Goal: Task Accomplishment & Management: Manage account settings

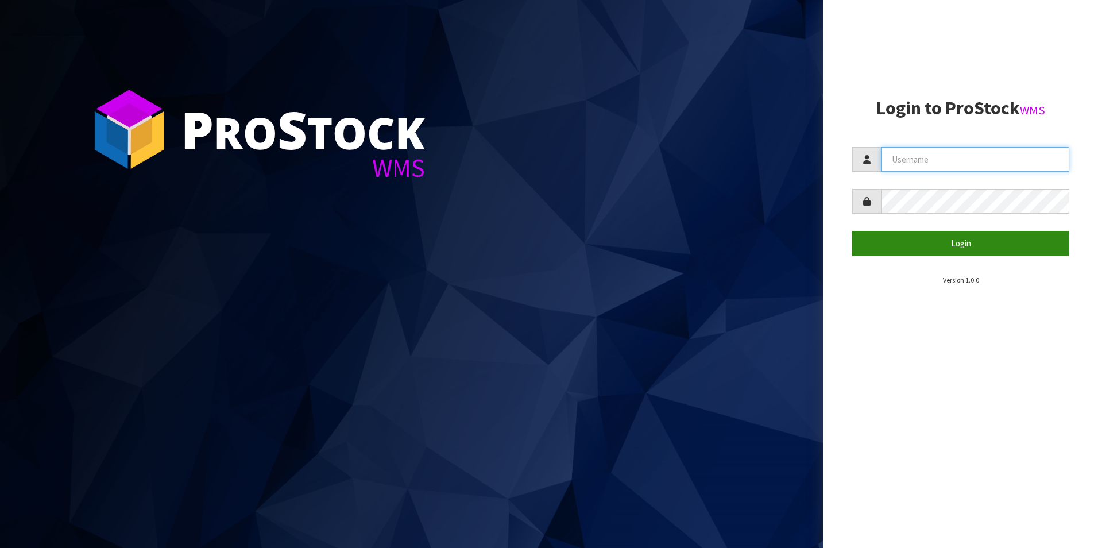
type input "[PERSON_NAME][EMAIL_ADDRESS][DOMAIN_NAME]"
click at [922, 238] on button "Login" at bounding box center [960, 243] width 217 height 25
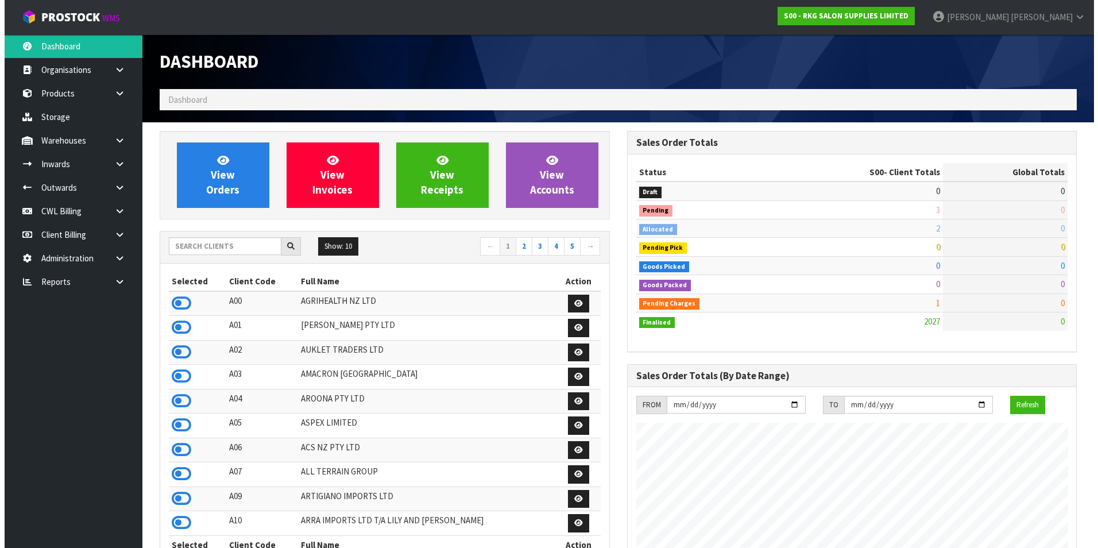
scroll to position [870, 467]
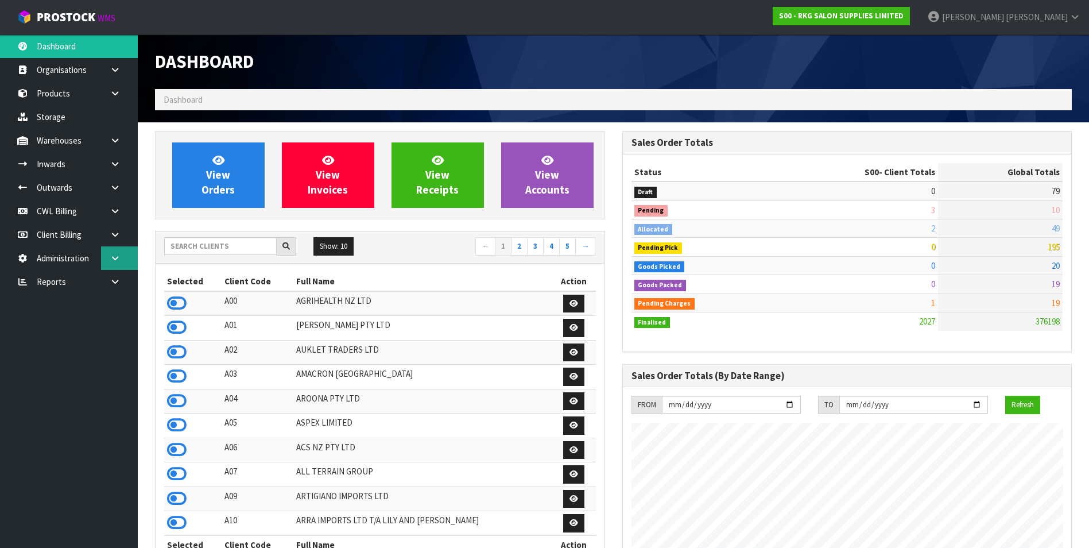
click at [113, 257] on icon at bounding box center [115, 258] width 11 height 9
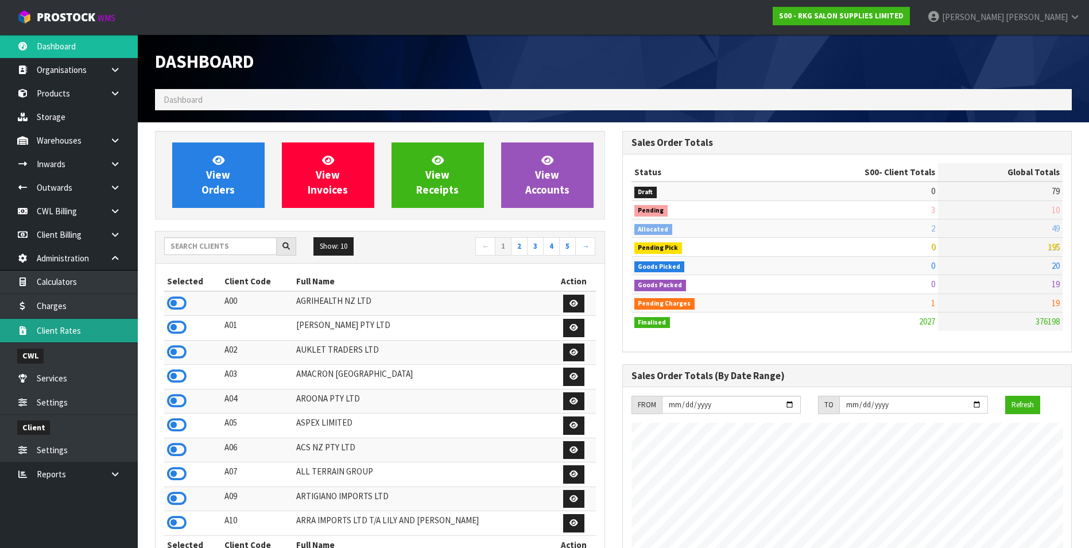
click at [77, 336] on link "Client Rates" at bounding box center [69, 331] width 138 height 24
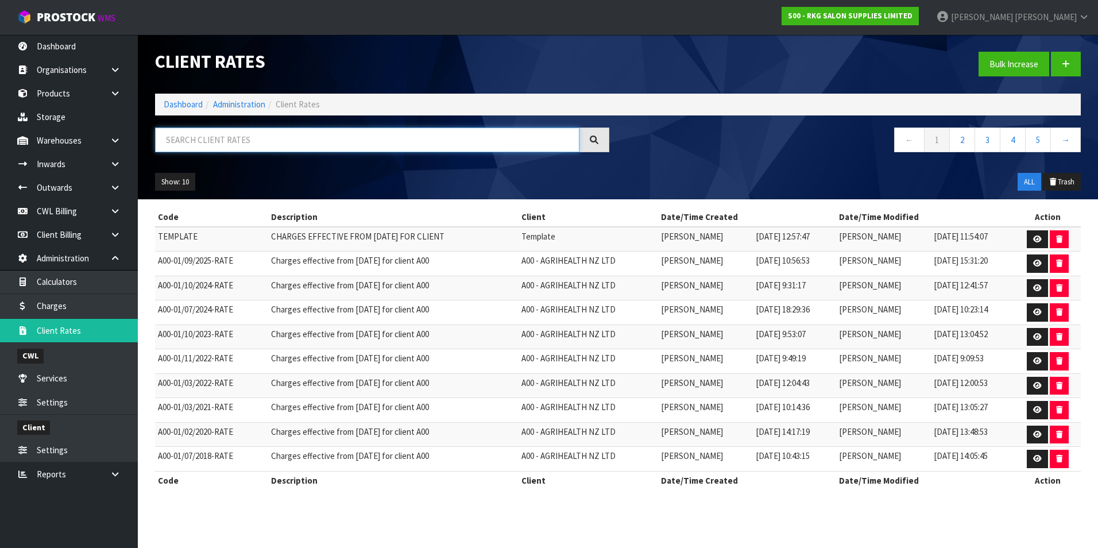
click at [218, 134] on input "text" at bounding box center [367, 139] width 424 height 25
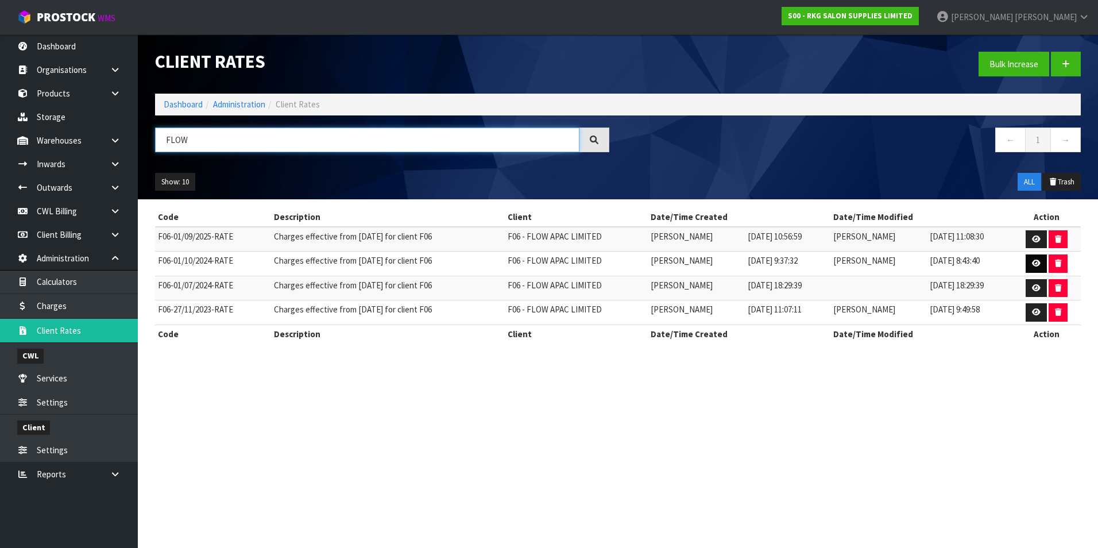
type input "FLOW"
click at [1034, 260] on link at bounding box center [1036, 263] width 21 height 18
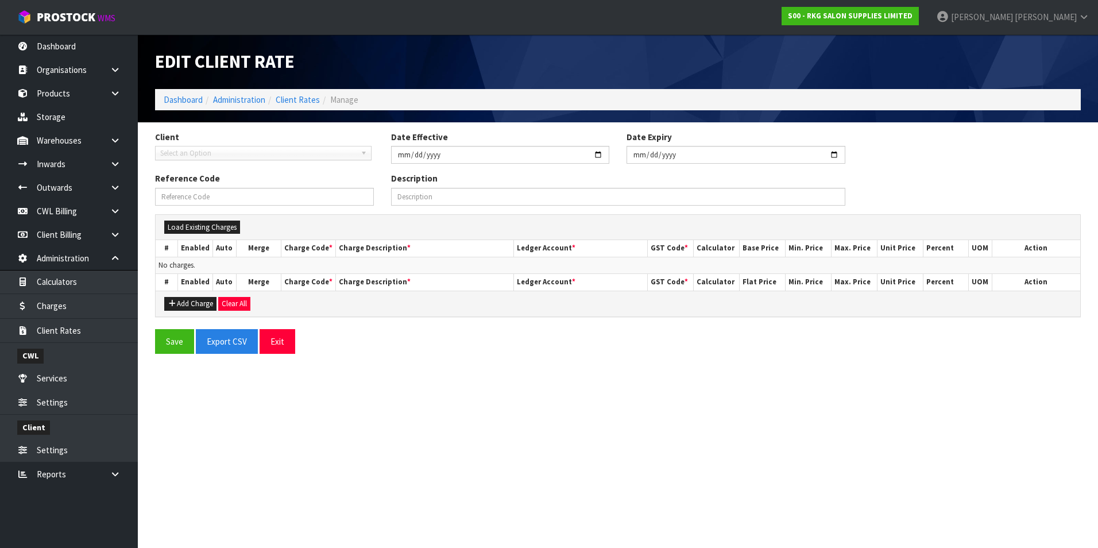
type input "[DATE]"
type input "F06-01/10/2024-RATE"
type input "Charges effective from [DATE] for client F06"
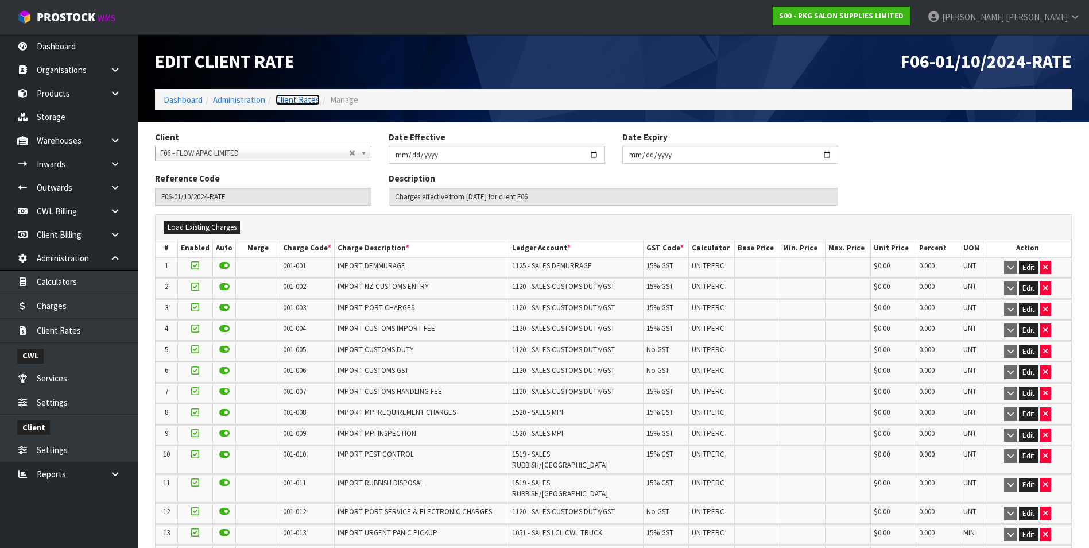
click at [304, 100] on link "Client Rates" at bounding box center [298, 99] width 44 height 11
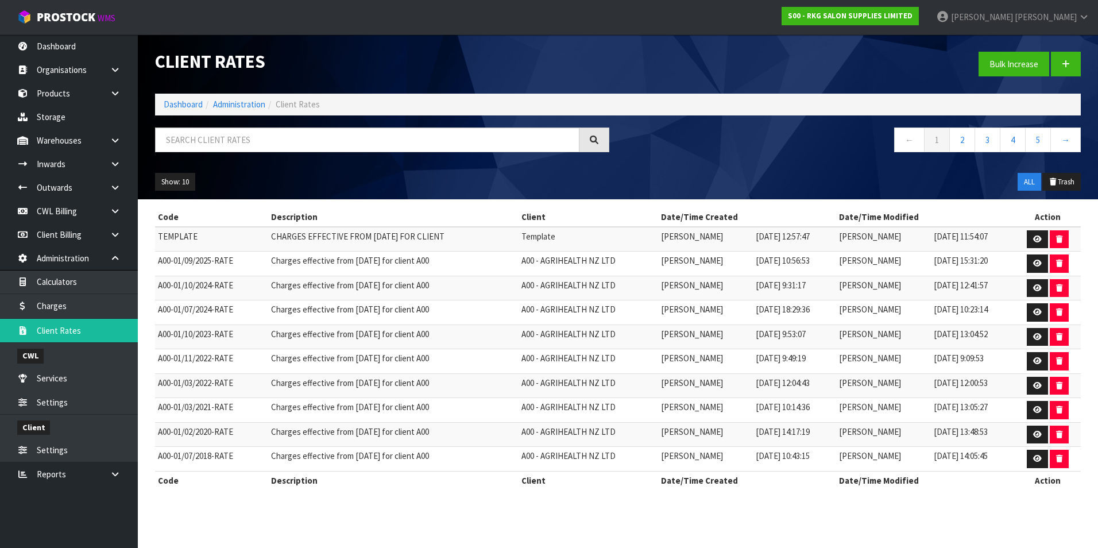
click at [229, 174] on ul "Show: 10 5 10 25 50" at bounding box center [264, 182] width 219 height 18
click at [207, 139] on input "text" at bounding box center [367, 139] width 424 height 25
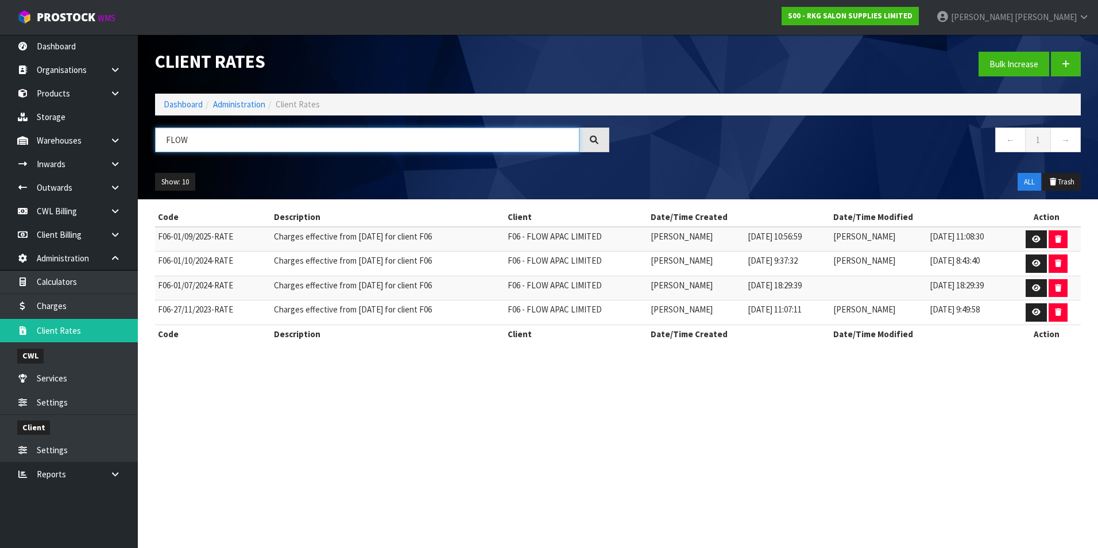
type input "FLOW"
click at [1026, 241] on td at bounding box center [1046, 239] width 68 height 25
click at [1037, 239] on icon at bounding box center [1036, 238] width 9 height 7
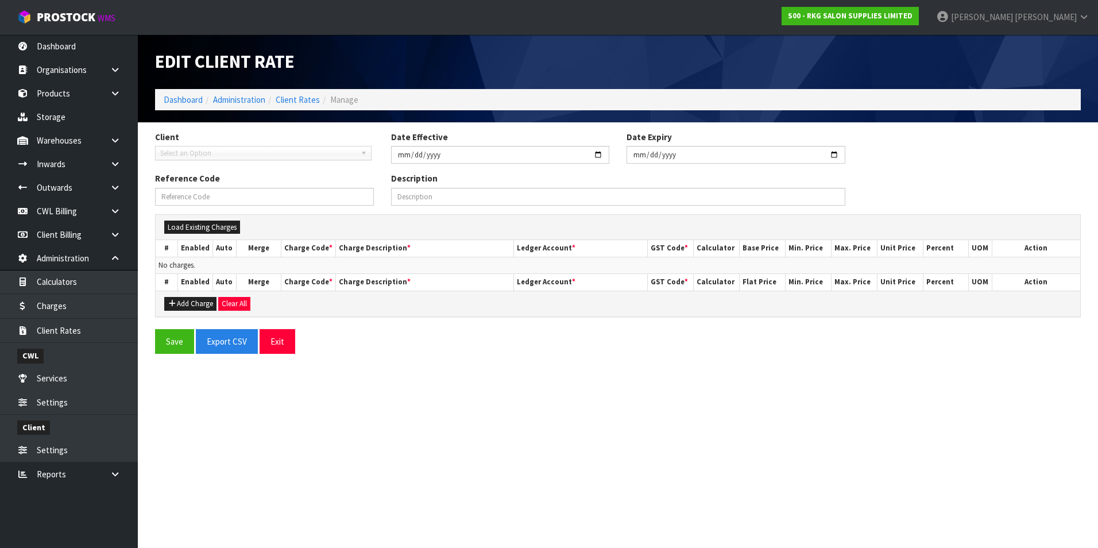
type input "[DATE]"
type input "F06-01/09/2025-RATE"
type input "Charges effective from [DATE] for client F06"
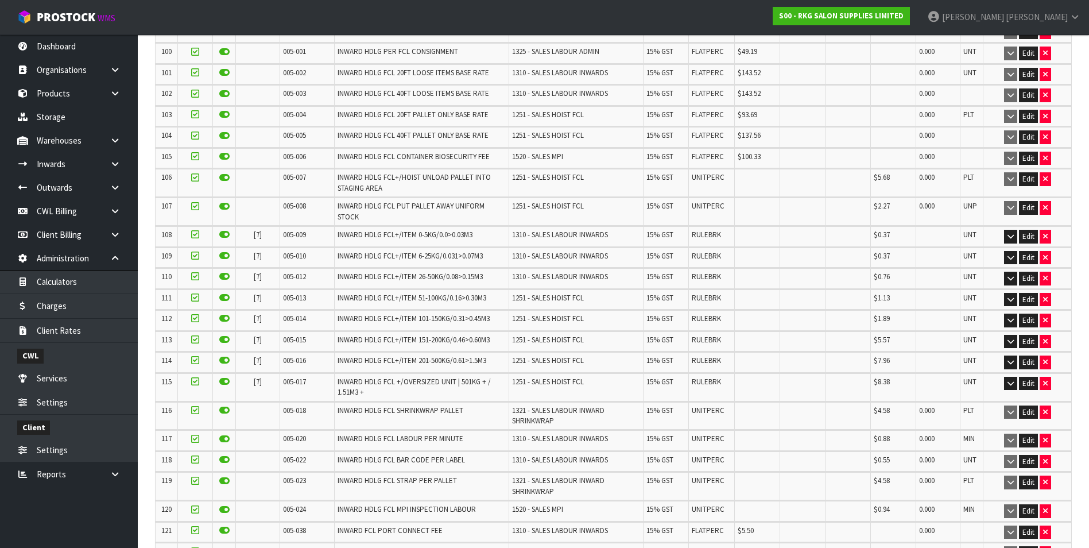
scroll to position [2642, 0]
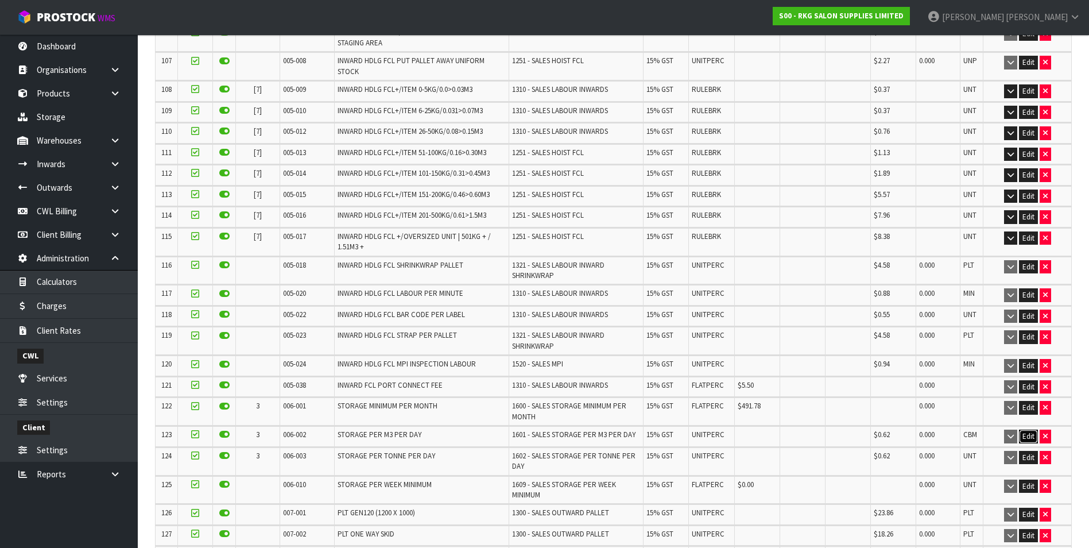
click at [1027, 430] on button "Edit" at bounding box center [1028, 437] width 19 height 14
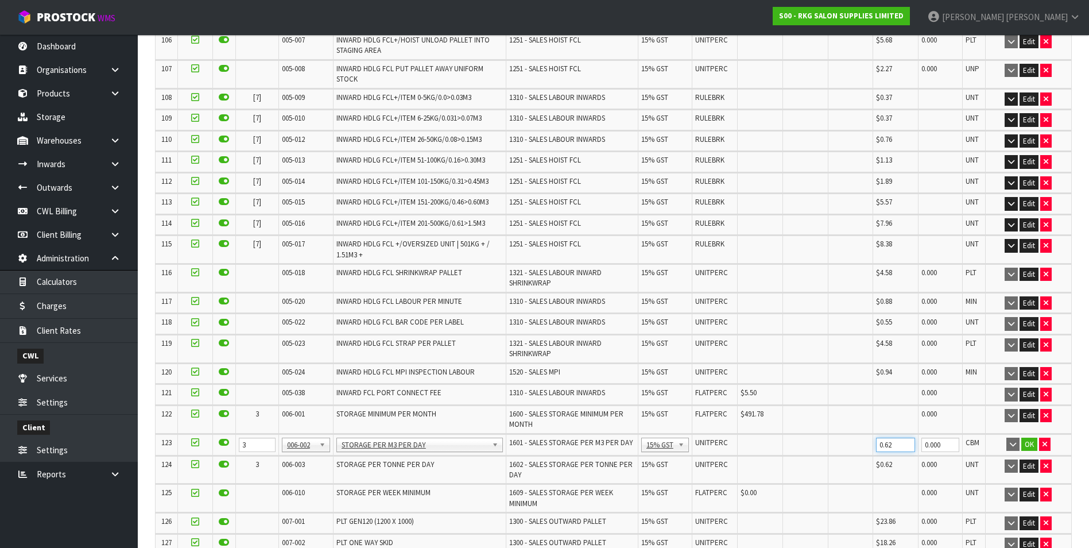
click at [894, 438] on input "0.62" at bounding box center [895, 445] width 39 height 14
type input "0.57"
click at [1030, 438] on button "OK" at bounding box center [1030, 445] width 16 height 14
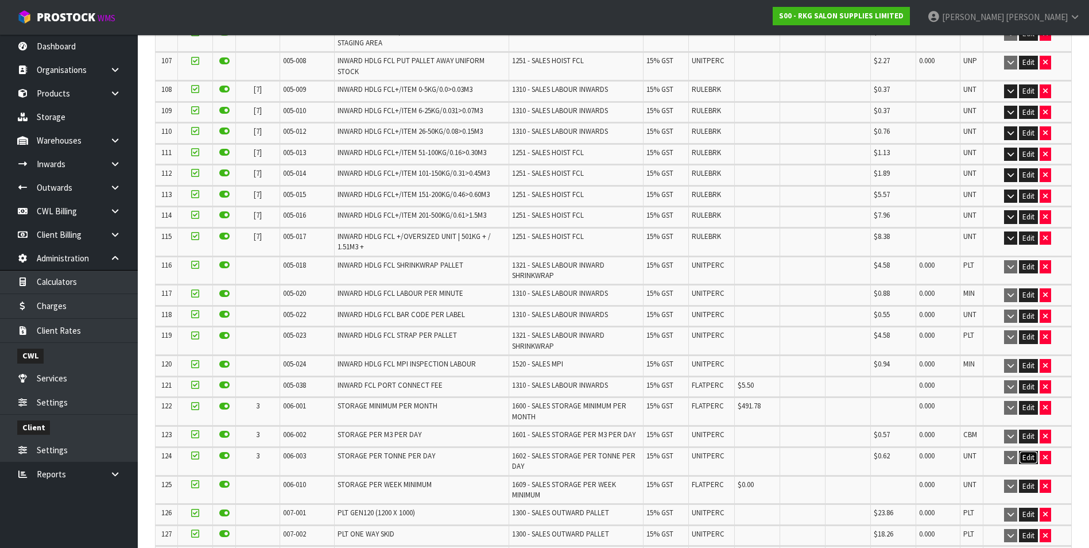
click at [1022, 451] on button "Edit" at bounding box center [1028, 458] width 19 height 14
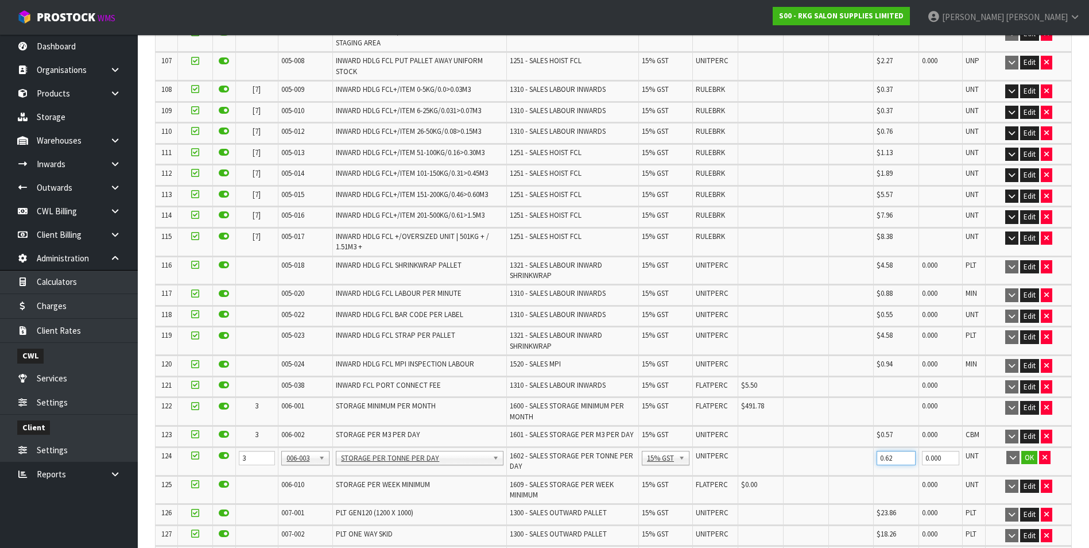
click at [896, 451] on input "0.62" at bounding box center [896, 458] width 39 height 14
type input "0.57"
click at [1028, 451] on button "OK" at bounding box center [1030, 458] width 16 height 14
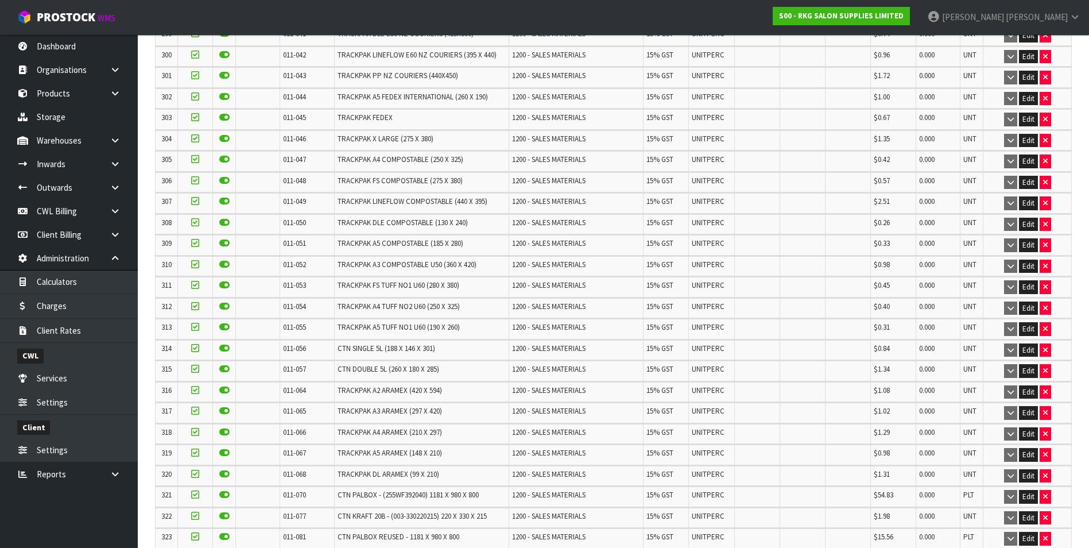
scroll to position [7528, 0]
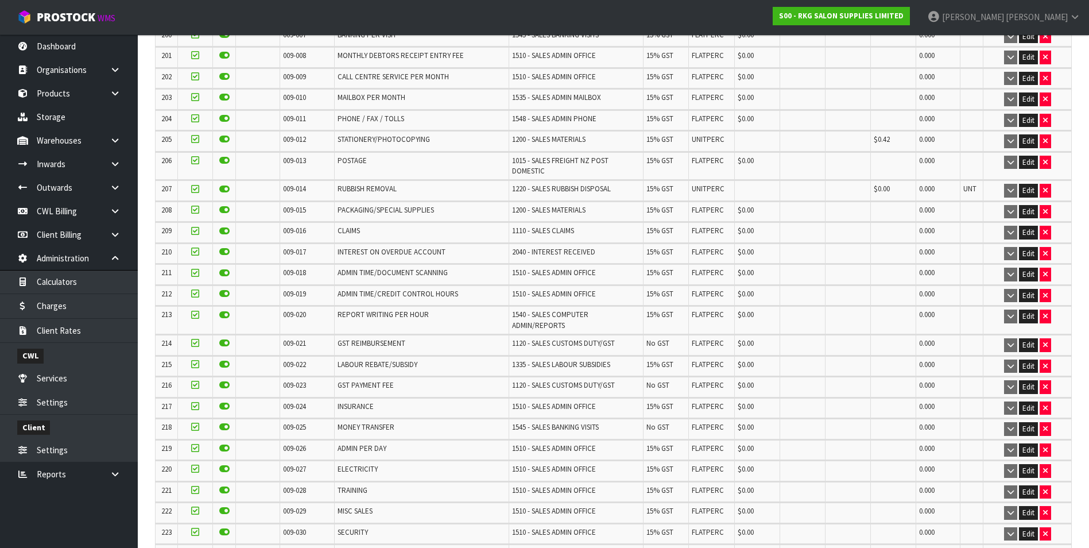
scroll to position [7570, 0]
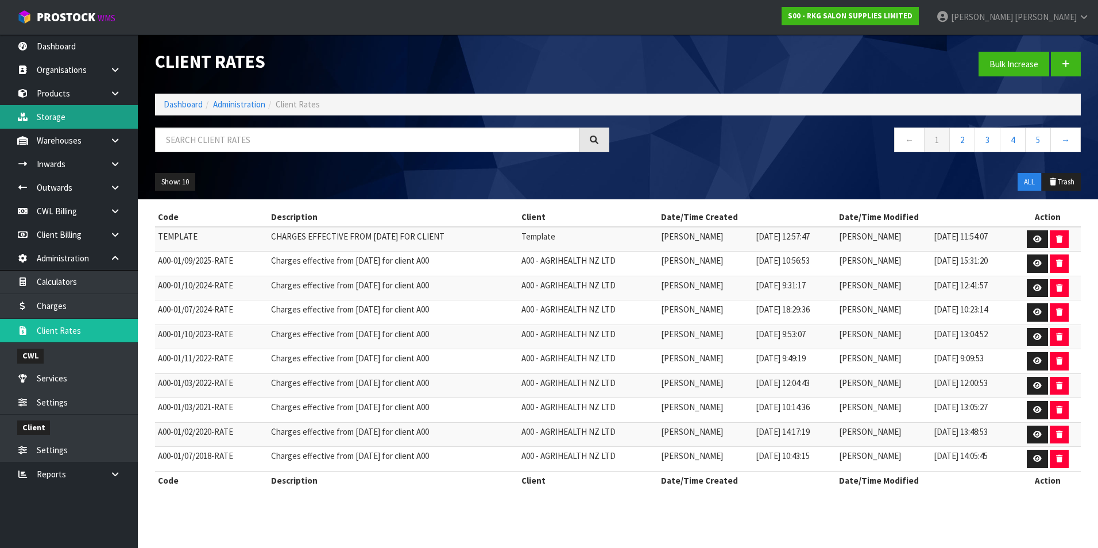
click at [62, 123] on link "Storage" at bounding box center [69, 117] width 138 height 24
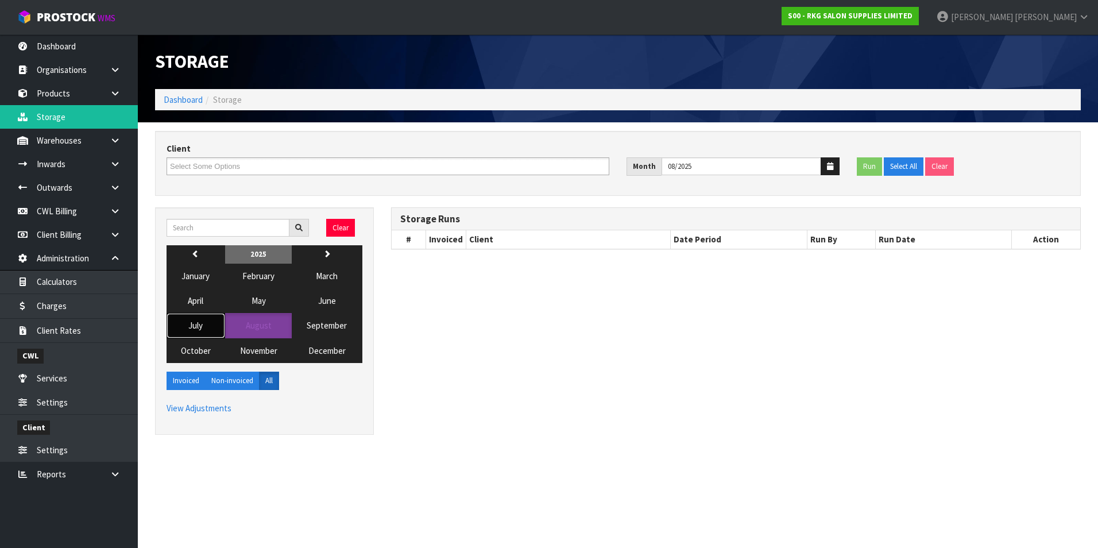
click at [200, 323] on span "July" at bounding box center [195, 325] width 14 height 11
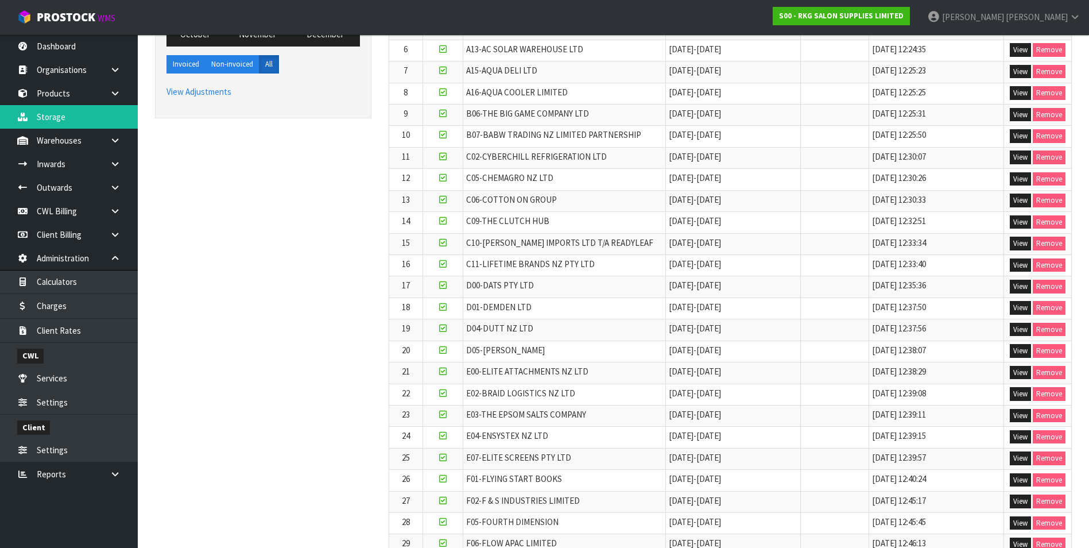
scroll to position [345, 0]
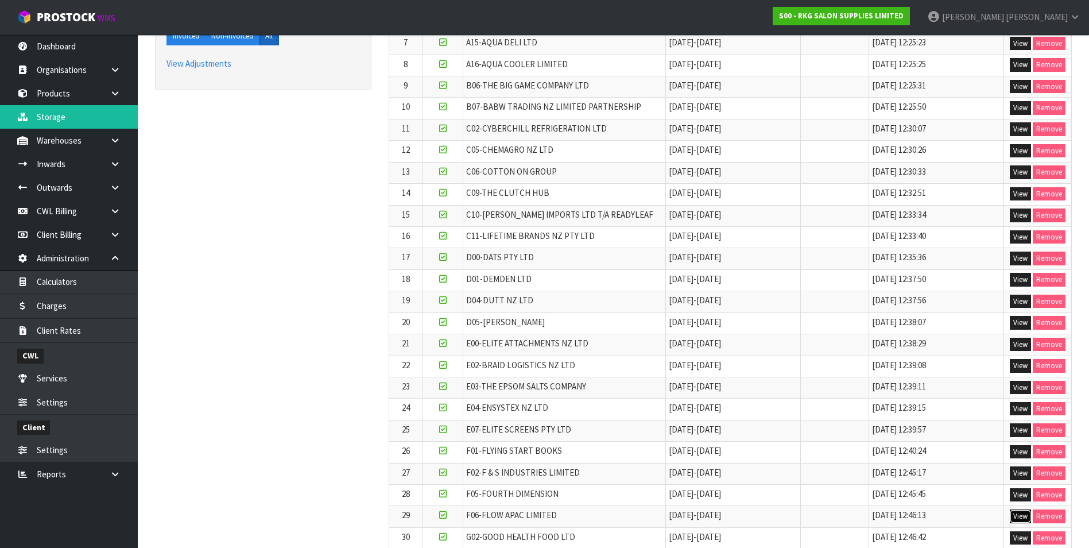
click at [1015, 515] on button "View" at bounding box center [1020, 516] width 21 height 14
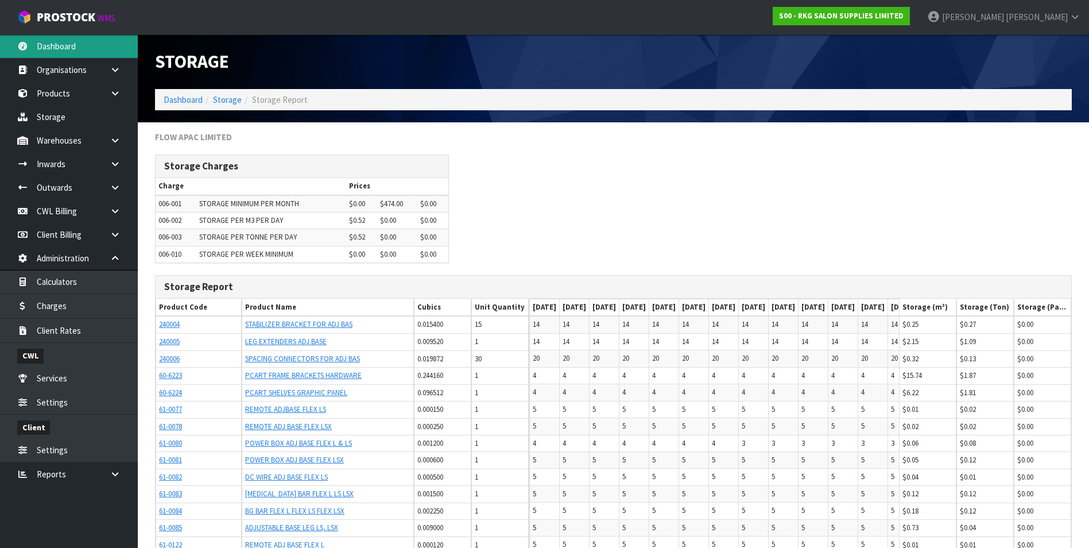
click at [79, 47] on link "Dashboard" at bounding box center [69, 46] width 138 height 24
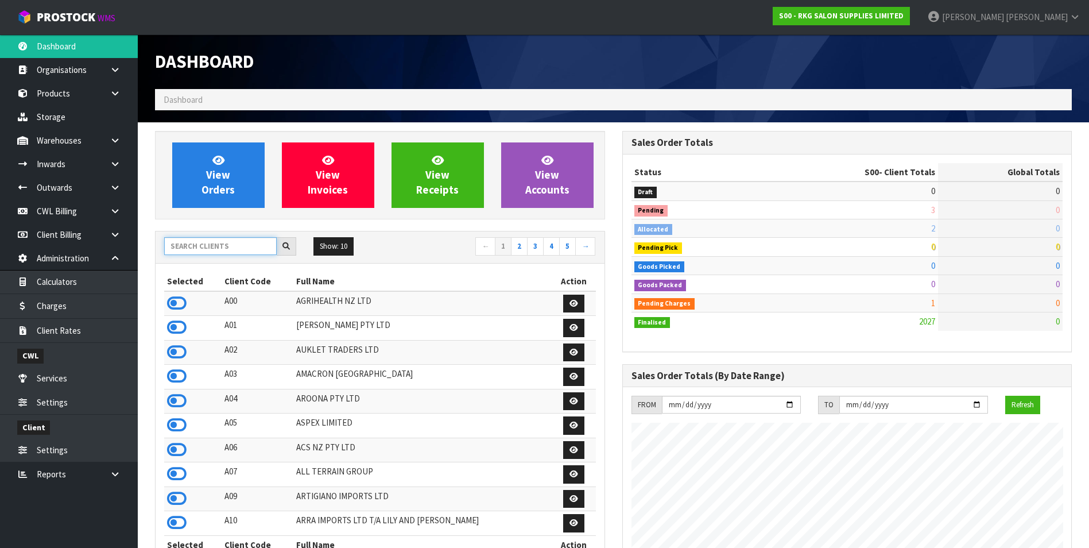
click at [224, 247] on input "text" at bounding box center [220, 246] width 113 height 18
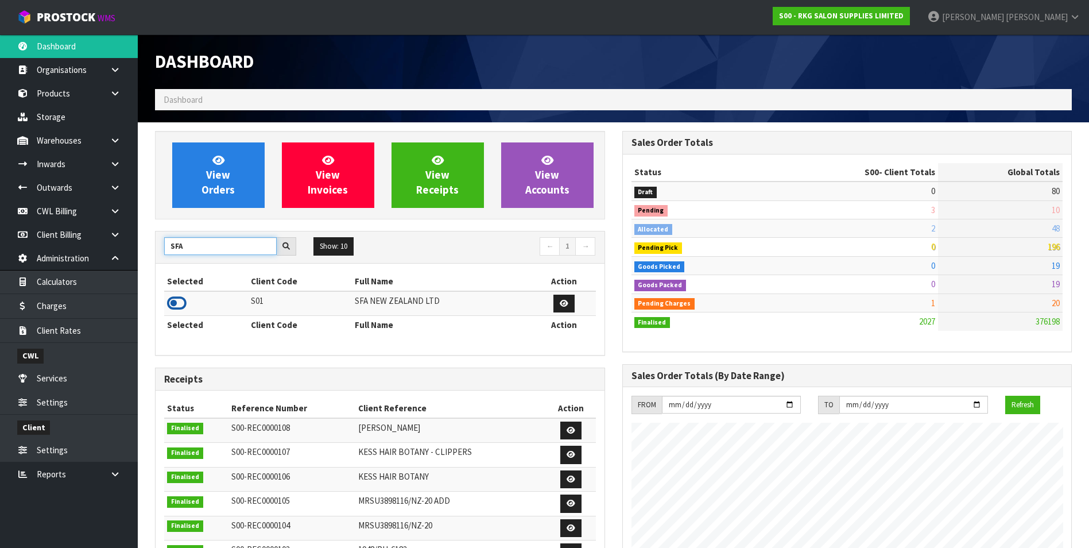
type input "SFA"
click at [170, 303] on icon at bounding box center [177, 303] width 20 height 17
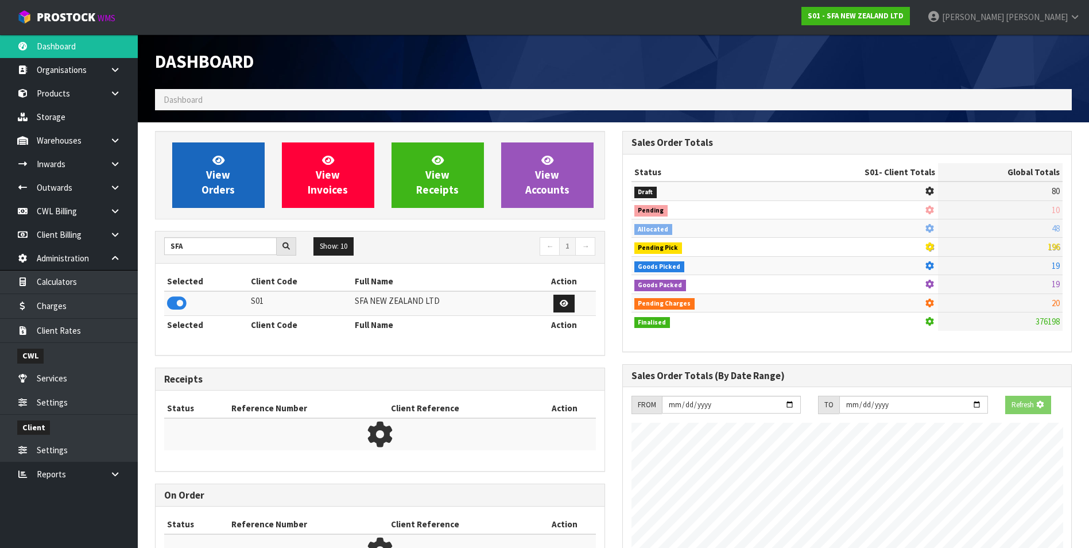
scroll to position [716, 467]
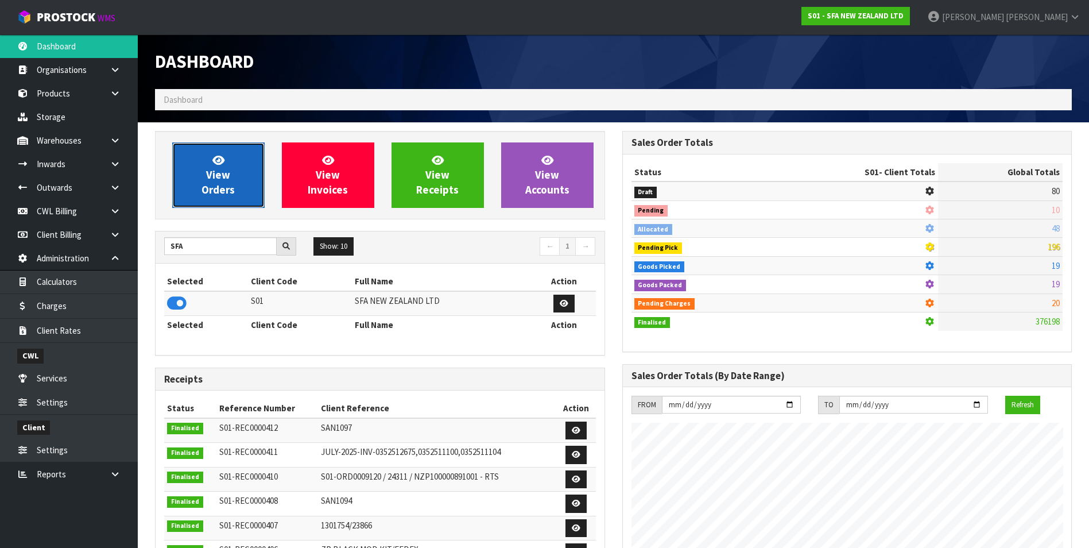
click at [207, 187] on span "View Orders" at bounding box center [218, 174] width 33 height 43
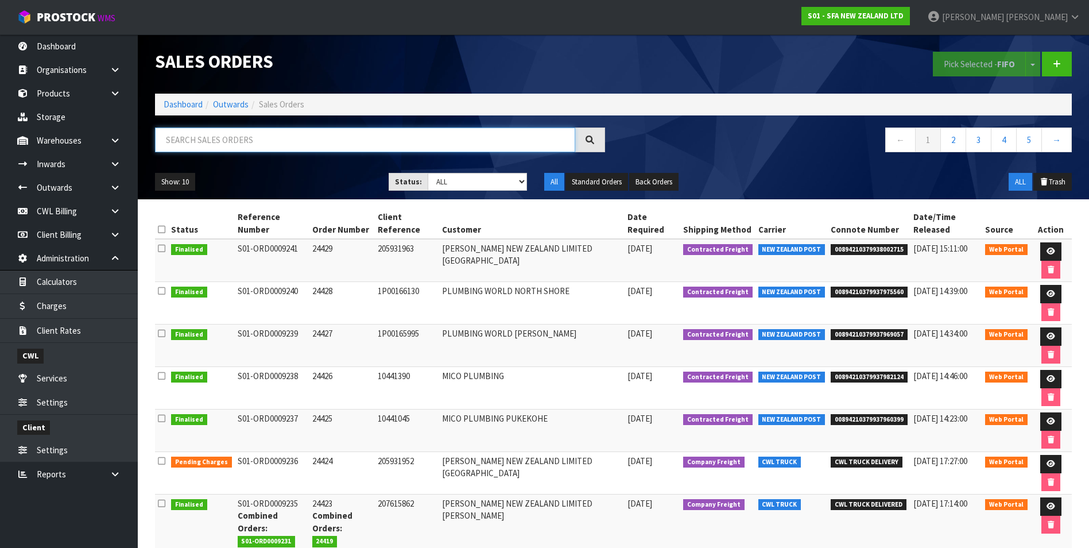
click at [197, 138] on input "text" at bounding box center [365, 139] width 420 height 25
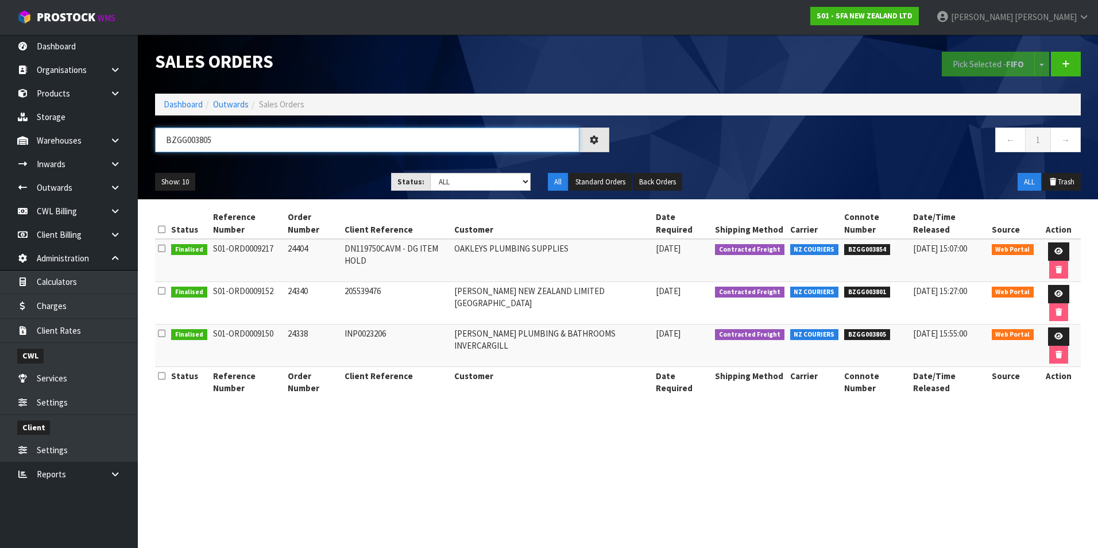
type input "BZGG003805"
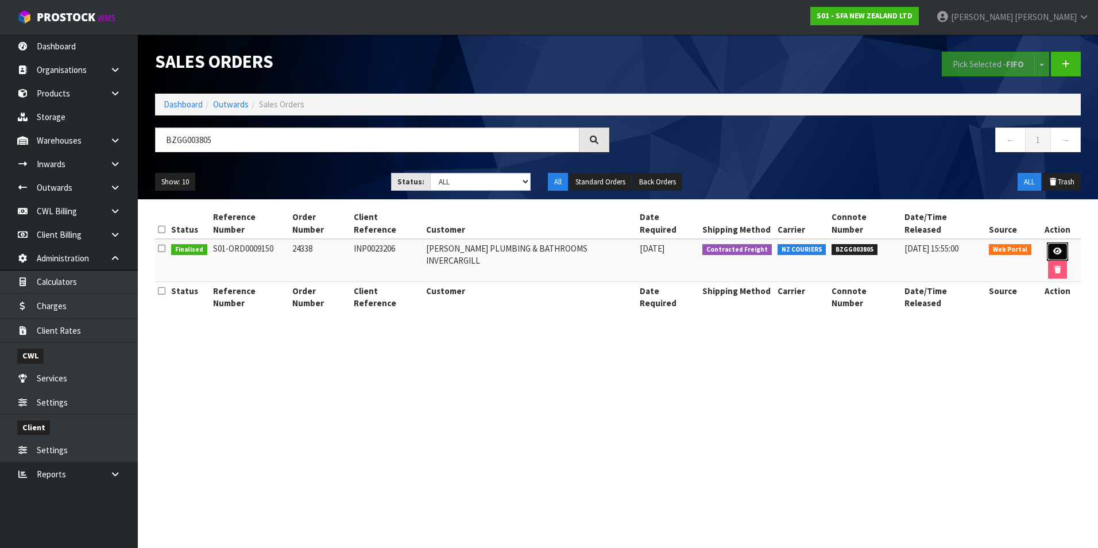
click at [1053, 248] on icon at bounding box center [1057, 251] width 9 height 7
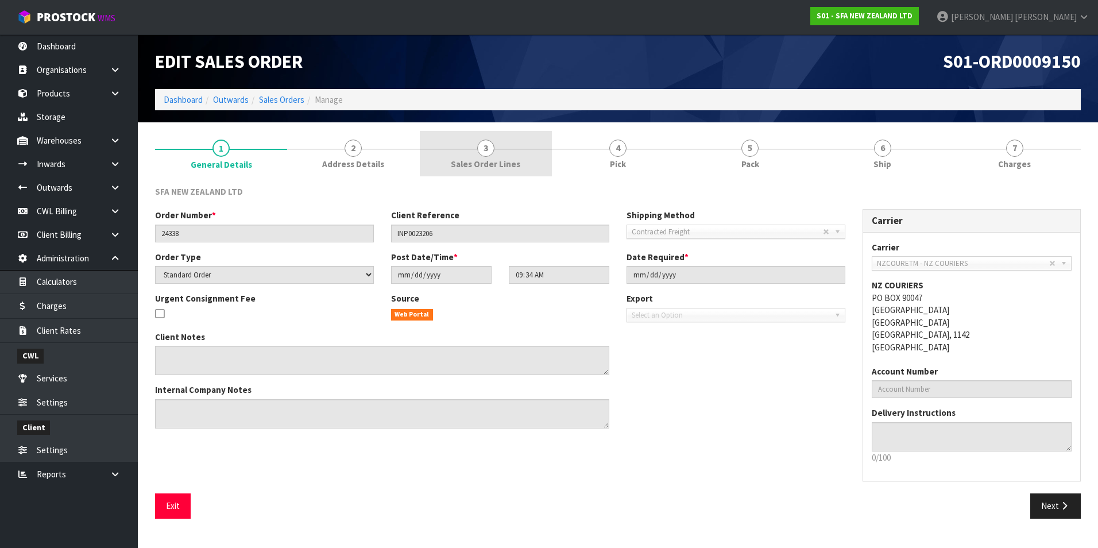
click at [488, 153] on span "3" at bounding box center [485, 148] width 17 height 17
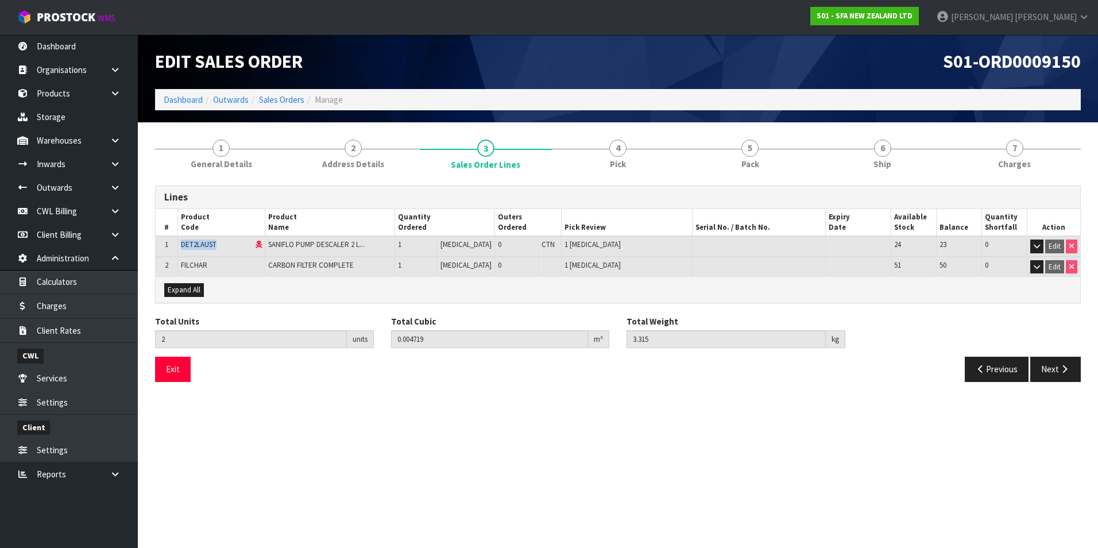
drag, startPoint x: 219, startPoint y: 244, endPoint x: 182, endPoint y: 245, distance: 37.3
click at [182, 245] on td "DET2LAUST" at bounding box center [221, 246] width 88 height 21
copy span "DET2LAUST"
drag, startPoint x: 275, startPoint y: 243, endPoint x: 369, endPoint y: 244, distance: 94.2
click at [365, 244] on span "SANIFLO PUMP DESCALER 2 L..." at bounding box center [316, 244] width 96 height 10
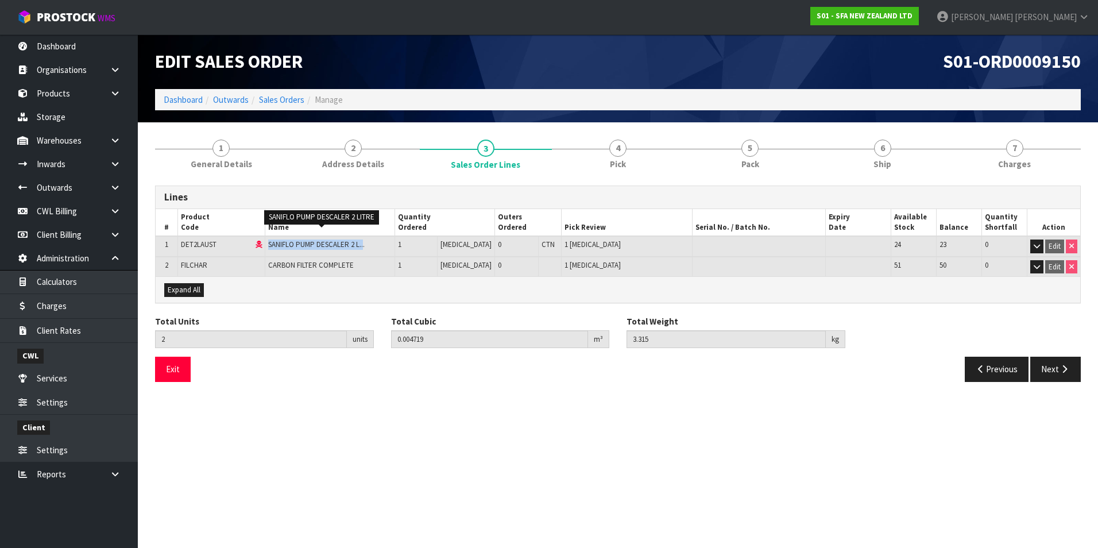
drag, startPoint x: 369, startPoint y: 244, endPoint x: 358, endPoint y: 246, distance: 10.6
copy span "SANIFLO PUMP DESCALER 2 L.."
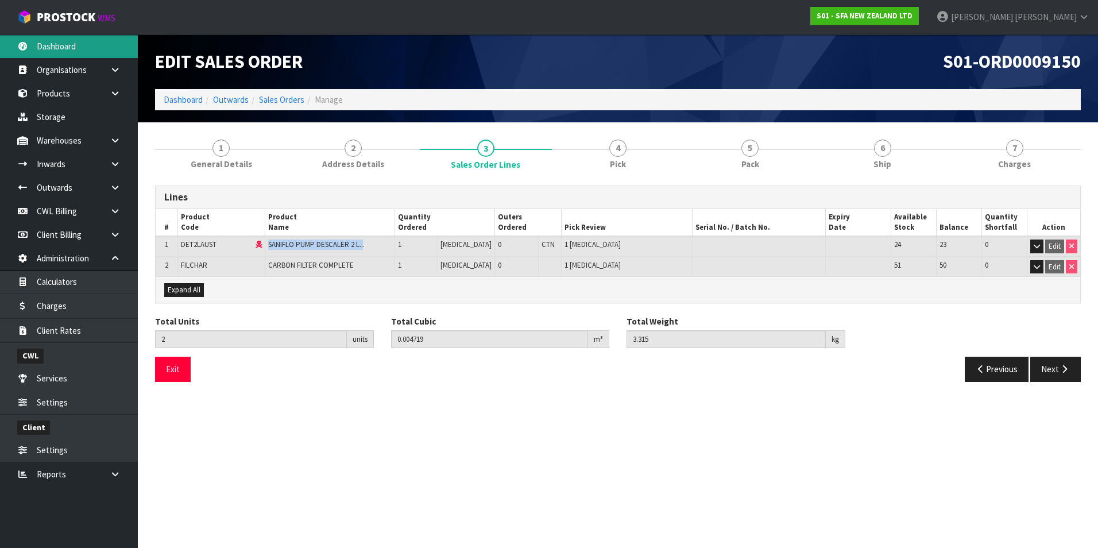
click at [54, 47] on link "Dashboard" at bounding box center [69, 46] width 138 height 24
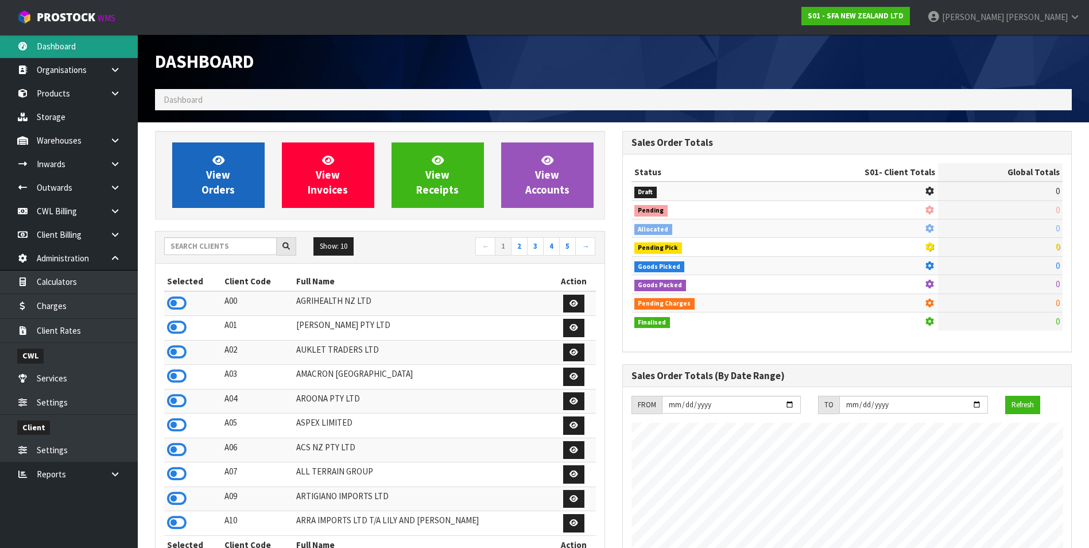
scroll to position [870, 467]
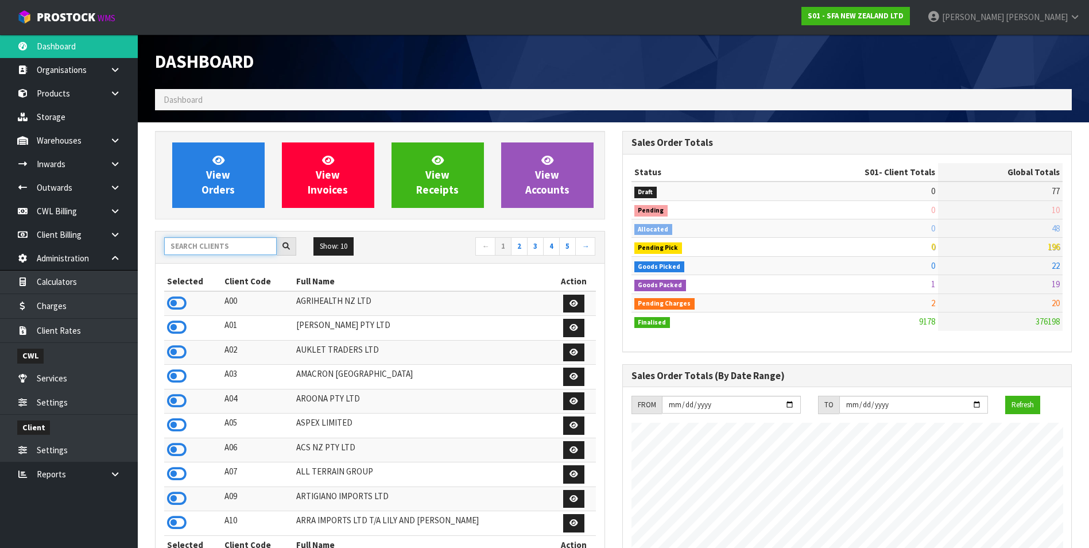
click at [211, 245] on input "text" at bounding box center [220, 246] width 113 height 18
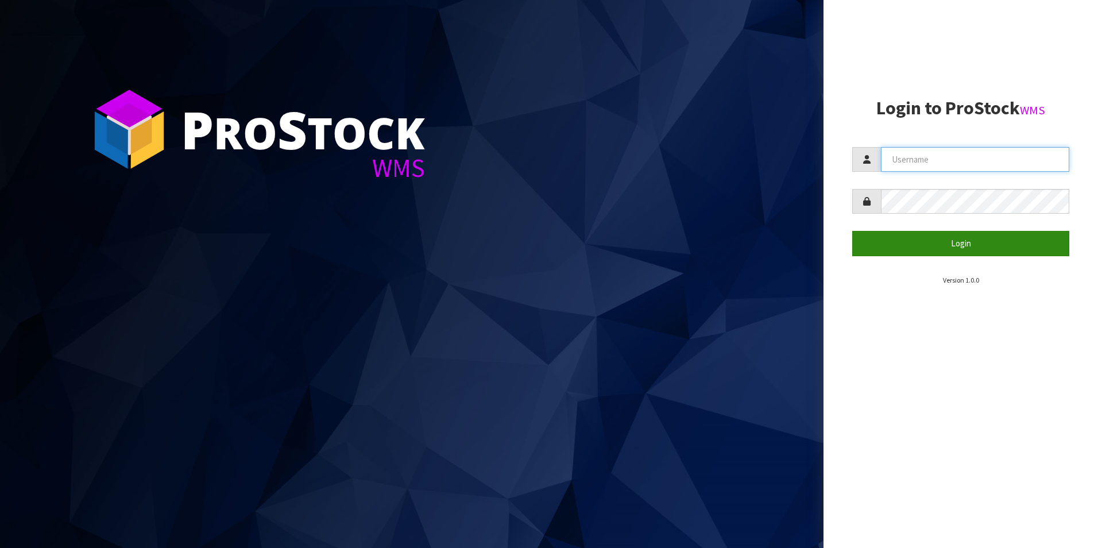
type input "TRACEY@CWL.CO.NZ"
click at [1003, 249] on button "Login" at bounding box center [960, 243] width 217 height 25
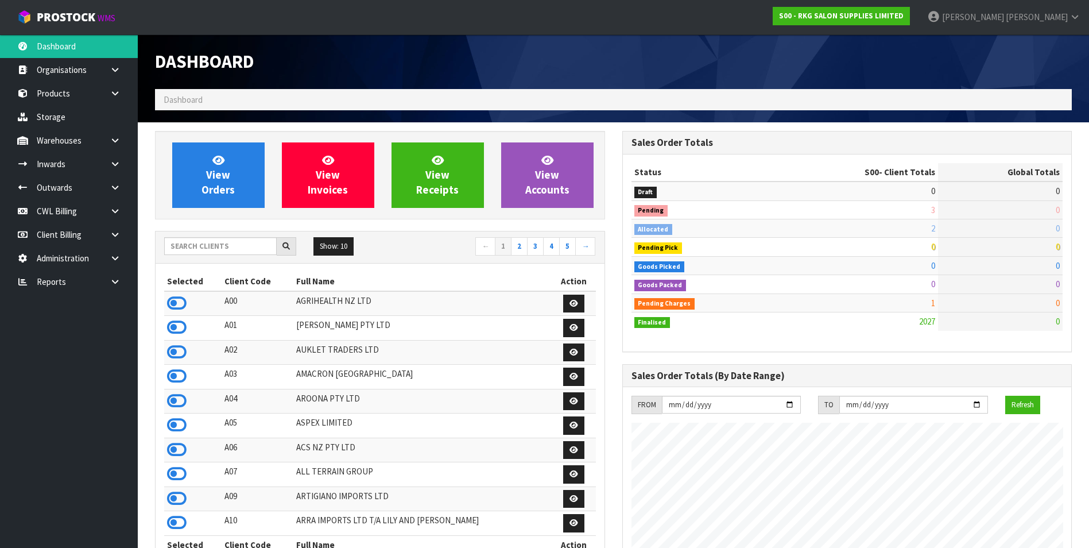
scroll to position [870, 467]
click at [241, 243] on input "text" at bounding box center [220, 246] width 113 height 18
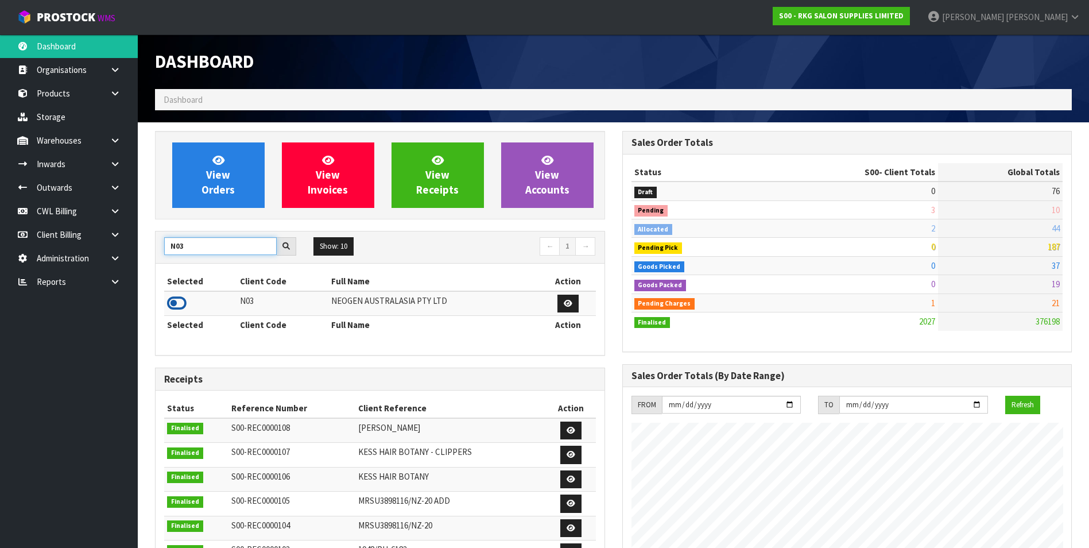
type input "N03"
click at [177, 302] on icon at bounding box center [177, 303] width 20 height 17
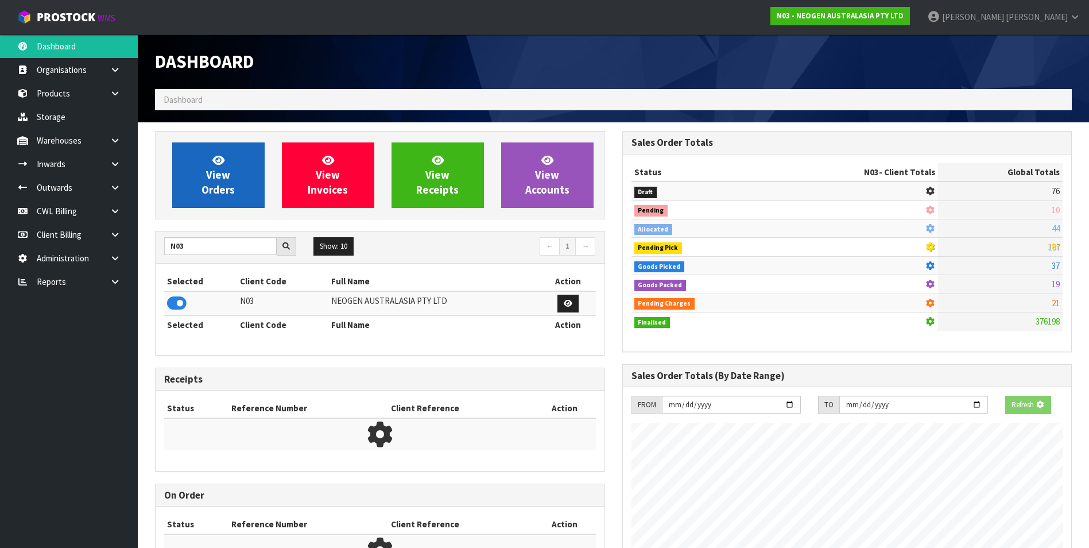
scroll to position [716, 467]
click at [202, 186] on link "View Orders" at bounding box center [218, 174] width 92 height 65
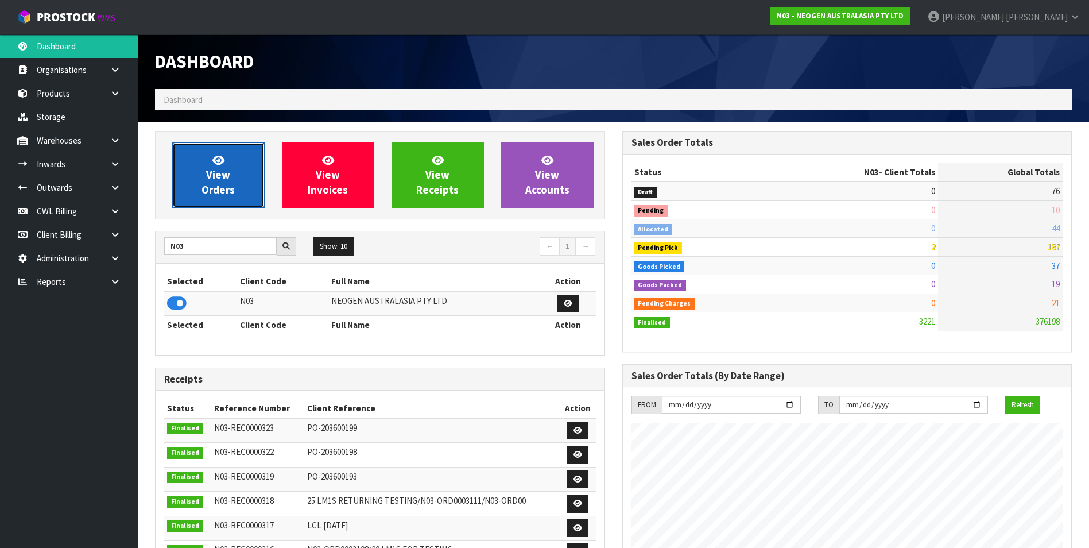
scroll to position [870, 467]
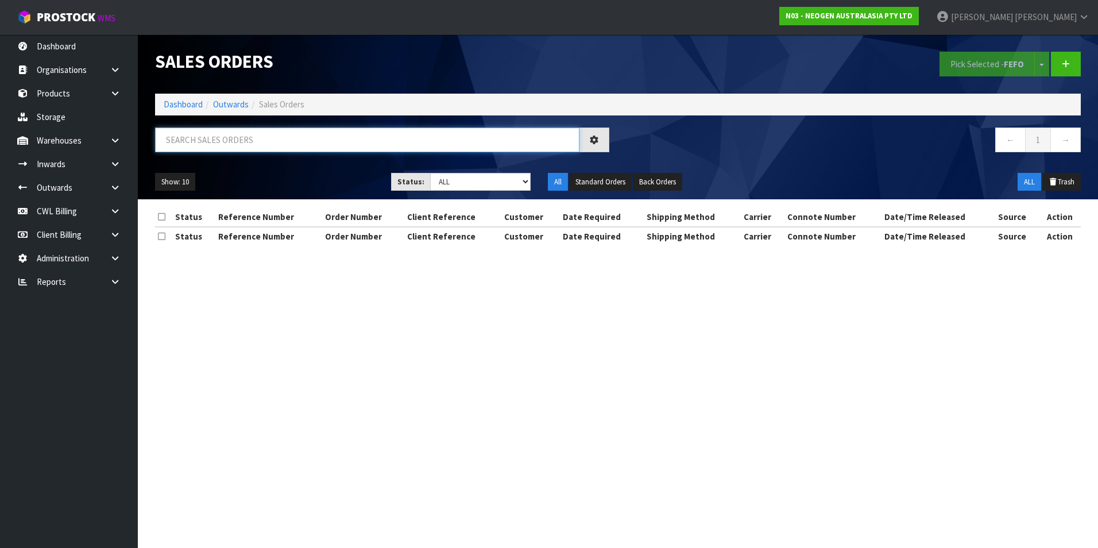
click at [210, 137] on input "text" at bounding box center [367, 139] width 424 height 25
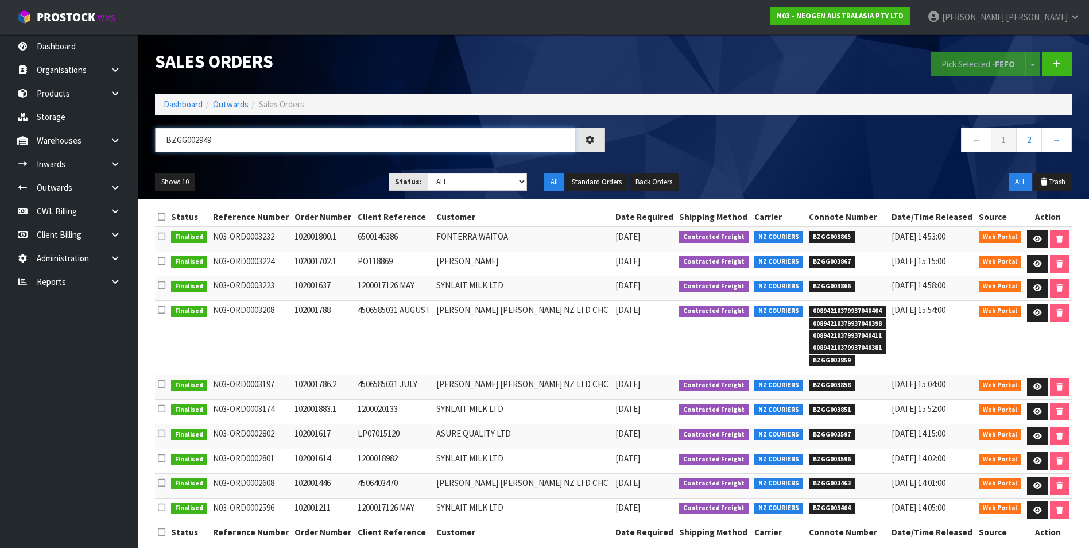
type input "BZGG002949"
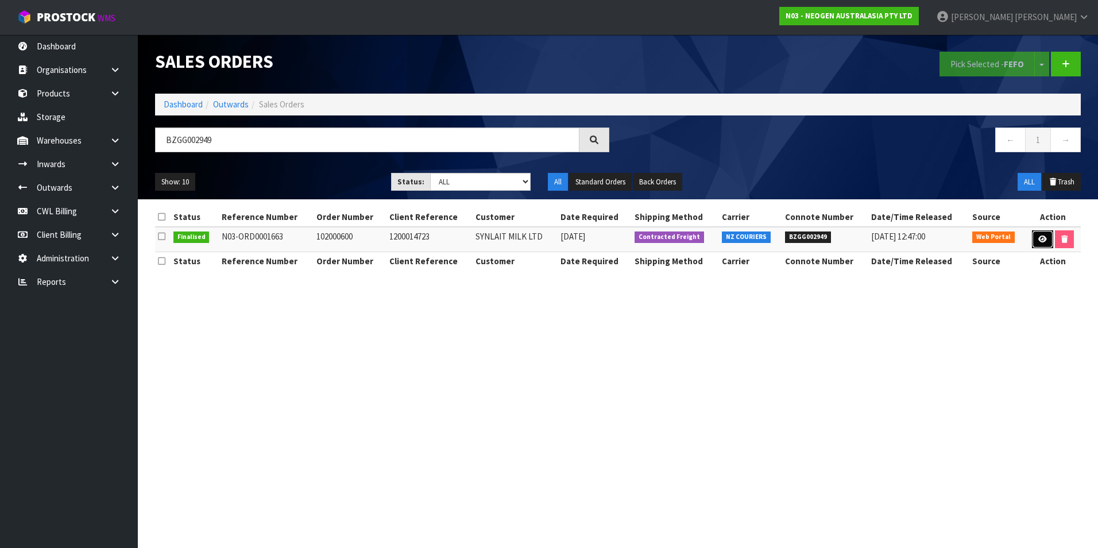
click at [1041, 238] on icon at bounding box center [1042, 238] width 9 height 7
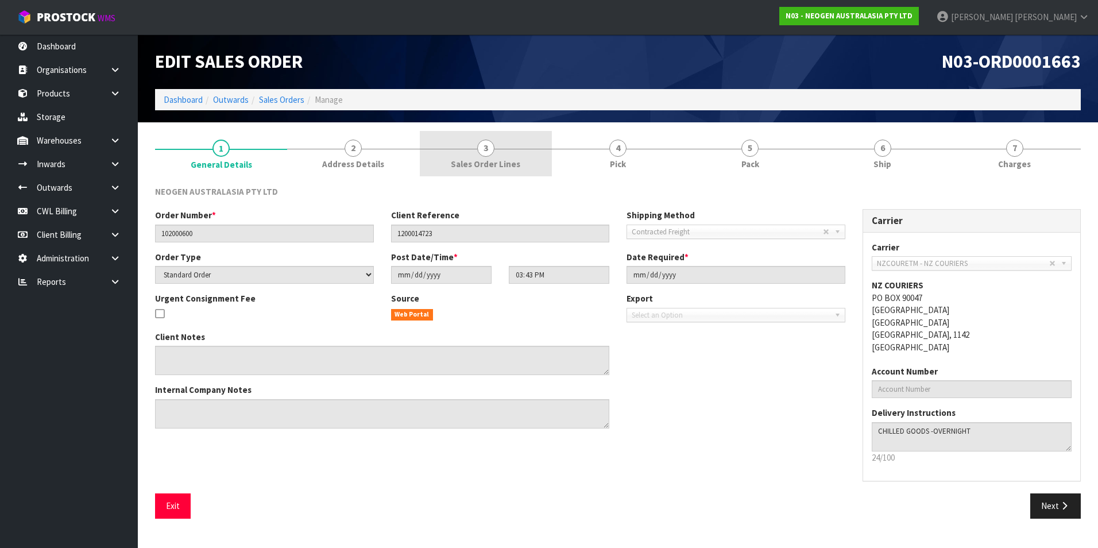
click at [481, 152] on span "3" at bounding box center [485, 148] width 17 height 17
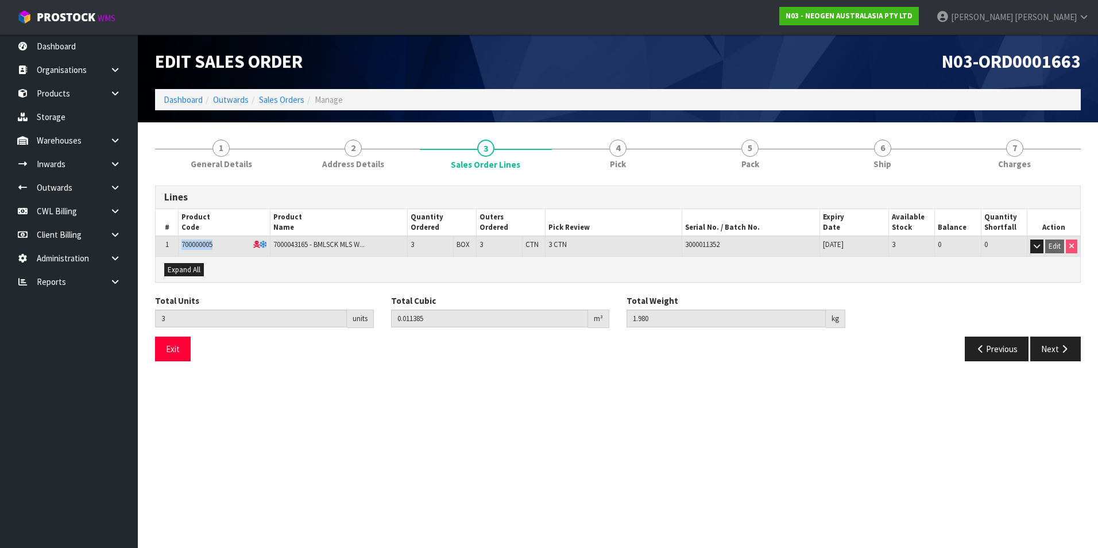
drag, startPoint x: 217, startPoint y: 246, endPoint x: 181, endPoint y: 247, distance: 36.2
click at [181, 247] on td "700000005" at bounding box center [225, 246] width 92 height 20
copy span "700000005"
click at [279, 98] on link "Sales Orders" at bounding box center [281, 99] width 45 height 11
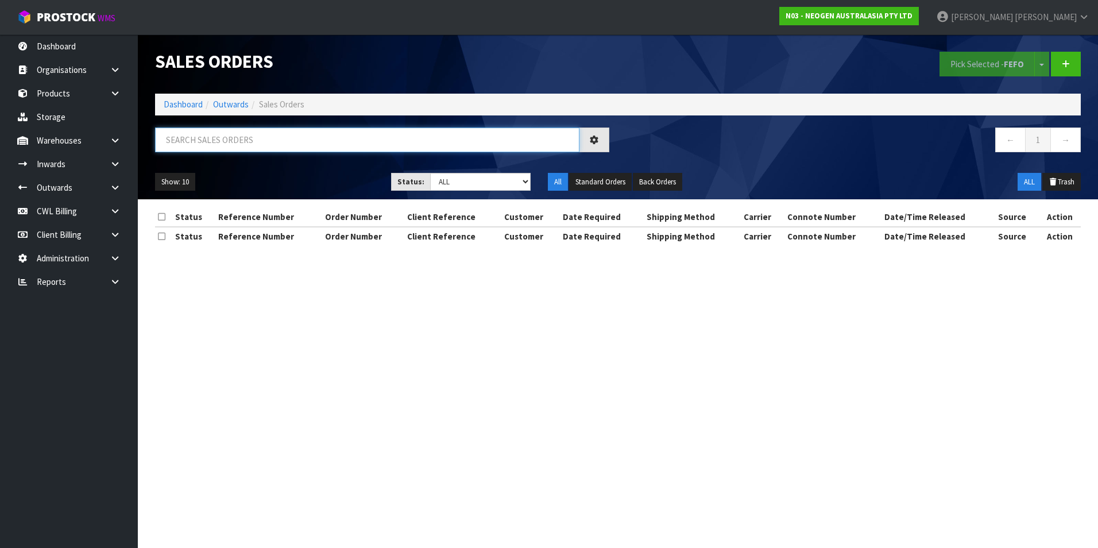
click at [196, 134] on input "text" at bounding box center [367, 139] width 424 height 25
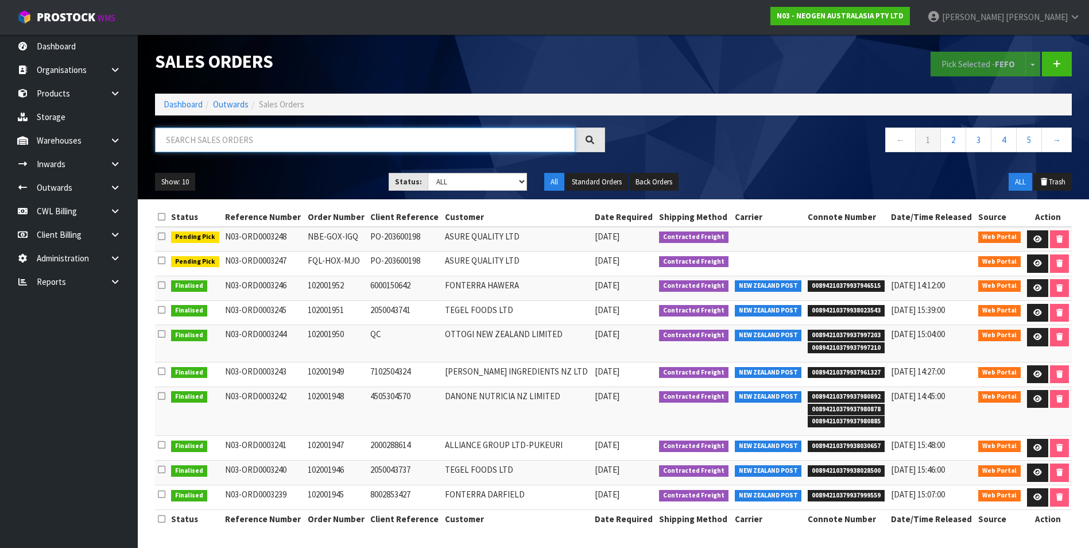
paste input "700000005"
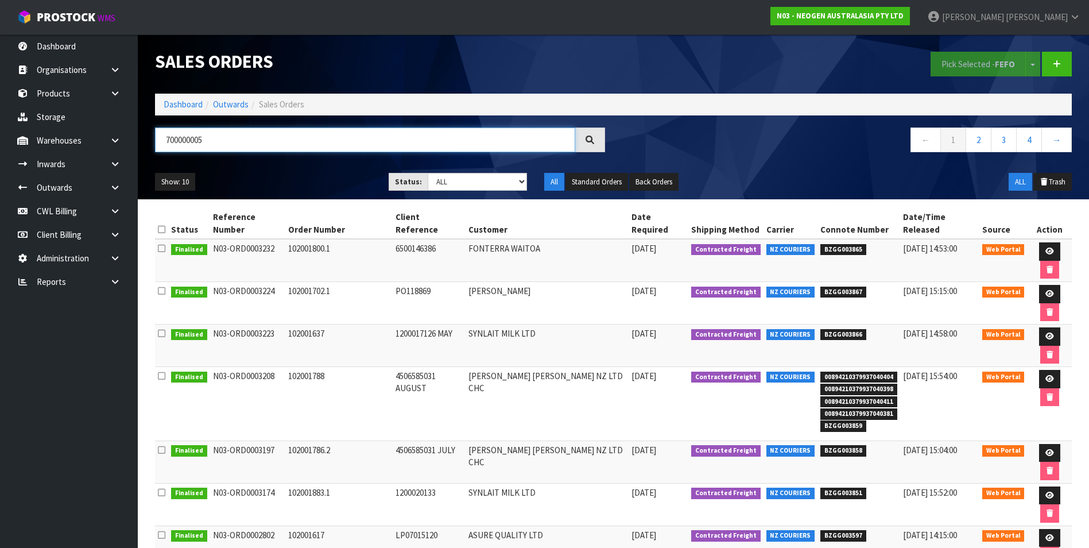
type input "700000005"
click at [1046, 248] on icon at bounding box center [1050, 251] width 9 height 7
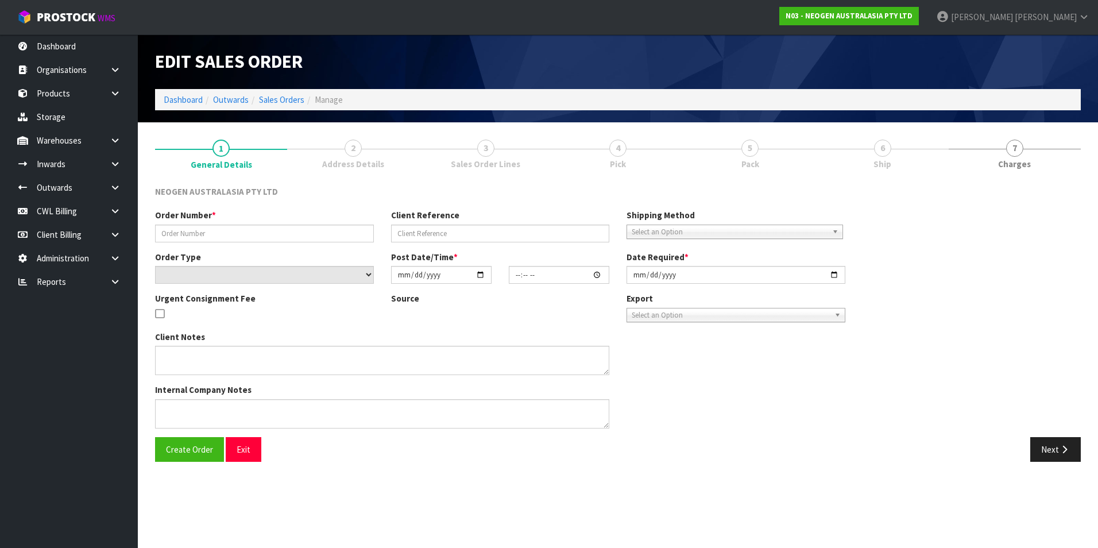
type input "102001800.1"
type input "6500146386"
select select "number:0"
type input "2025-08-11"
type input "10:58:00.000"
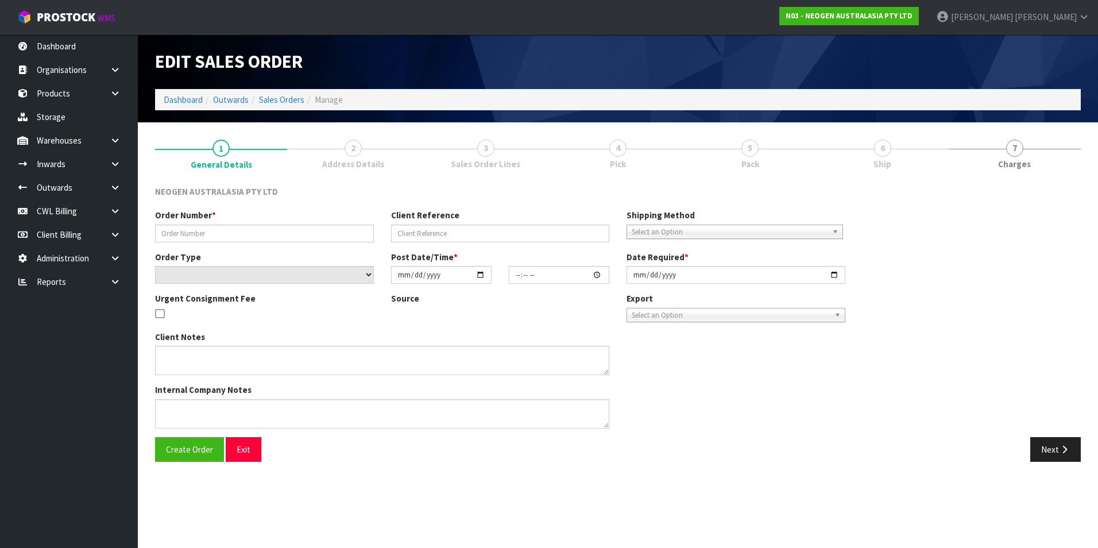
type input "2025-08-11"
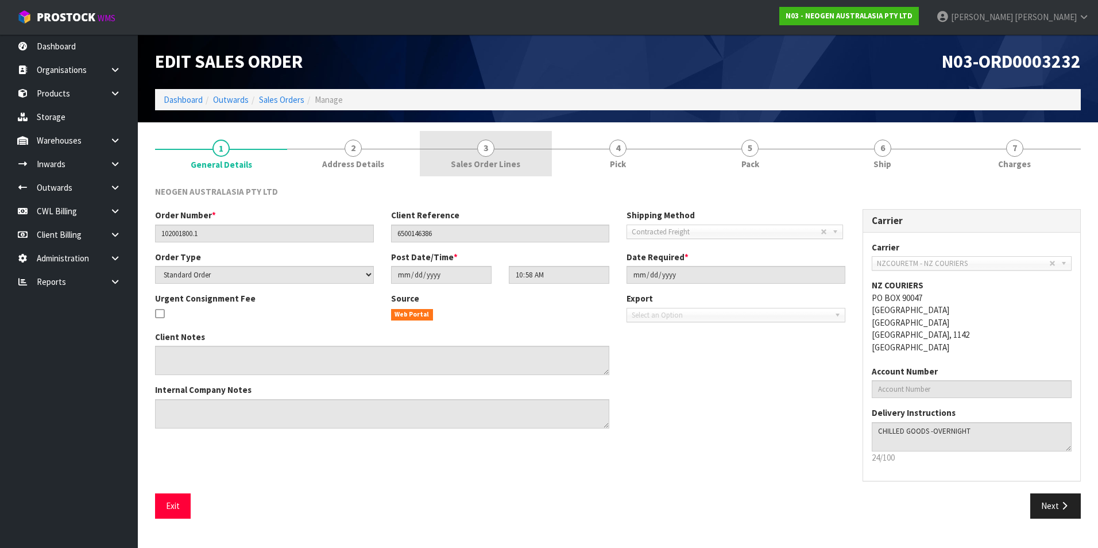
click at [488, 147] on span "3" at bounding box center [485, 148] width 17 height 17
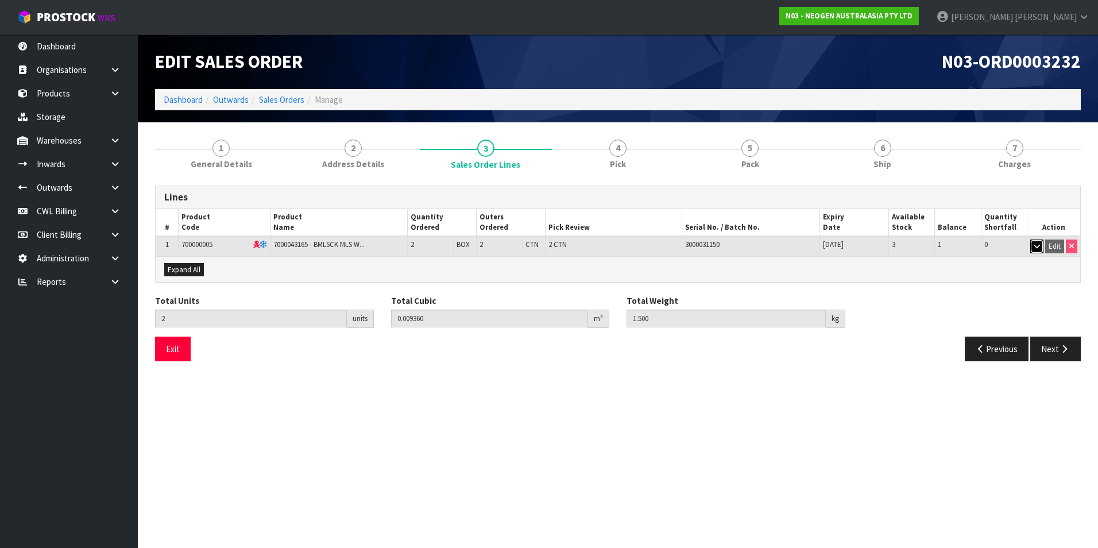
click at [1031, 246] on button "button" at bounding box center [1036, 246] width 13 height 14
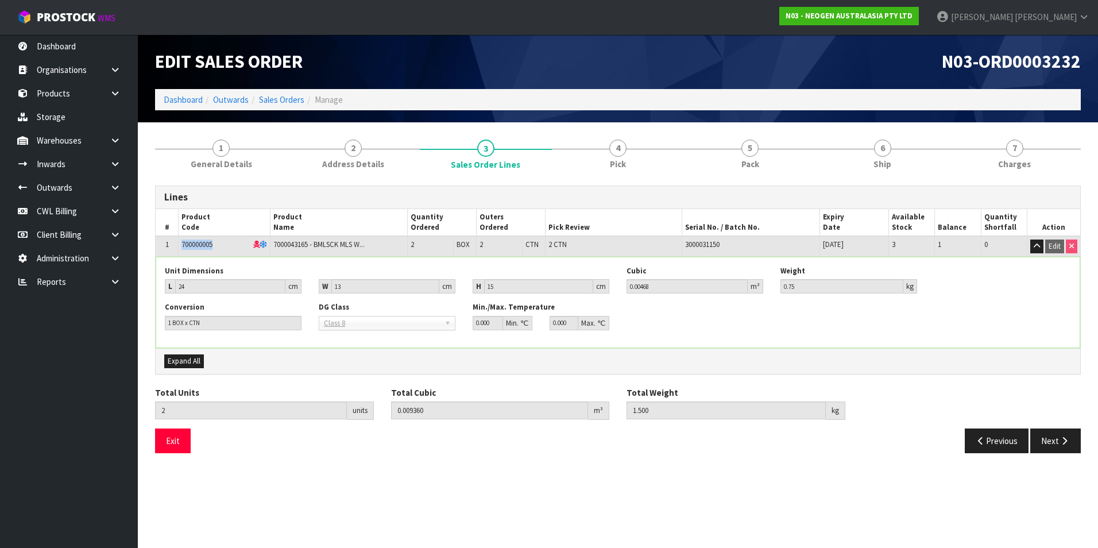
drag, startPoint x: 224, startPoint y: 248, endPoint x: 178, endPoint y: 247, distance: 45.9
click at [179, 247] on td "700000005" at bounding box center [225, 246] width 92 height 20
drag, startPoint x: 178, startPoint y: 247, endPoint x: 186, endPoint y: 244, distance: 8.5
copy span "700000005"
click at [63, 88] on link "Products" at bounding box center [69, 94] width 138 height 24
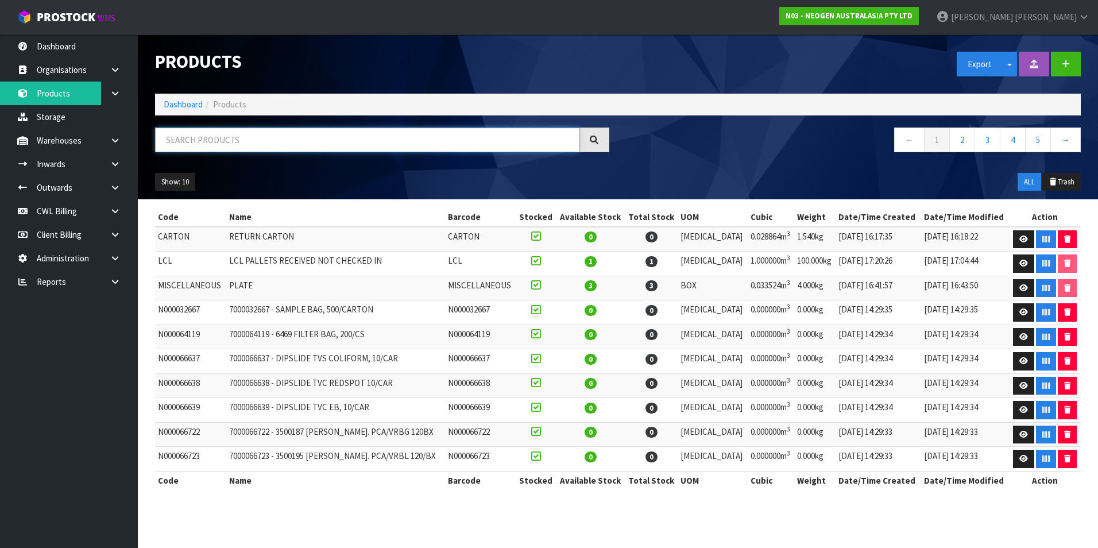
click at [175, 139] on input "text" at bounding box center [367, 139] width 424 height 25
paste input "700000005"
click at [265, 150] on input "700000005" at bounding box center [367, 139] width 424 height 25
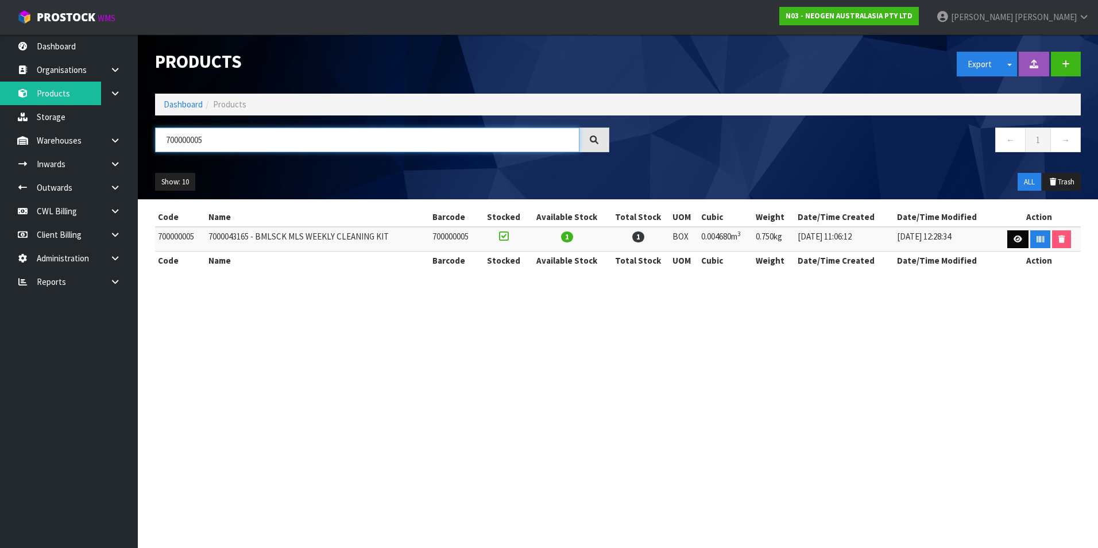
type input "700000005"
click at [1014, 241] on icon at bounding box center [1018, 238] width 9 height 7
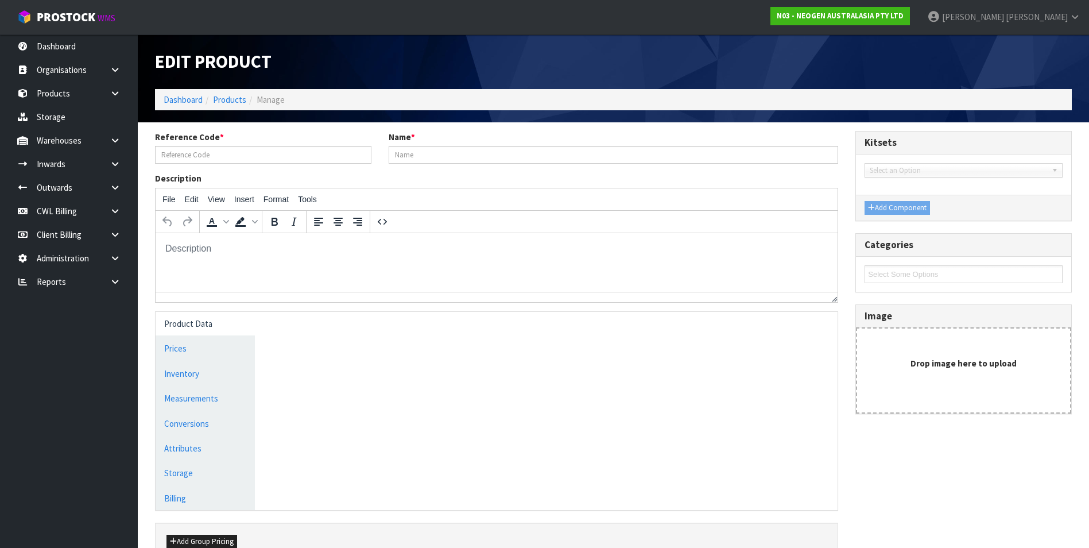
type input "700000005"
type input "7000043165 - BMLSCK MLS WEEKLY CLEANING KIT"
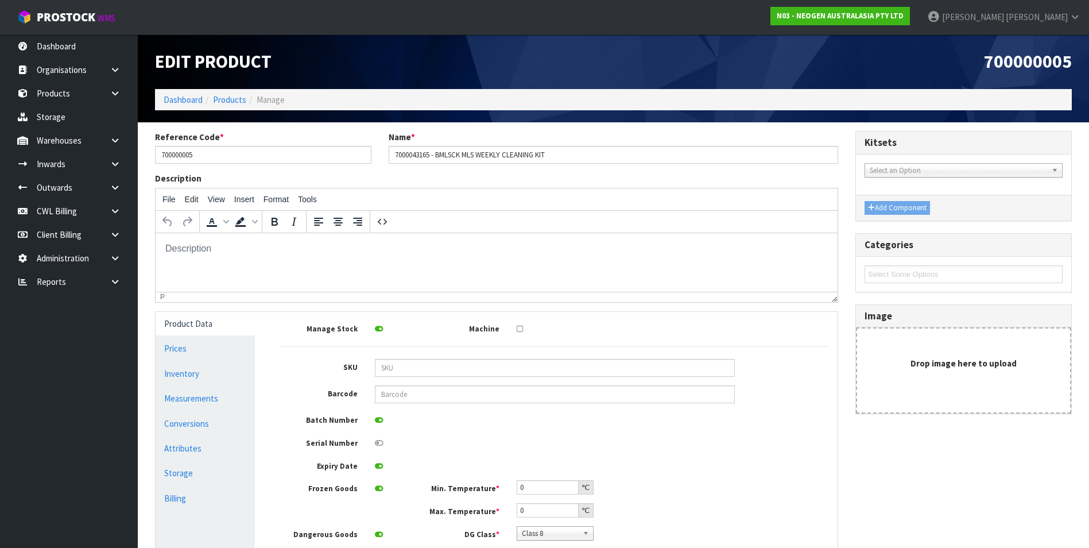
click at [219, 105] on li "Products" at bounding box center [225, 100] width 44 height 12
click at [230, 100] on link "Products" at bounding box center [229, 99] width 33 height 11
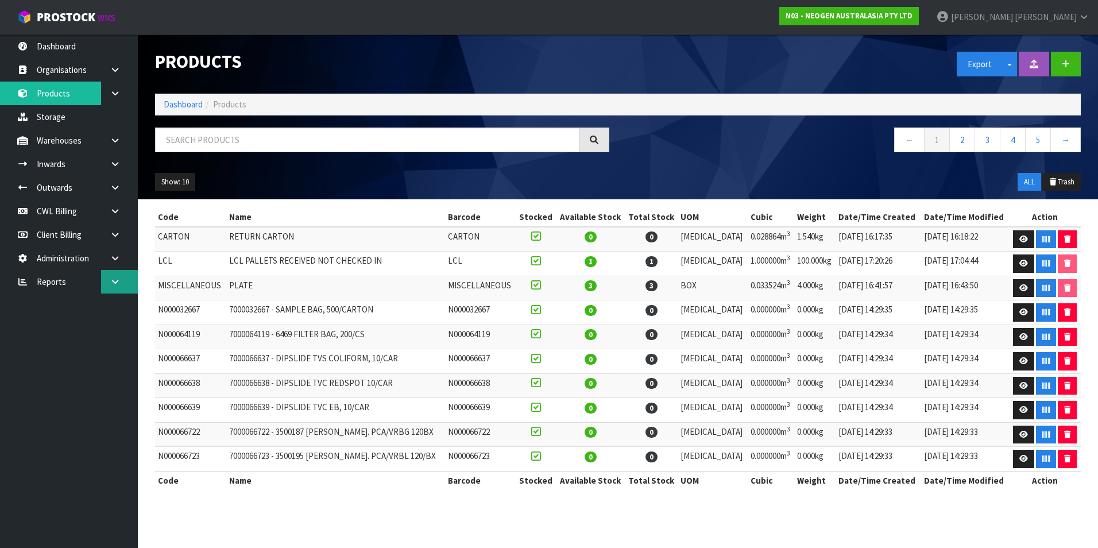
click at [114, 284] on icon at bounding box center [115, 281] width 11 height 9
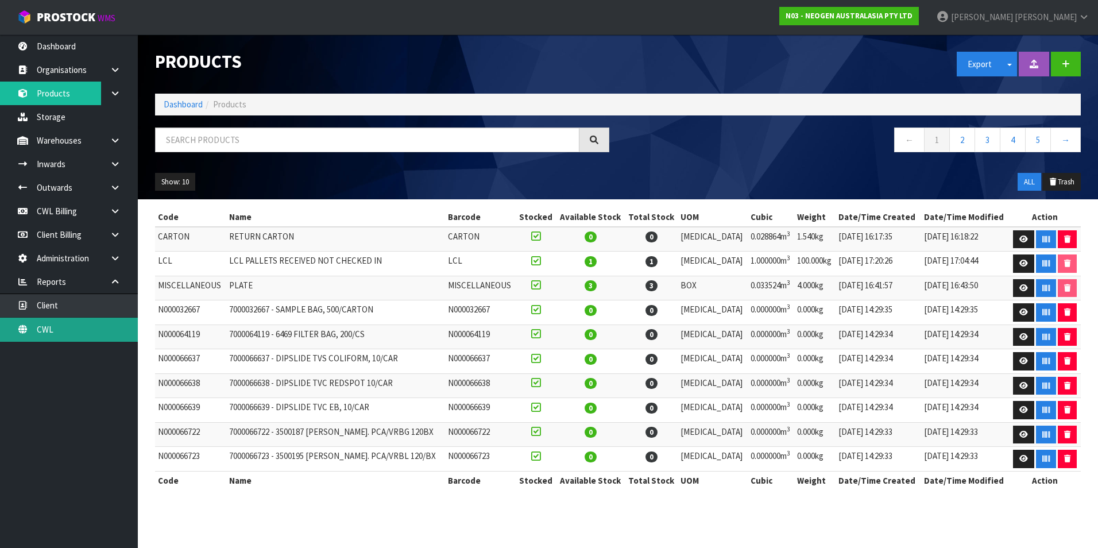
click at [88, 329] on link "CWL" at bounding box center [69, 330] width 138 height 24
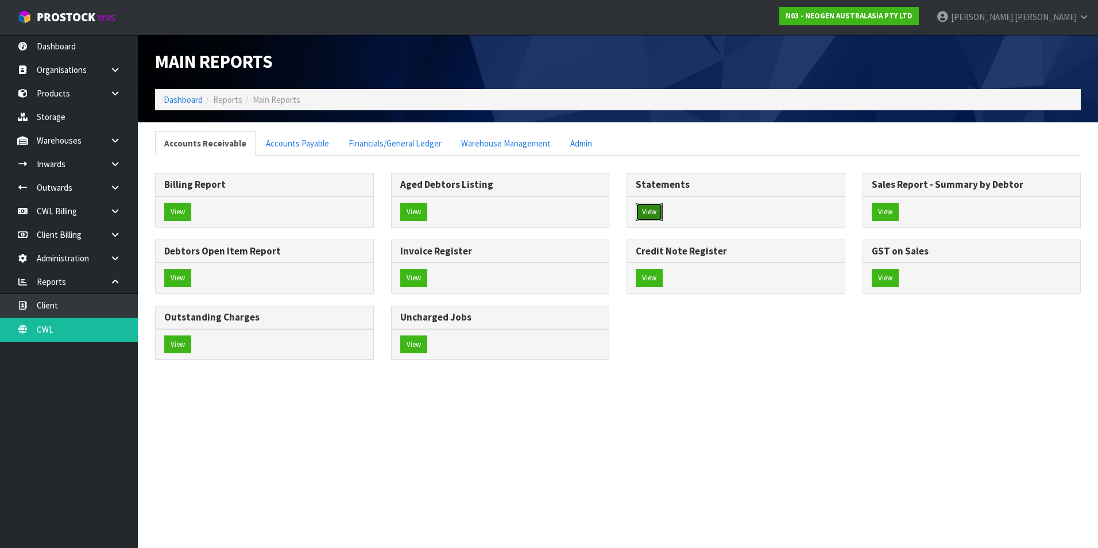
drag, startPoint x: 652, startPoint y: 211, endPoint x: 598, endPoint y: 217, distance: 54.2
click at [652, 211] on button "View" at bounding box center [649, 212] width 27 height 18
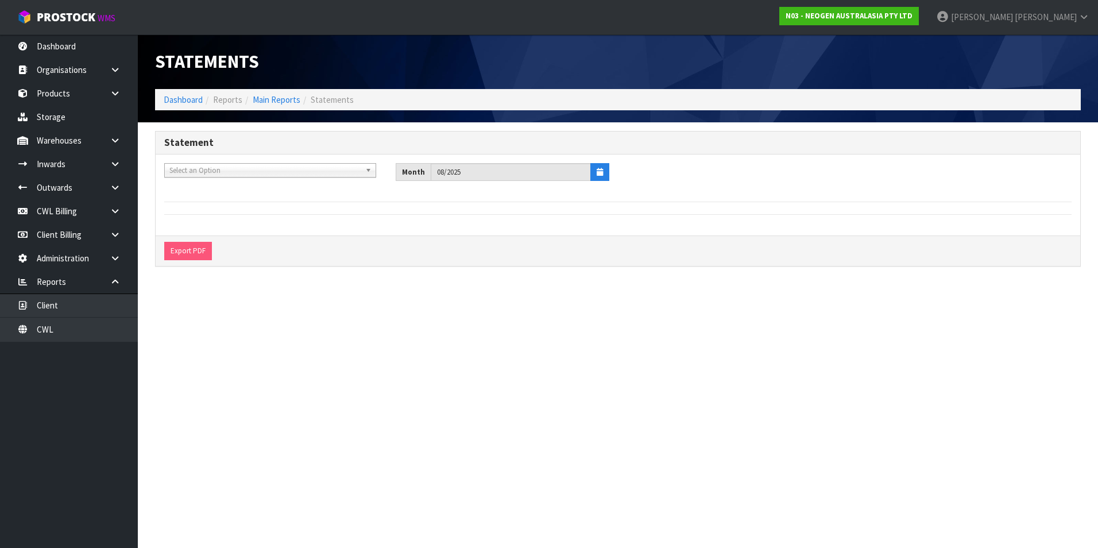
click at [212, 165] on span "Select an Option" at bounding box center [264, 171] width 191 height 14
type input "your"
click at [195, 204] on em "YOUR" at bounding box center [194, 203] width 18 height 10
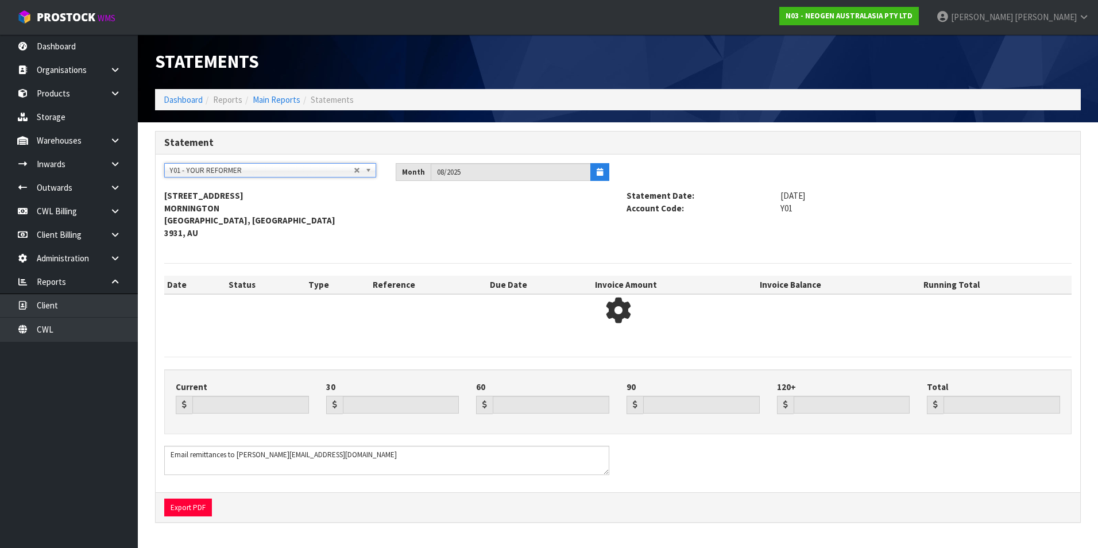
type input "8885.62"
type input "13384.49"
type input "0.00"
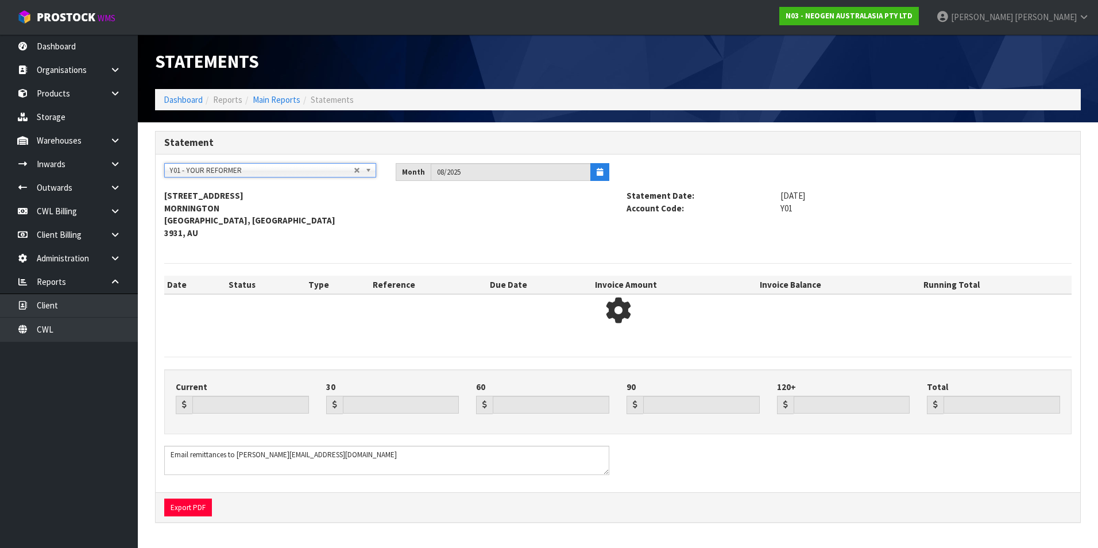
type input "22270.11"
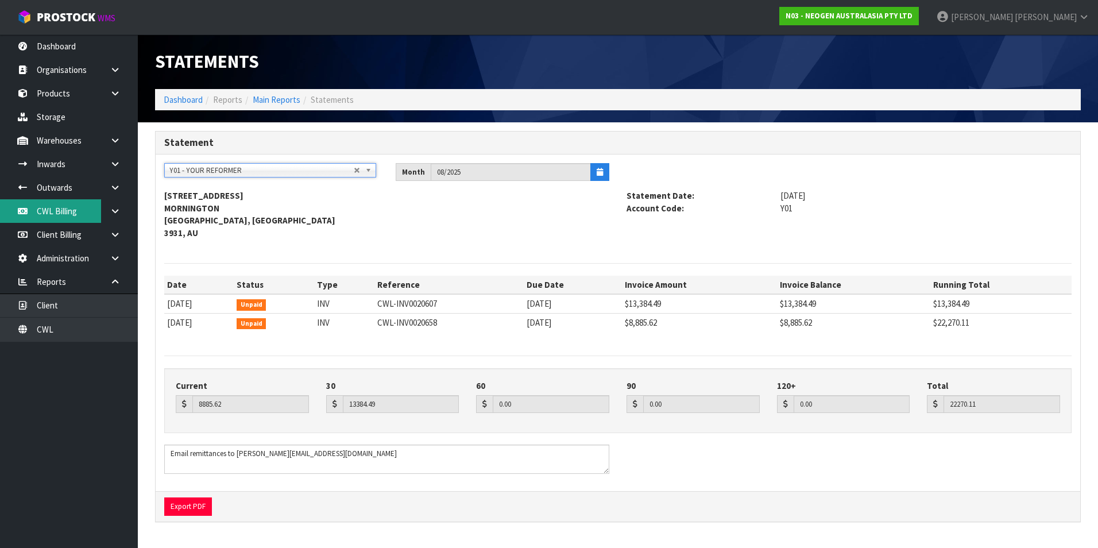
click at [55, 206] on link "CWL Billing" at bounding box center [69, 211] width 138 height 24
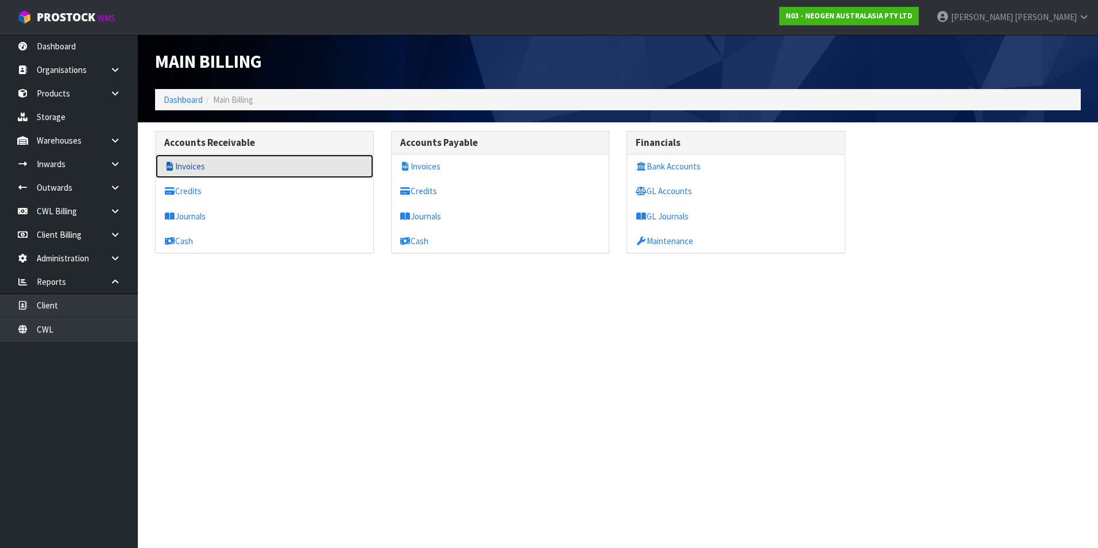
click at [200, 166] on link "Invoices" at bounding box center [265, 166] width 218 height 24
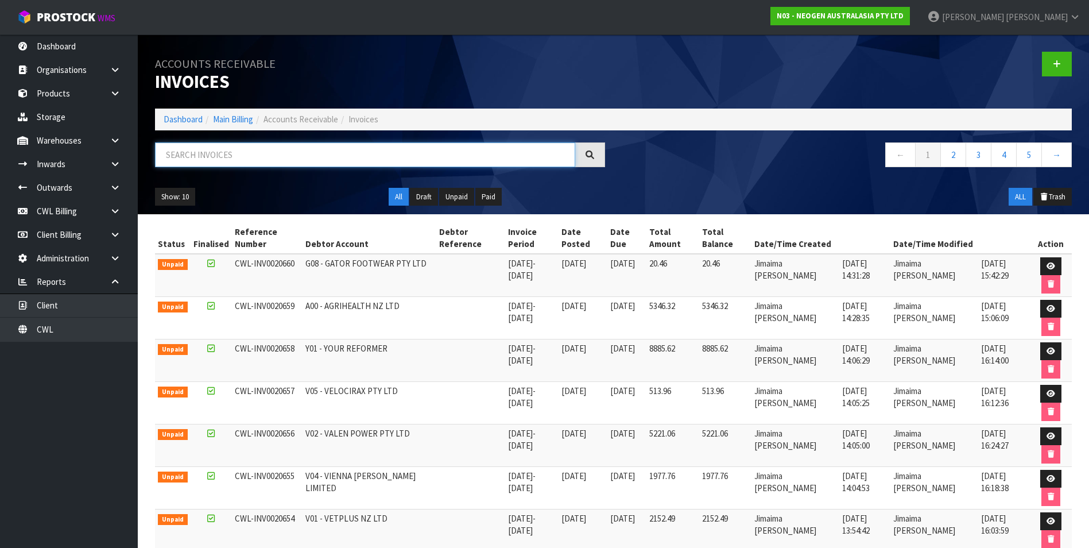
click at [201, 164] on input "text" at bounding box center [365, 154] width 420 height 25
type input "20047"
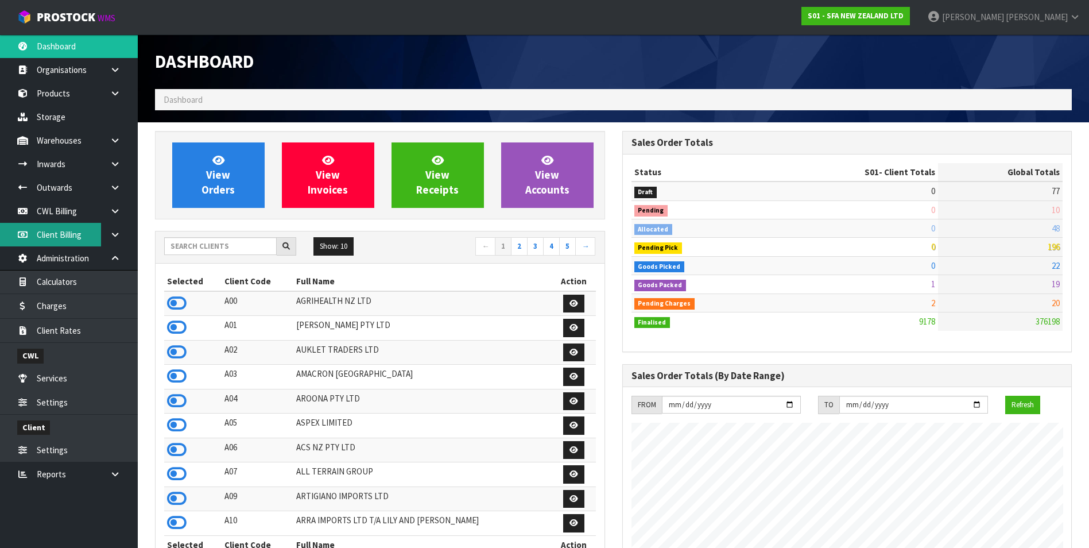
scroll to position [870, 467]
click at [72, 212] on link "CWL Billing" at bounding box center [69, 211] width 138 height 24
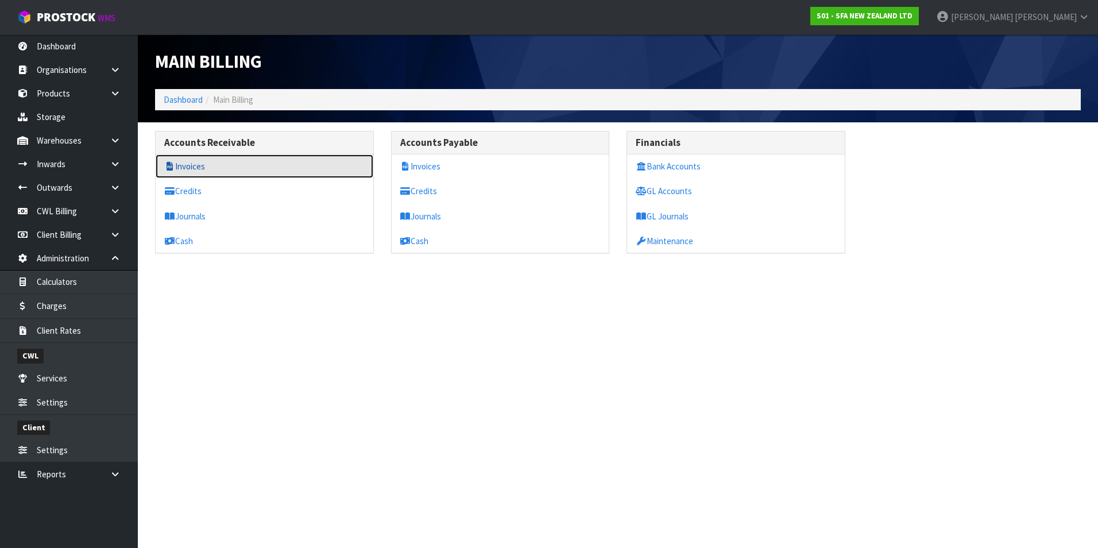
click at [198, 168] on link "Invoices" at bounding box center [265, 166] width 218 height 24
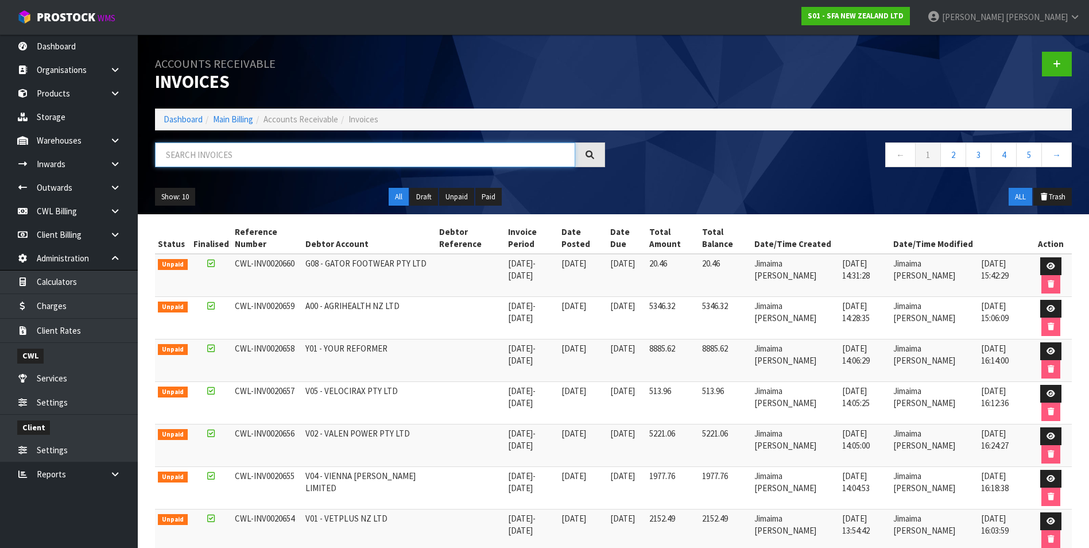
drag, startPoint x: 198, startPoint y: 167, endPoint x: 185, endPoint y: 152, distance: 19.6
click at [185, 152] on input "text" at bounding box center [365, 154] width 420 height 25
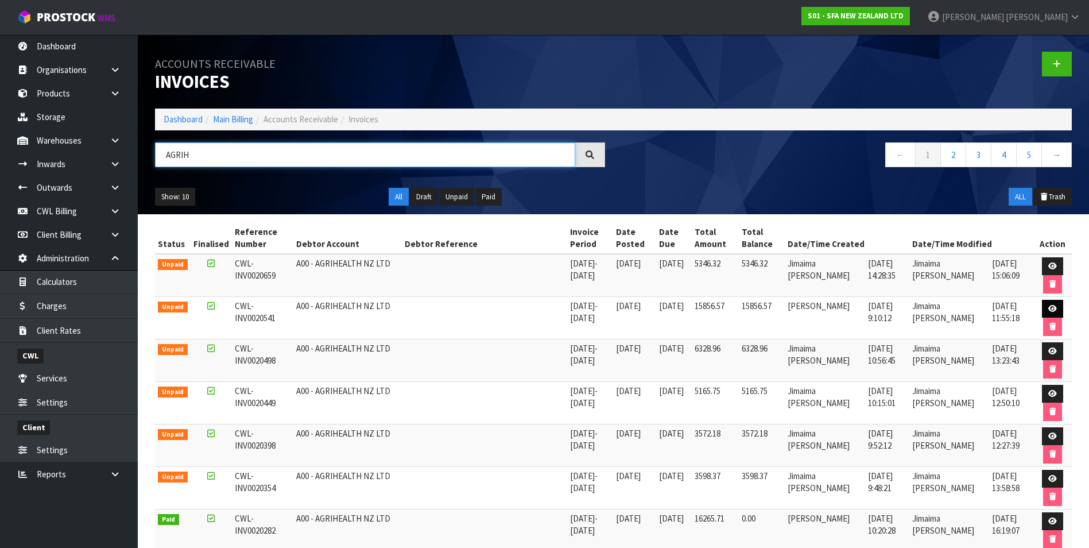
type input "AGRIH"
click at [1050, 306] on icon at bounding box center [1053, 308] width 9 height 7
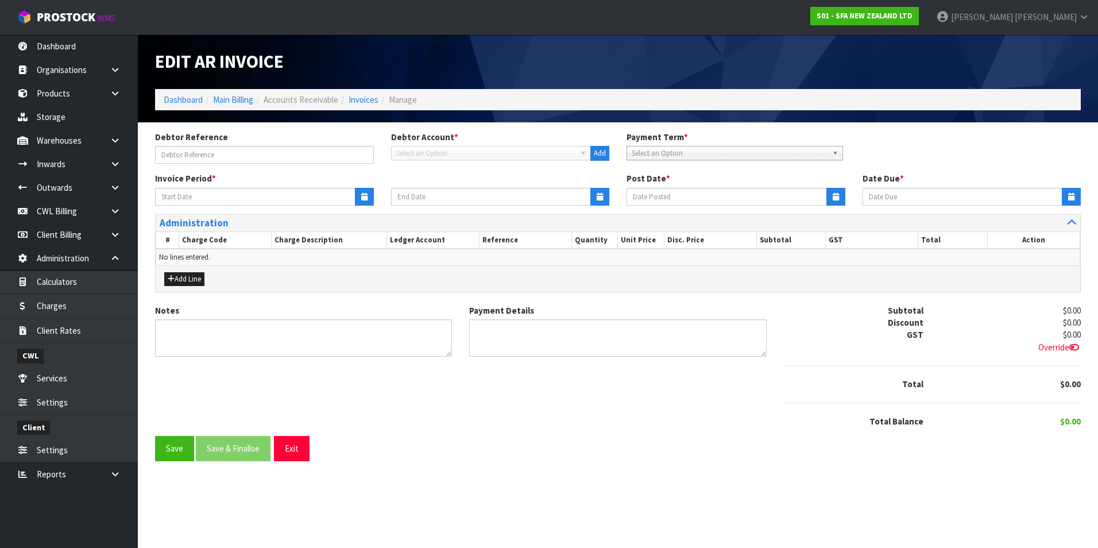
type input "[DATE]"
type input "20/08/2025"
type textarea "Please contact us within 7 days should there be any discrepancies."
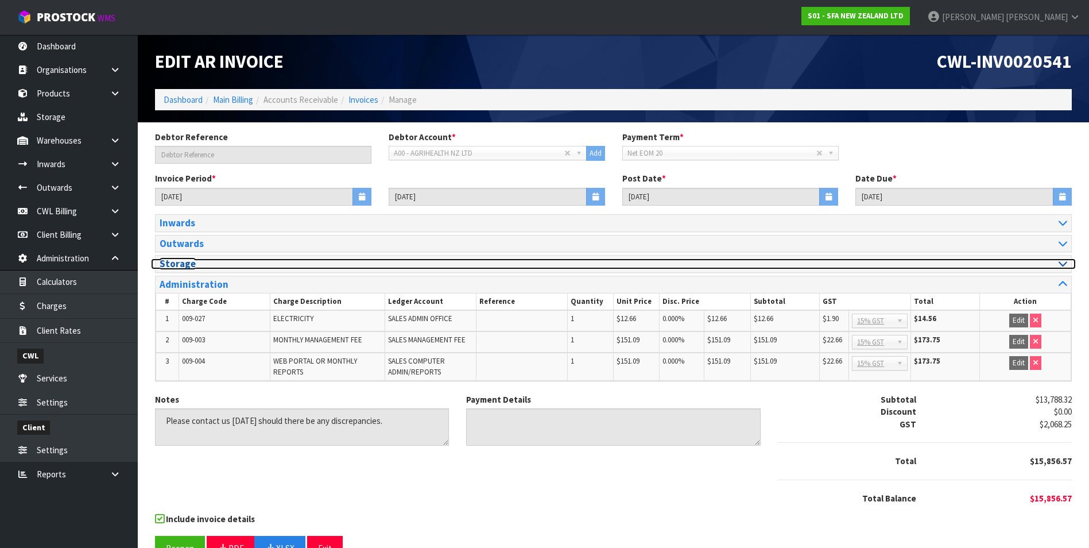
click at [1063, 262] on icon at bounding box center [1063, 263] width 9 height 10
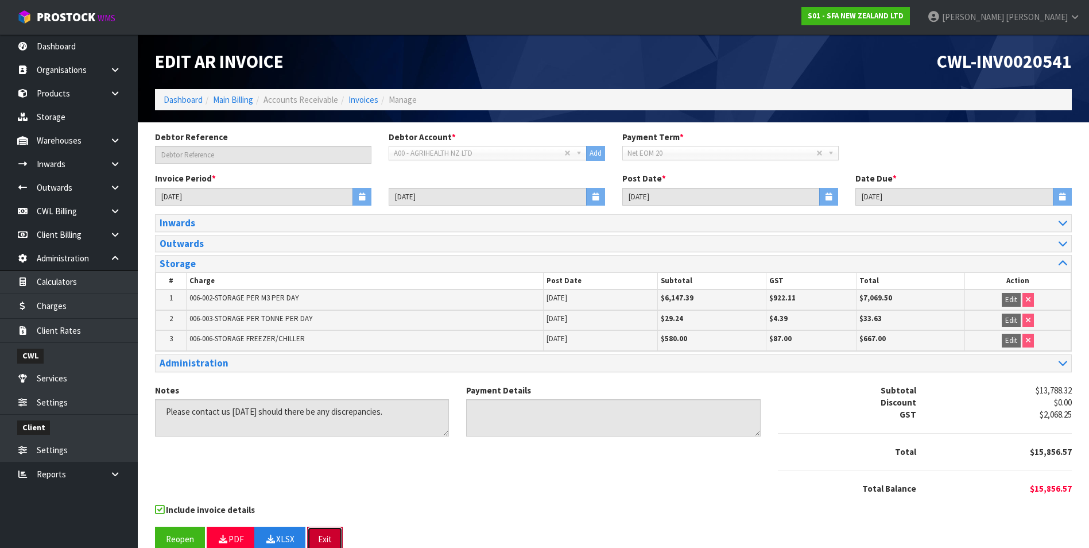
click at [325, 541] on button "Exit" at bounding box center [325, 539] width 36 height 25
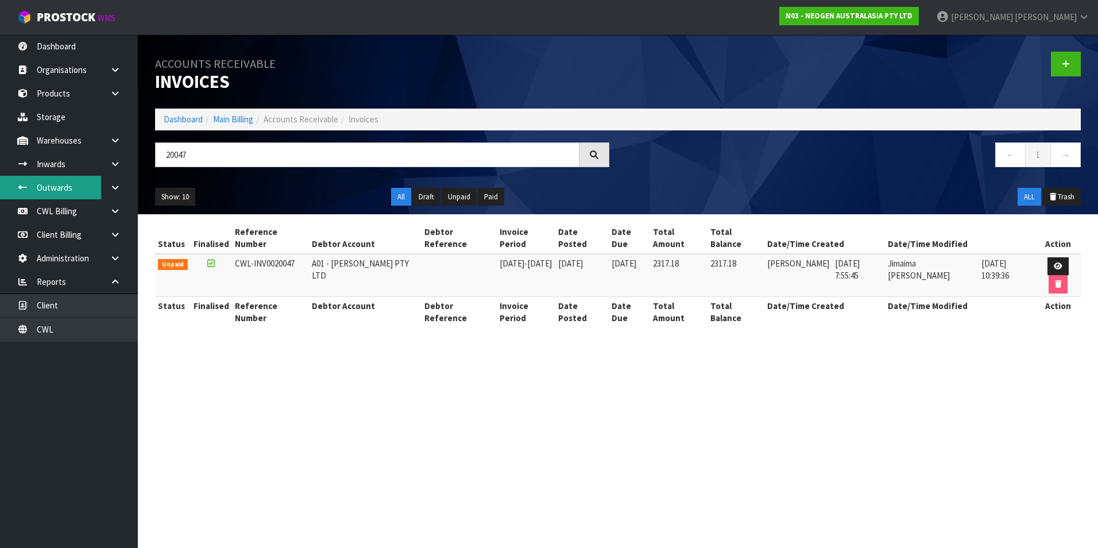
click at [67, 190] on link "Outwards" at bounding box center [69, 188] width 138 height 24
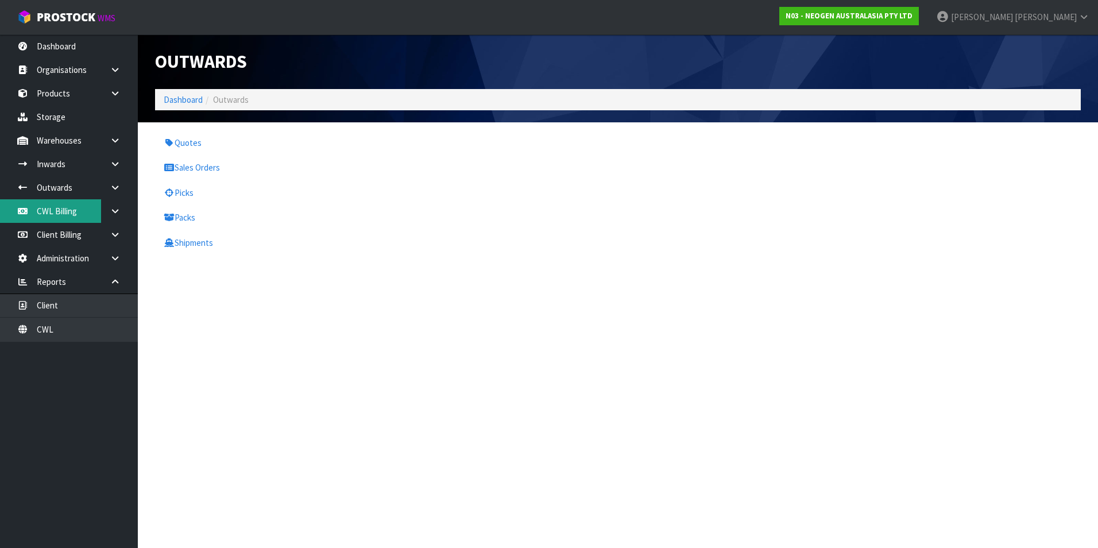
click at [65, 218] on link "CWL Billing" at bounding box center [69, 211] width 138 height 24
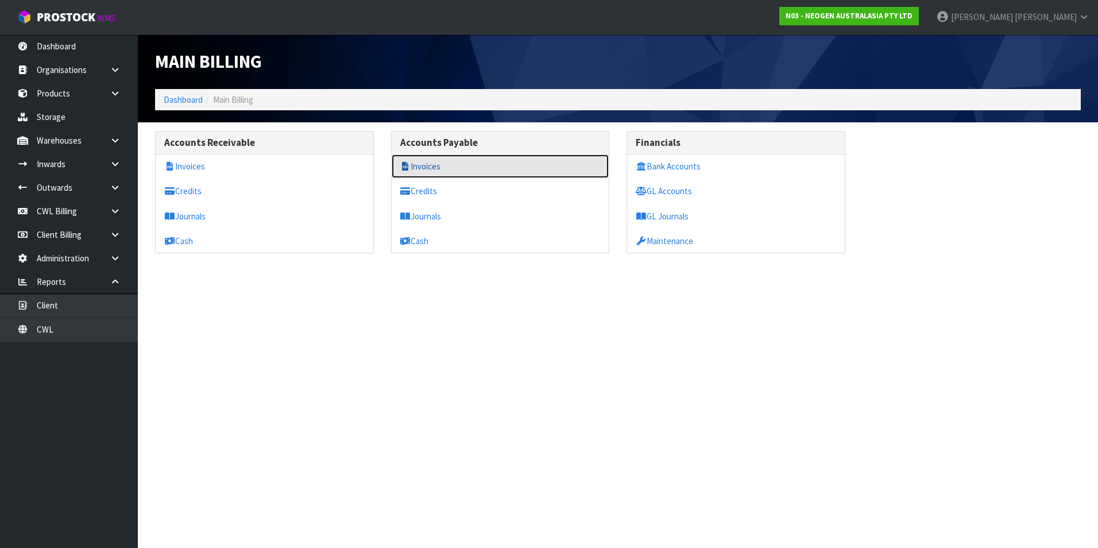
click at [422, 164] on link "Invoices" at bounding box center [501, 166] width 218 height 24
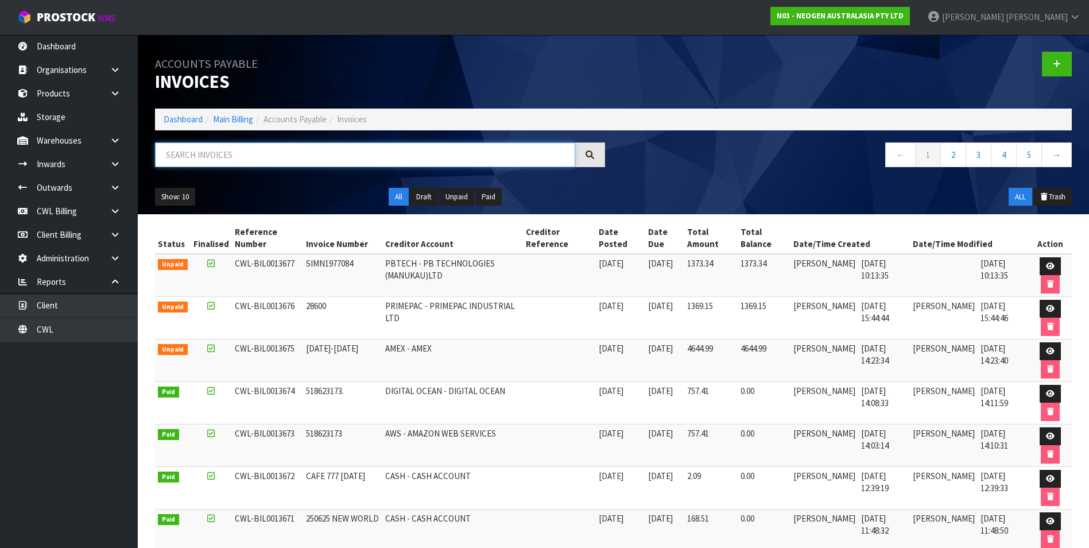
click at [262, 154] on input "text" at bounding box center [365, 154] width 420 height 25
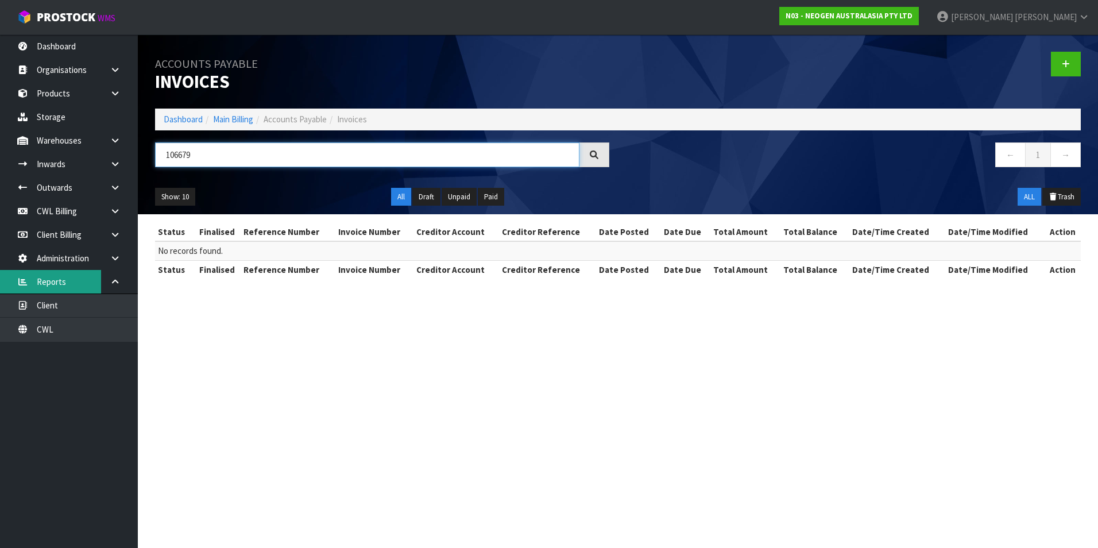
type input "106679"
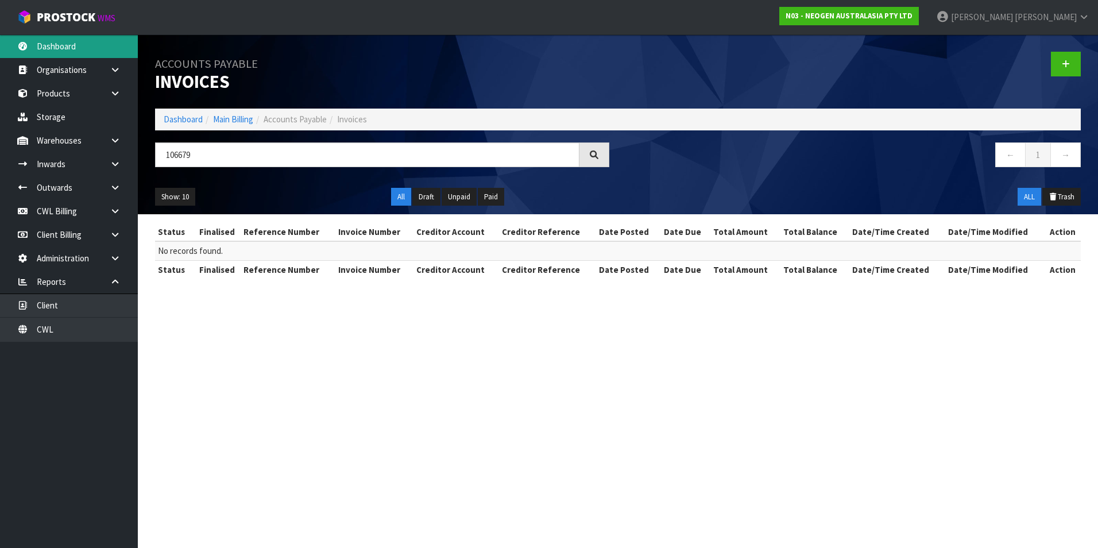
click at [61, 49] on link "Dashboard" at bounding box center [69, 46] width 138 height 24
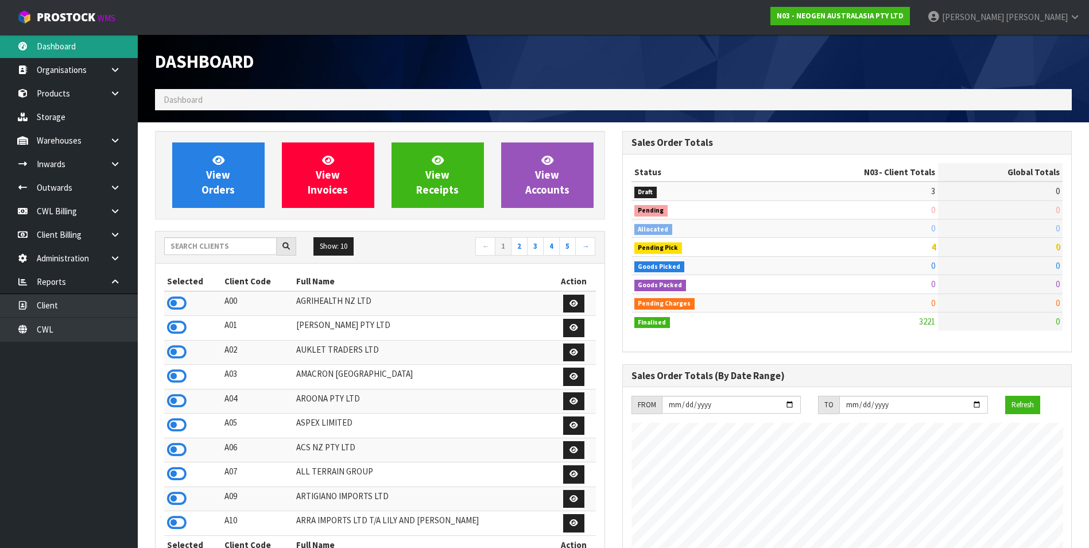
scroll to position [870, 467]
click at [190, 246] on input "text" at bounding box center [220, 246] width 113 height 18
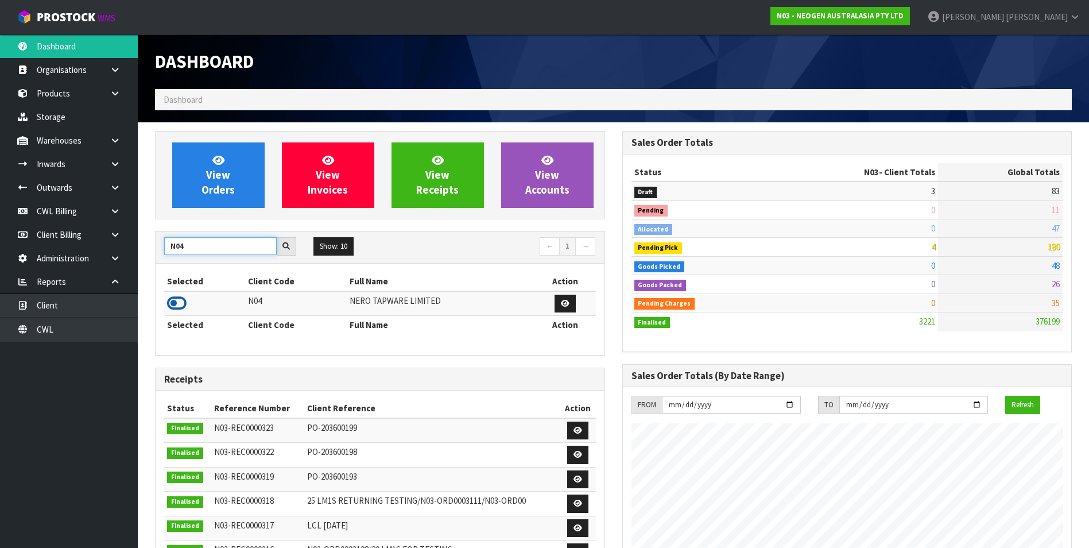
type input "N04"
drag, startPoint x: 177, startPoint y: 302, endPoint x: 200, endPoint y: 219, distance: 86.5
click at [177, 299] on icon at bounding box center [177, 303] width 20 height 17
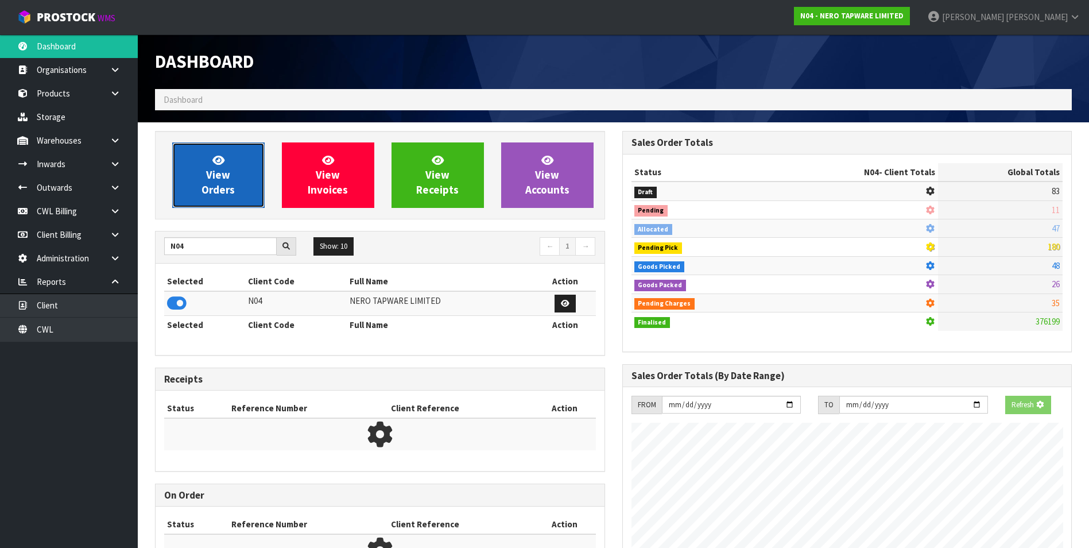
scroll to position [907, 467]
click at [211, 189] on span "View Orders" at bounding box center [218, 174] width 33 height 43
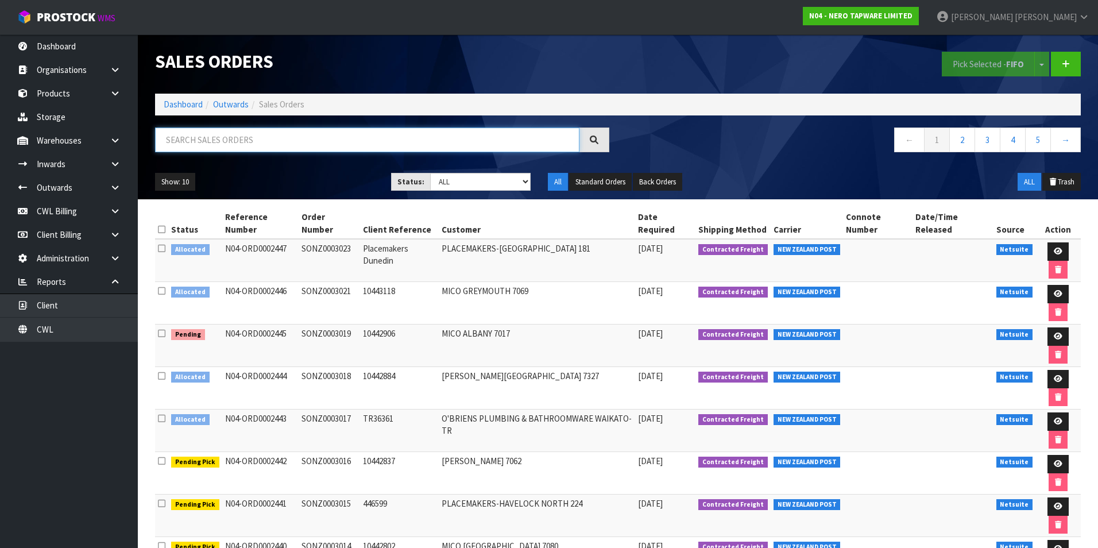
click at [181, 136] on input "text" at bounding box center [367, 139] width 424 height 25
paste input "00894210379936950889"
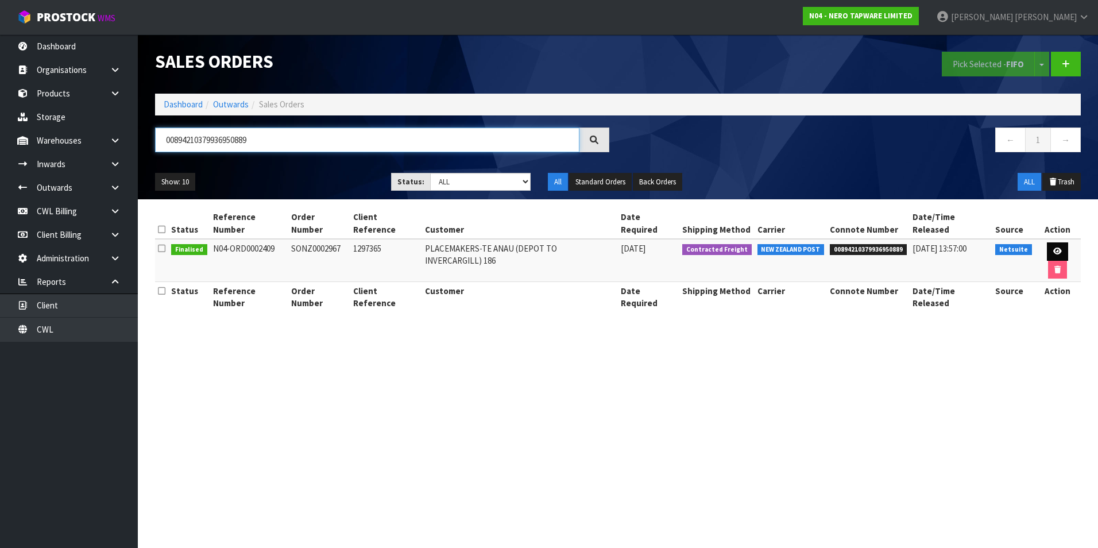
type input "00894210379936950889"
click at [1053, 248] on icon at bounding box center [1057, 251] width 9 height 7
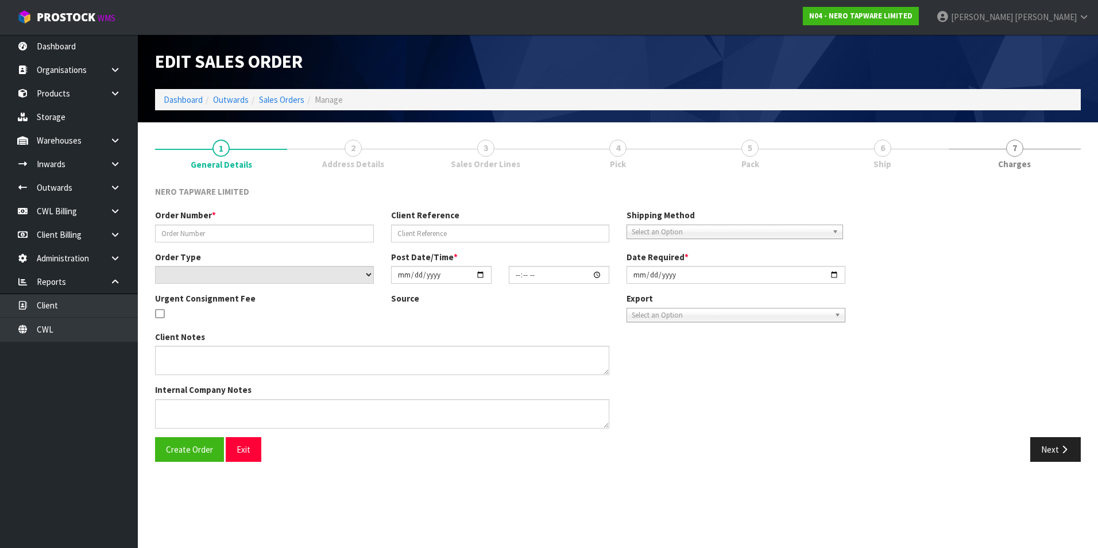
type input "SONZ0002967"
type input "1297365"
select select "number:0"
type input "2025-08-07"
type input "11:45:04.000"
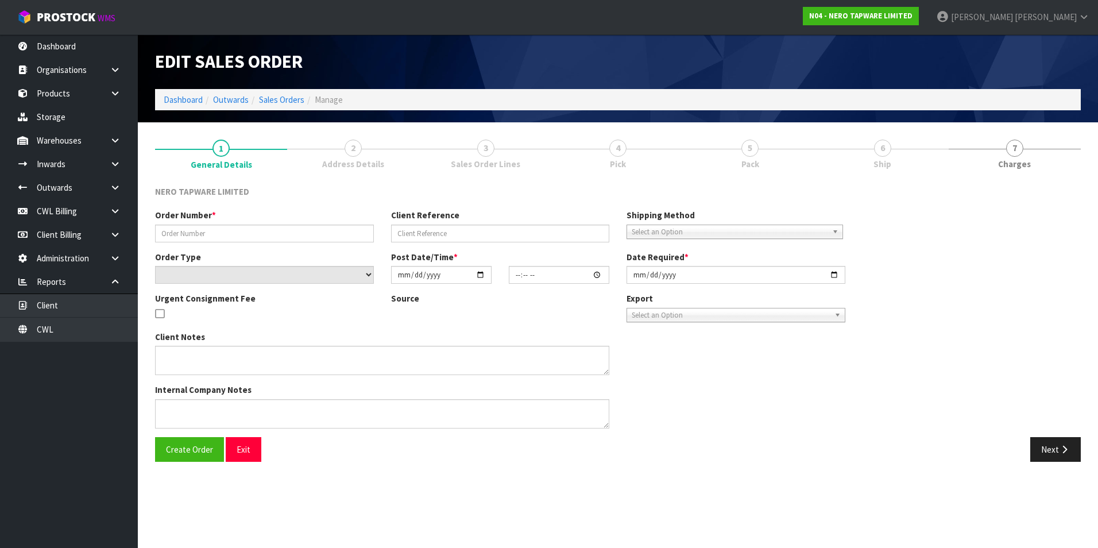
type input "2025-08-07"
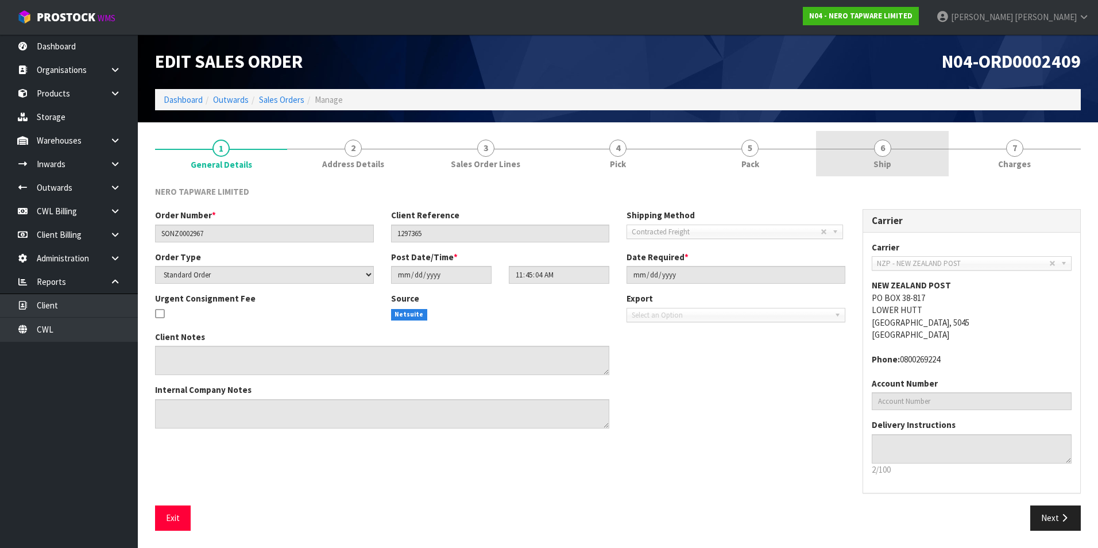
click at [883, 152] on span "6" at bounding box center [882, 148] width 17 height 17
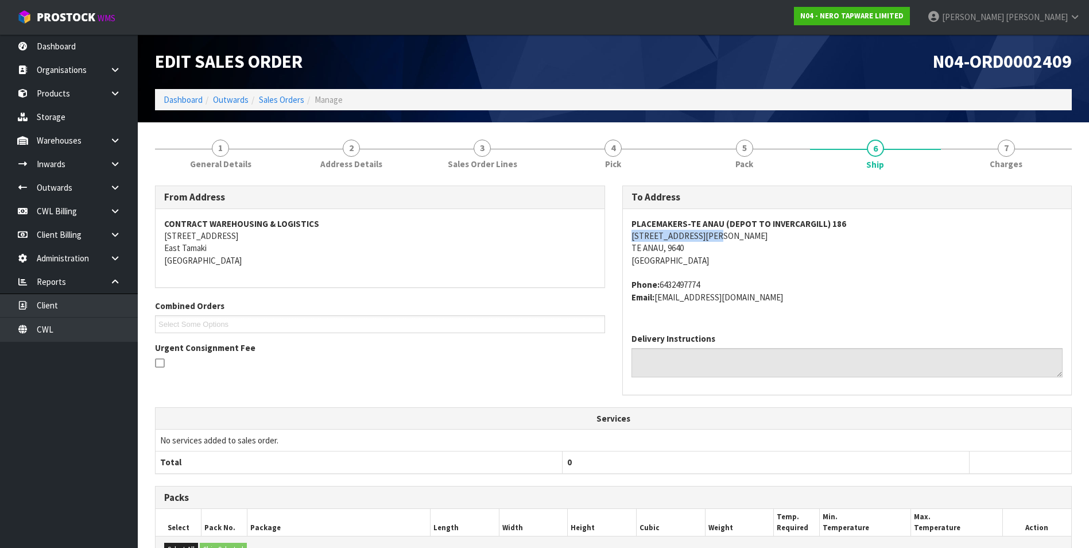
drag, startPoint x: 726, startPoint y: 236, endPoint x: 634, endPoint y: 238, distance: 92.5
click at [634, 238] on address "PLACEMAKERS-TE ANAU (DEPOT TO INVERCARGILL) 186 126 SANDY BROWN ROAD TE ANAU, 9…" at bounding box center [848, 242] width 432 height 49
drag, startPoint x: 637, startPoint y: 237, endPoint x: 1020, endPoint y: 239, distance: 383.0
click at [894, 248] on address "PLACEMAKERS-TE ANAU (DEPOT TO INVERCARGILL) 186 126 SANDY BROWN ROAD TE ANAU, 9…" at bounding box center [848, 242] width 432 height 49
click at [780, 256] on address "PLACEMAKERS-TE ANAU (DEPOT TO INVERCARGILL) 186 126 SANDY BROWN ROAD TE ANAU, 9…" at bounding box center [848, 242] width 432 height 49
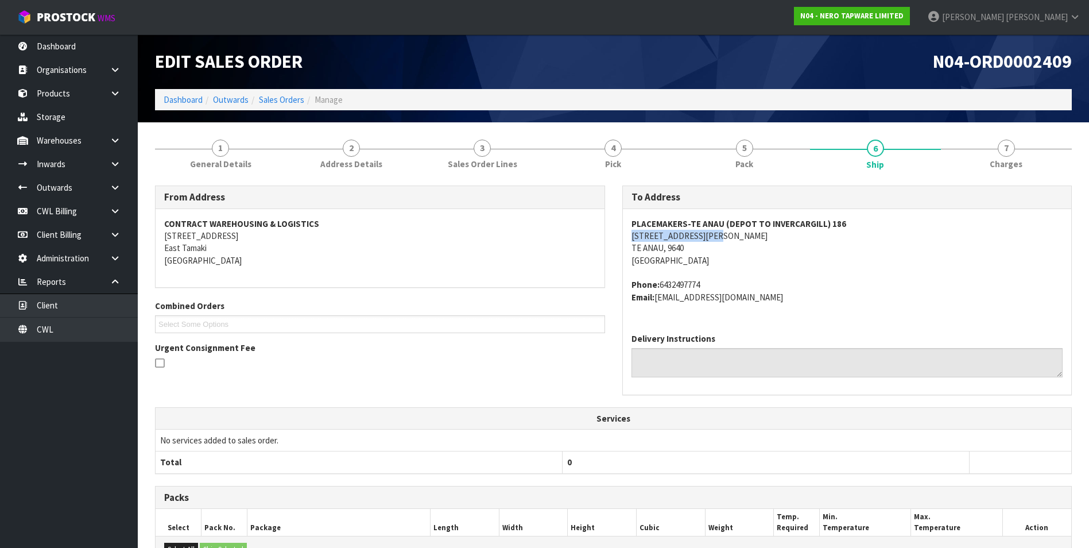
drag, startPoint x: 741, startPoint y: 235, endPoint x: 628, endPoint y: 239, distance: 113.2
click at [628, 239] on div "PLACEMAKERS-TE ANAU (DEPOT TO INVERCARGILL) 186 126 SANDY BROWN ROAD TE ANAU, 9…" at bounding box center [847, 266] width 449 height 115
drag, startPoint x: 628, startPoint y: 239, endPoint x: 633, endPoint y: 234, distance: 7.4
copy address "126 SANDY BROWN ROAD"
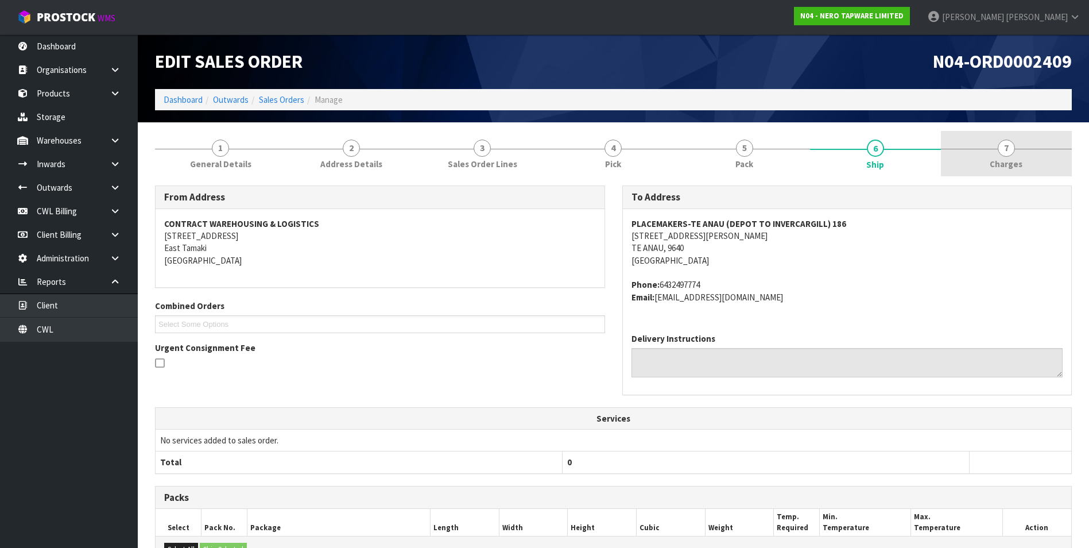
click at [1012, 148] on span "7" at bounding box center [1006, 148] width 17 height 17
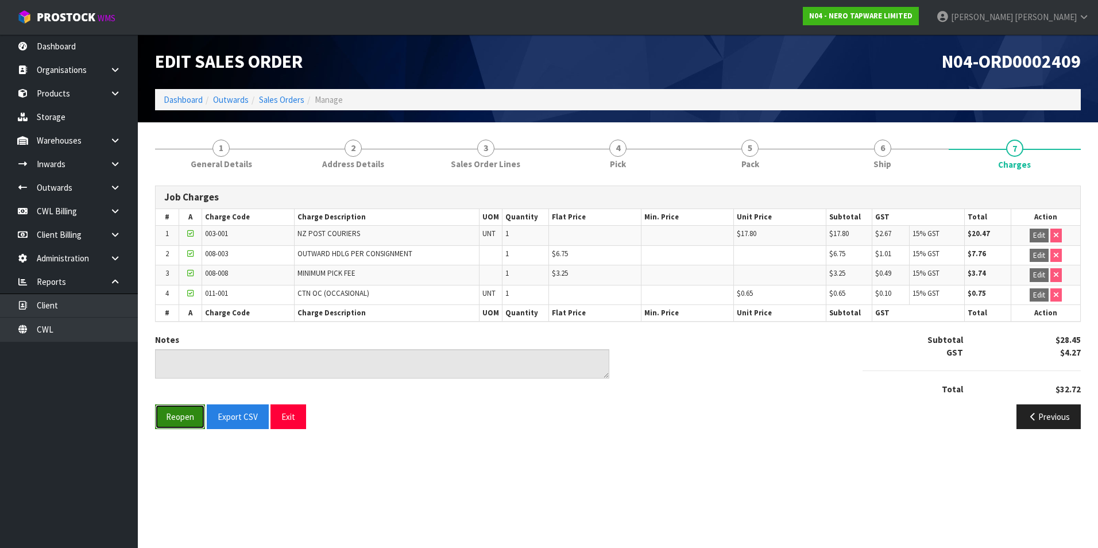
click at [185, 417] on button "Reopen" at bounding box center [180, 416] width 50 height 25
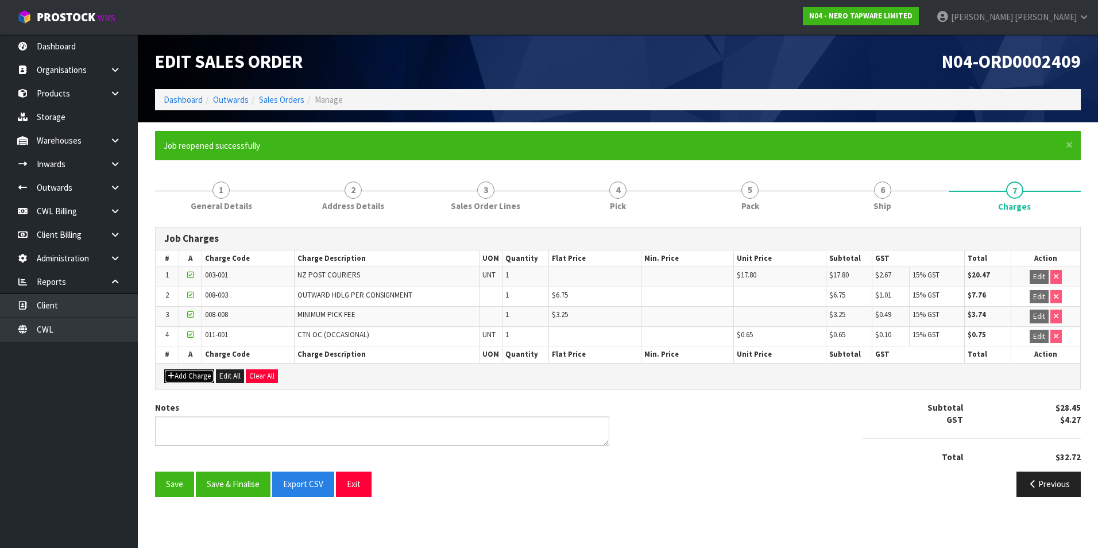
click at [199, 378] on button "Add Charge" at bounding box center [189, 376] width 50 height 14
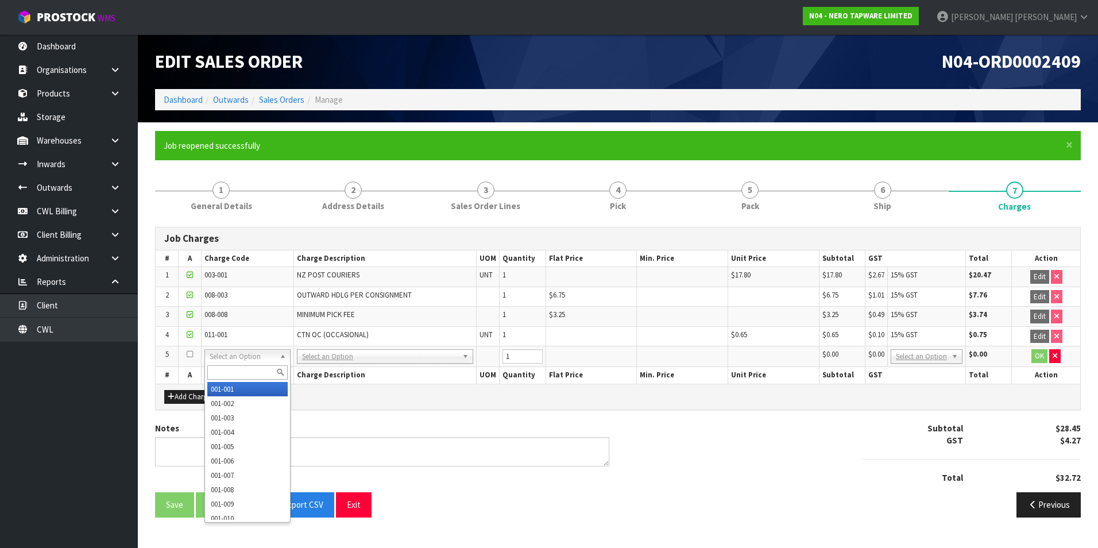
click at [230, 373] on input "text" at bounding box center [247, 372] width 80 height 14
drag, startPoint x: 242, startPoint y: 355, endPoint x: 226, endPoint y: 374, distance: 24.0
click at [222, 369] on input "text" at bounding box center [247, 372] width 80 height 14
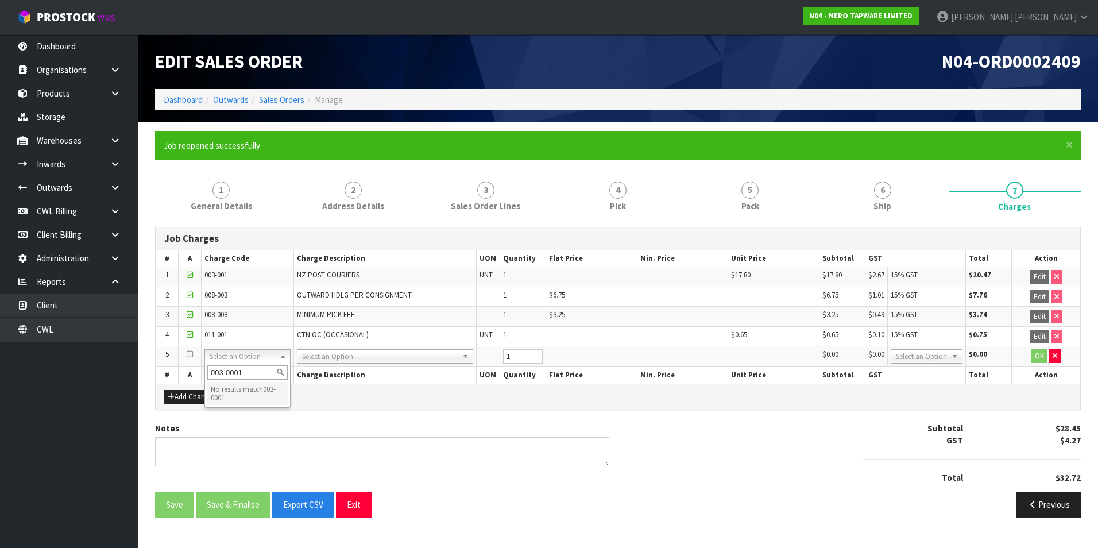
type input "003-0001"
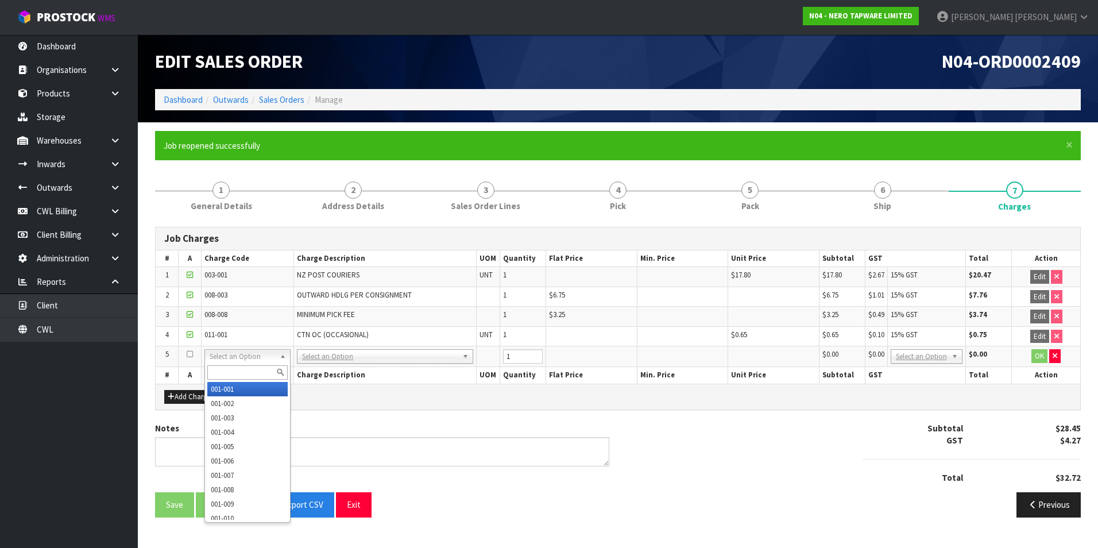
click at [227, 373] on input "text" at bounding box center [247, 372] width 80 height 14
type input "003-001"
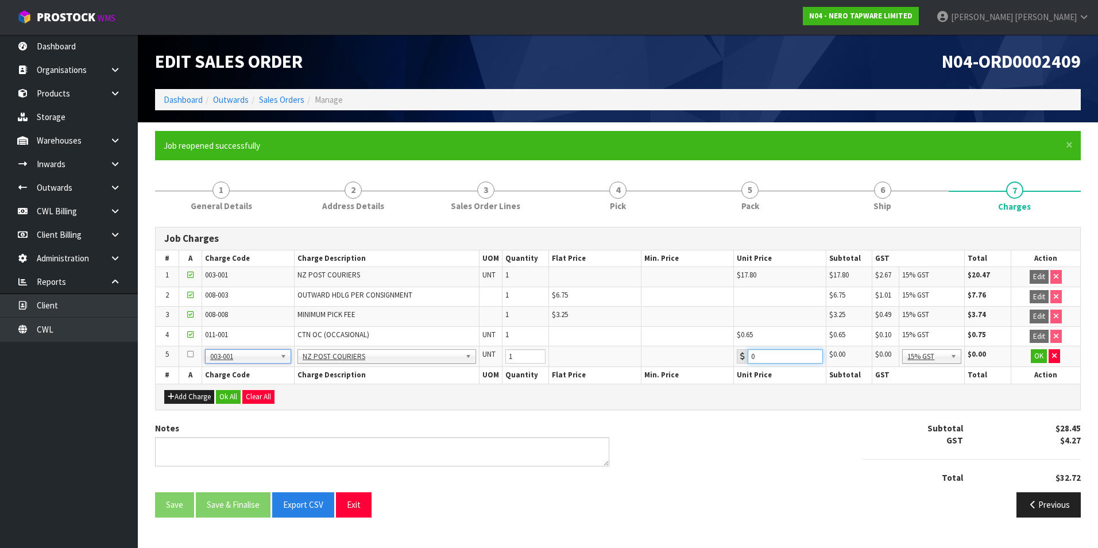
click at [772, 355] on input "0" at bounding box center [785, 356] width 75 height 14
type input "06.79"
click at [1038, 358] on button "OK" at bounding box center [1039, 356] width 16 height 14
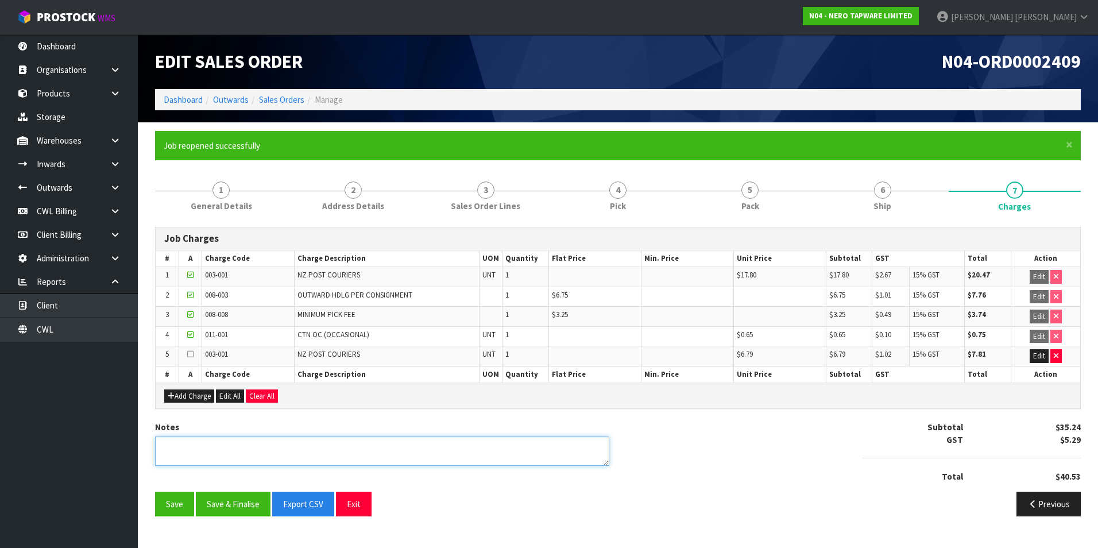
click at [198, 446] on textarea at bounding box center [382, 450] width 454 height 29
type textarea "RURAL FEE ADDED"
click at [231, 507] on button "Save & Finalise" at bounding box center [233, 504] width 75 height 25
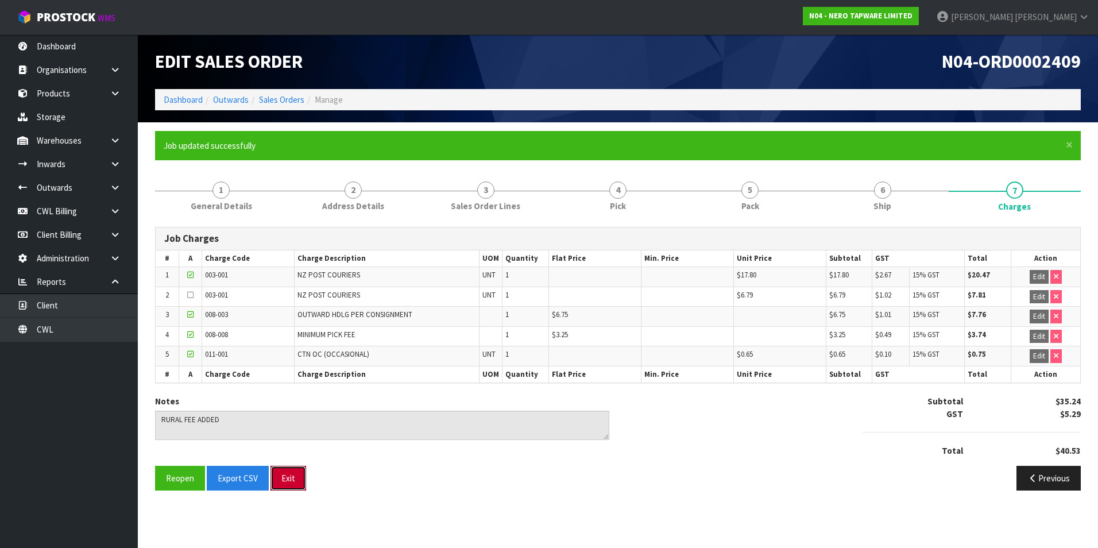
click at [281, 476] on button "Exit" at bounding box center [288, 478] width 36 height 25
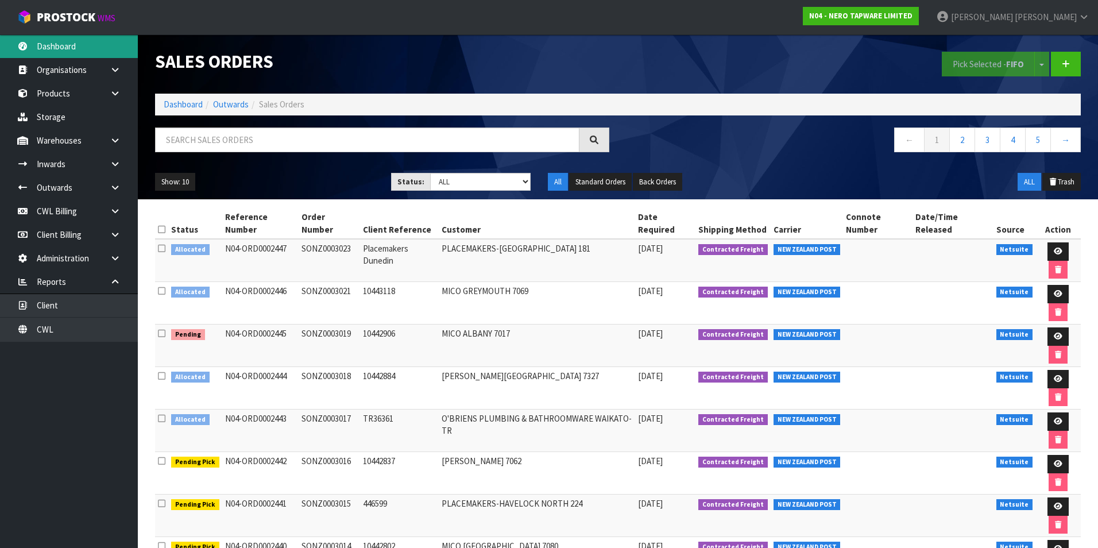
click at [79, 45] on link "Dashboard" at bounding box center [69, 46] width 138 height 24
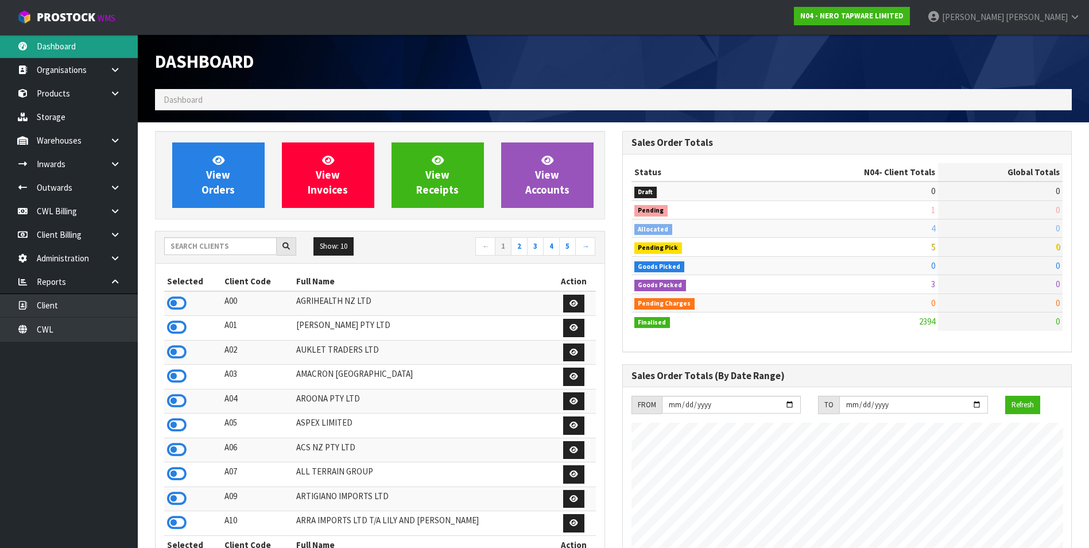
scroll to position [907, 467]
click at [223, 246] on input "text" at bounding box center [220, 246] width 113 height 18
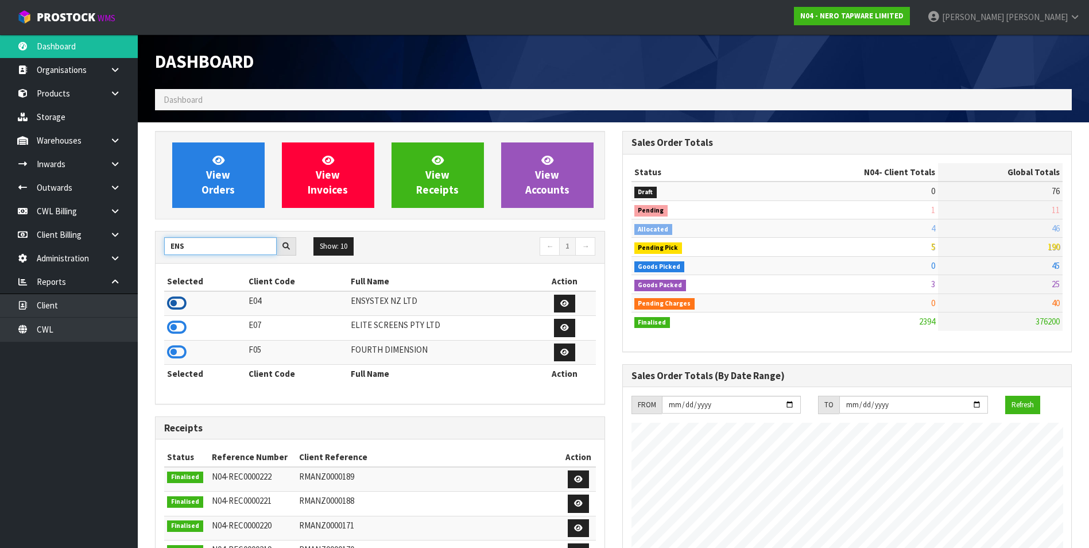
type input "ENS"
click at [183, 303] on icon at bounding box center [177, 303] width 20 height 17
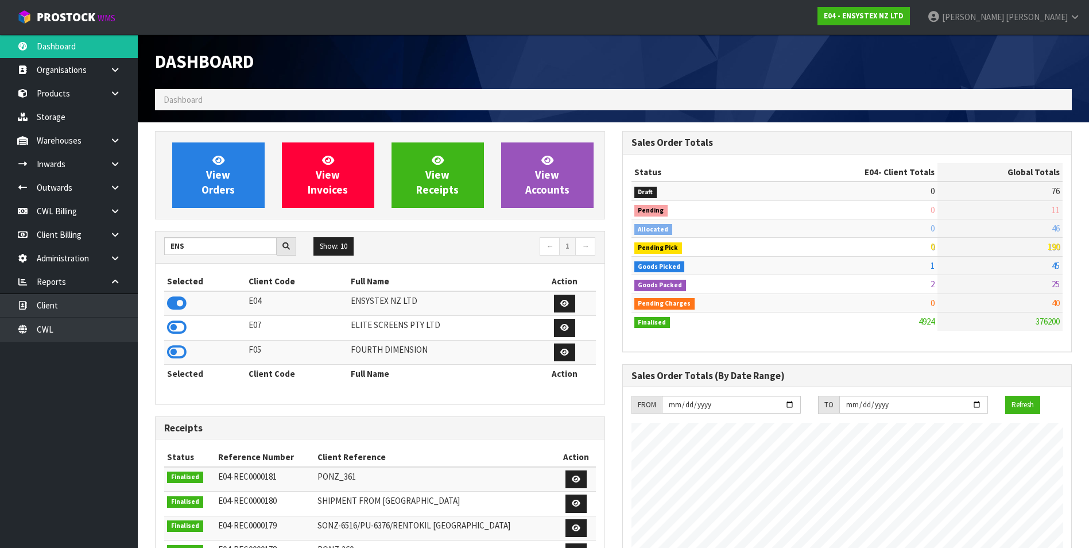
scroll to position [870, 467]
click at [221, 187] on span "View Orders" at bounding box center [218, 174] width 33 height 43
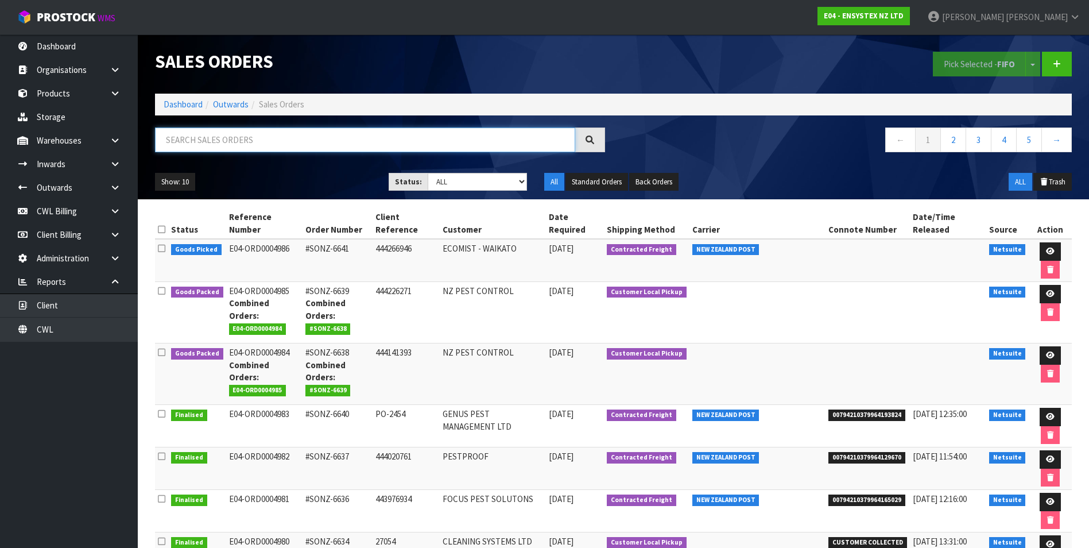
click at [199, 147] on input "text" at bounding box center [365, 139] width 420 height 25
type input "00494210379900372039"
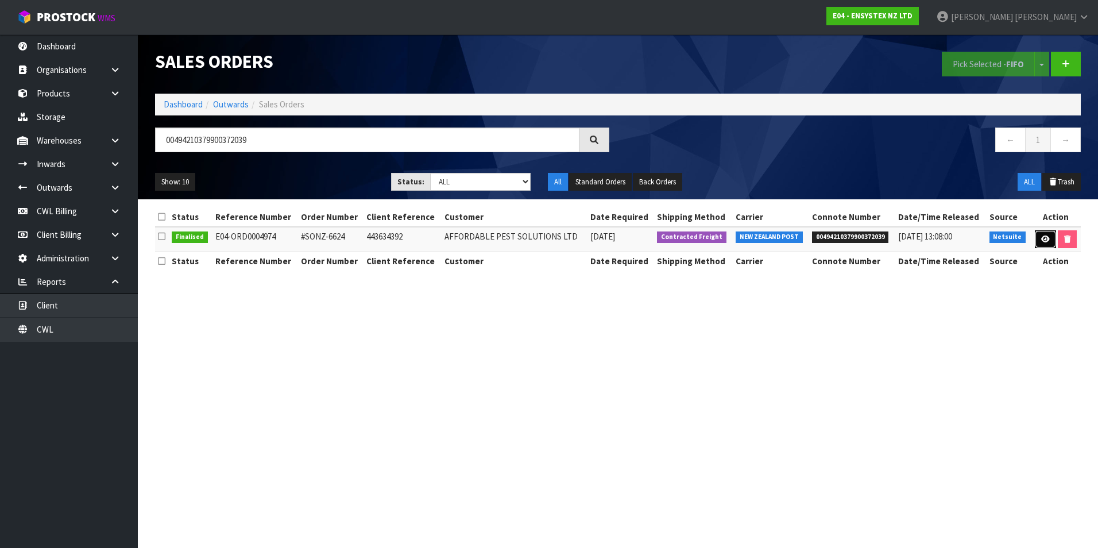
click at [1038, 237] on link at bounding box center [1045, 239] width 21 height 18
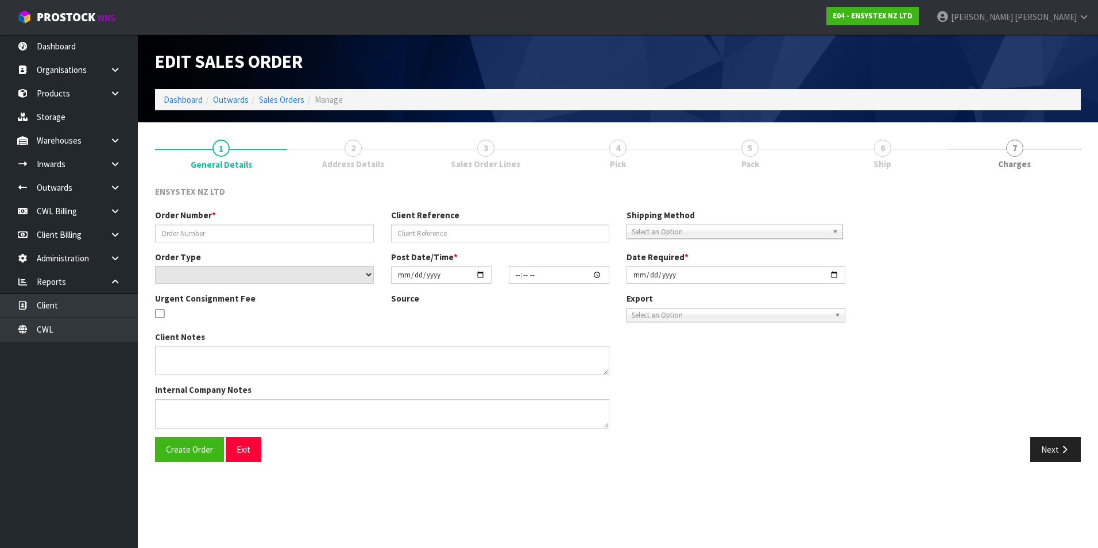
type input "#SONZ-6624"
type input "443634392"
select select "number:0"
type input "2025-08-07"
type input "11:45:06.000"
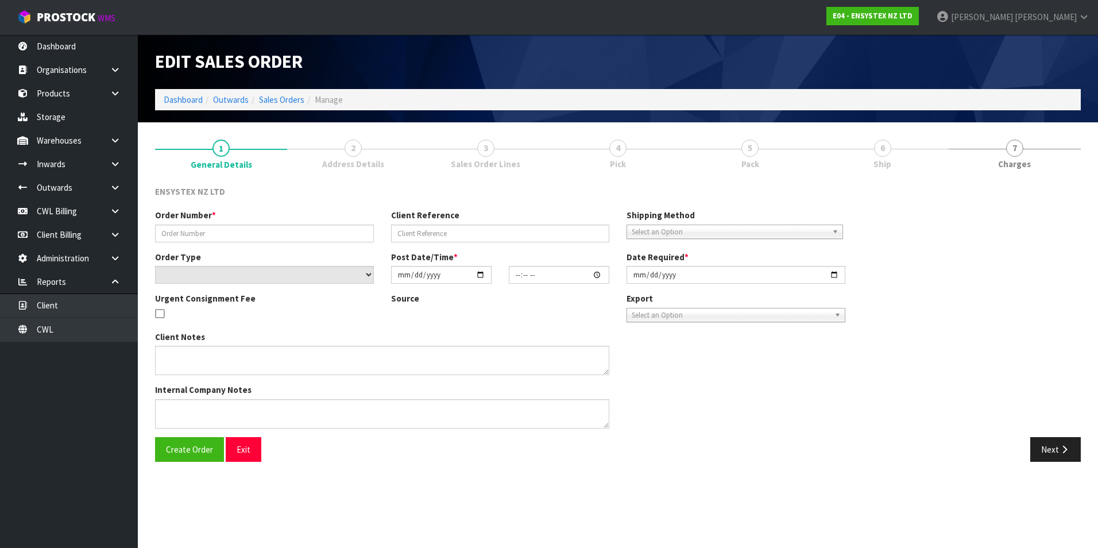
type input "2025-08-07"
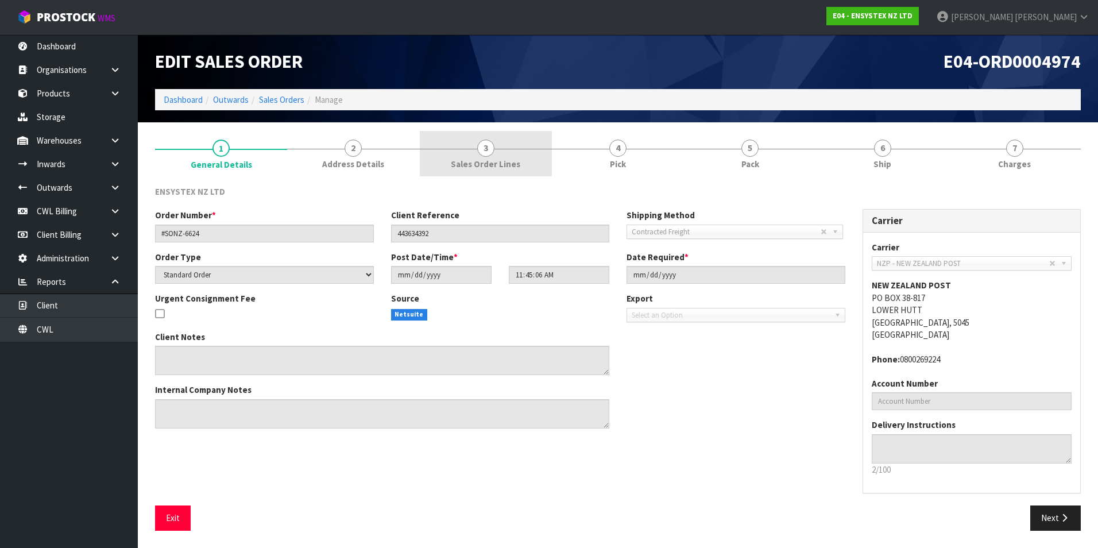
click at [486, 149] on span "3" at bounding box center [485, 148] width 17 height 17
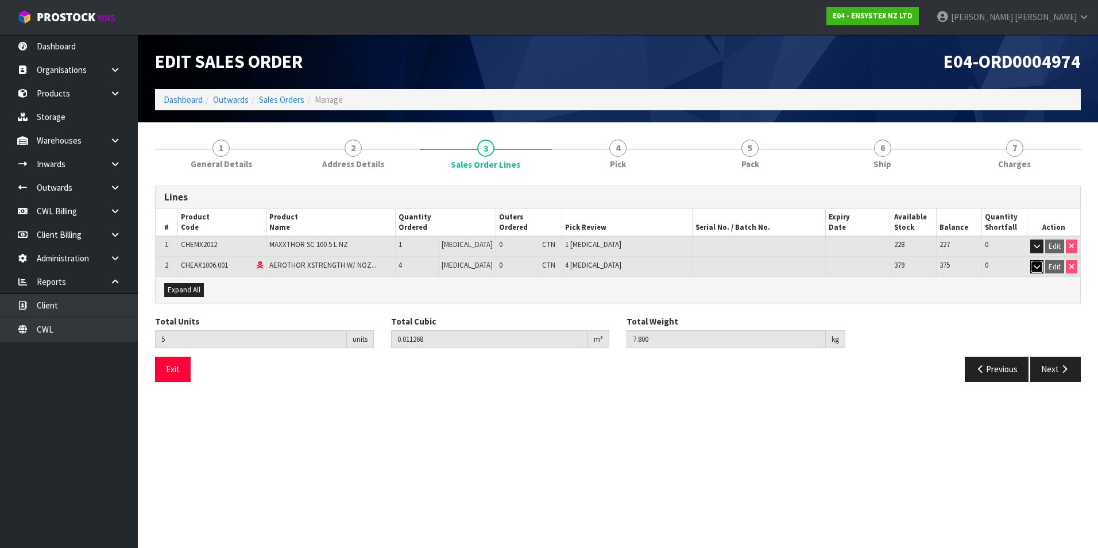
click at [1039, 267] on icon "button" at bounding box center [1037, 266] width 6 height 7
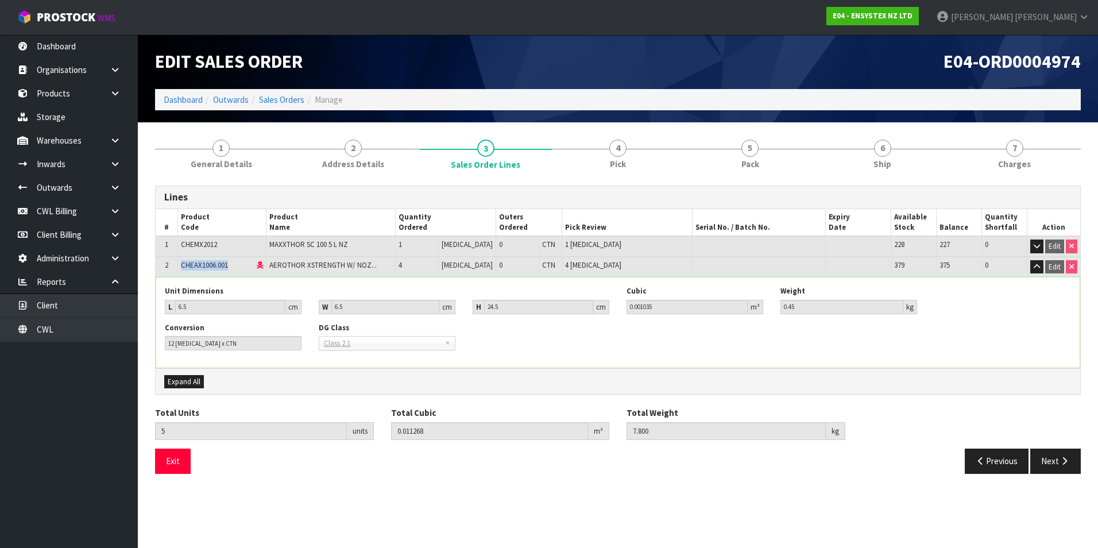
drag, startPoint x: 231, startPoint y: 265, endPoint x: 183, endPoint y: 264, distance: 48.8
click at [183, 264] on td "CHEAX1006.001" at bounding box center [221, 267] width 88 height 20
copy span "CHEAX1006.001"
click at [880, 152] on span "6" at bounding box center [882, 148] width 17 height 17
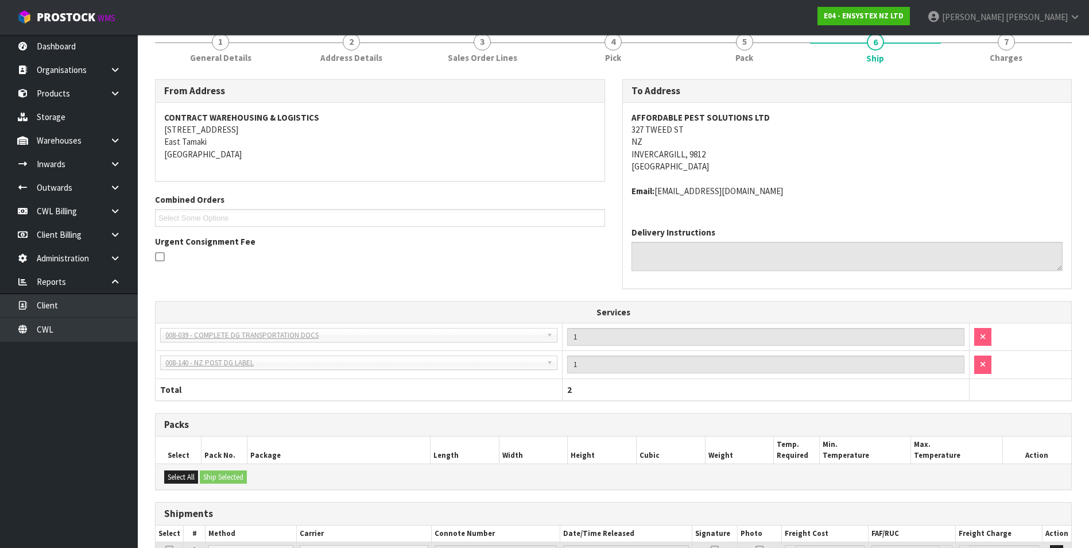
scroll to position [217, 0]
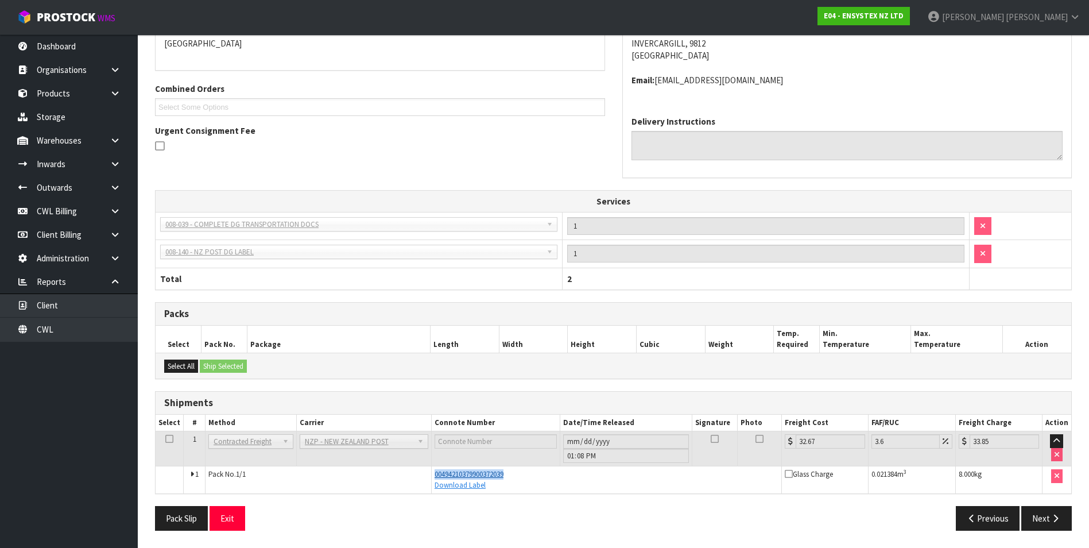
drag, startPoint x: 513, startPoint y: 476, endPoint x: 434, endPoint y: 478, distance: 79.3
click at [435, 478] on div "00494210379900372039" at bounding box center [607, 474] width 344 height 10
click at [718, 509] on div "Previous Next" at bounding box center [847, 518] width 467 height 25
drag, startPoint x: 501, startPoint y: 476, endPoint x: 433, endPoint y: 477, distance: 68.3
click at [435, 477] on div "00494210379900372039" at bounding box center [607, 474] width 344 height 10
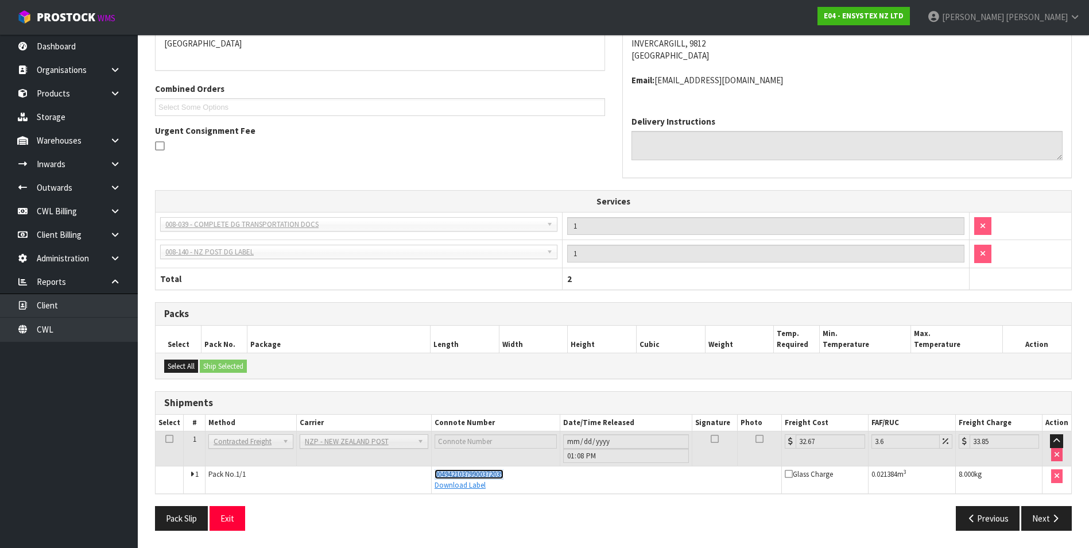
copy span "00494210379900372039"
click at [231, 517] on button "Exit" at bounding box center [228, 518] width 36 height 25
